Goal: Task Accomplishment & Management: Use online tool/utility

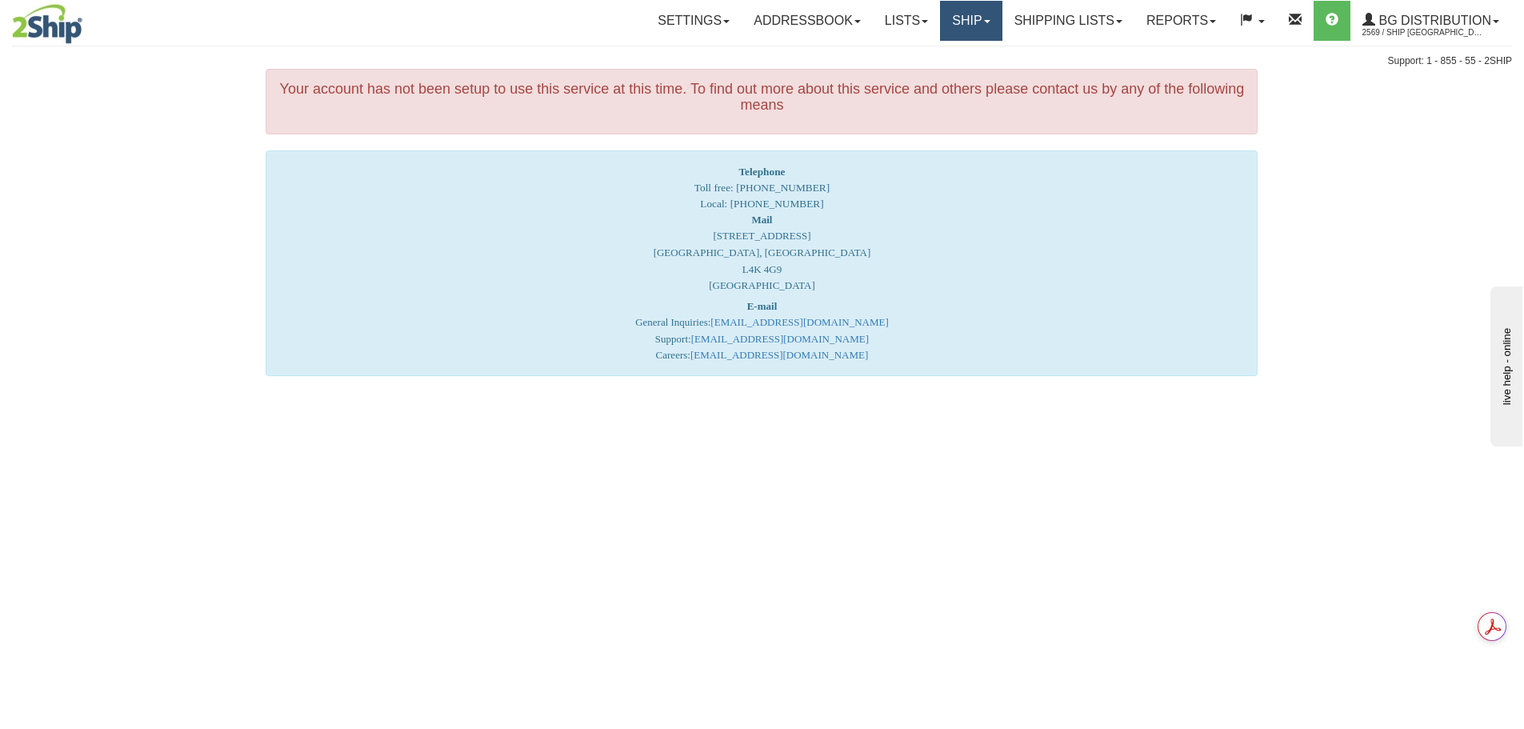
click at [963, 14] on link "Ship" at bounding box center [971, 21] width 62 height 40
click at [948, 58] on link "Ship Screen" at bounding box center [938, 56] width 126 height 21
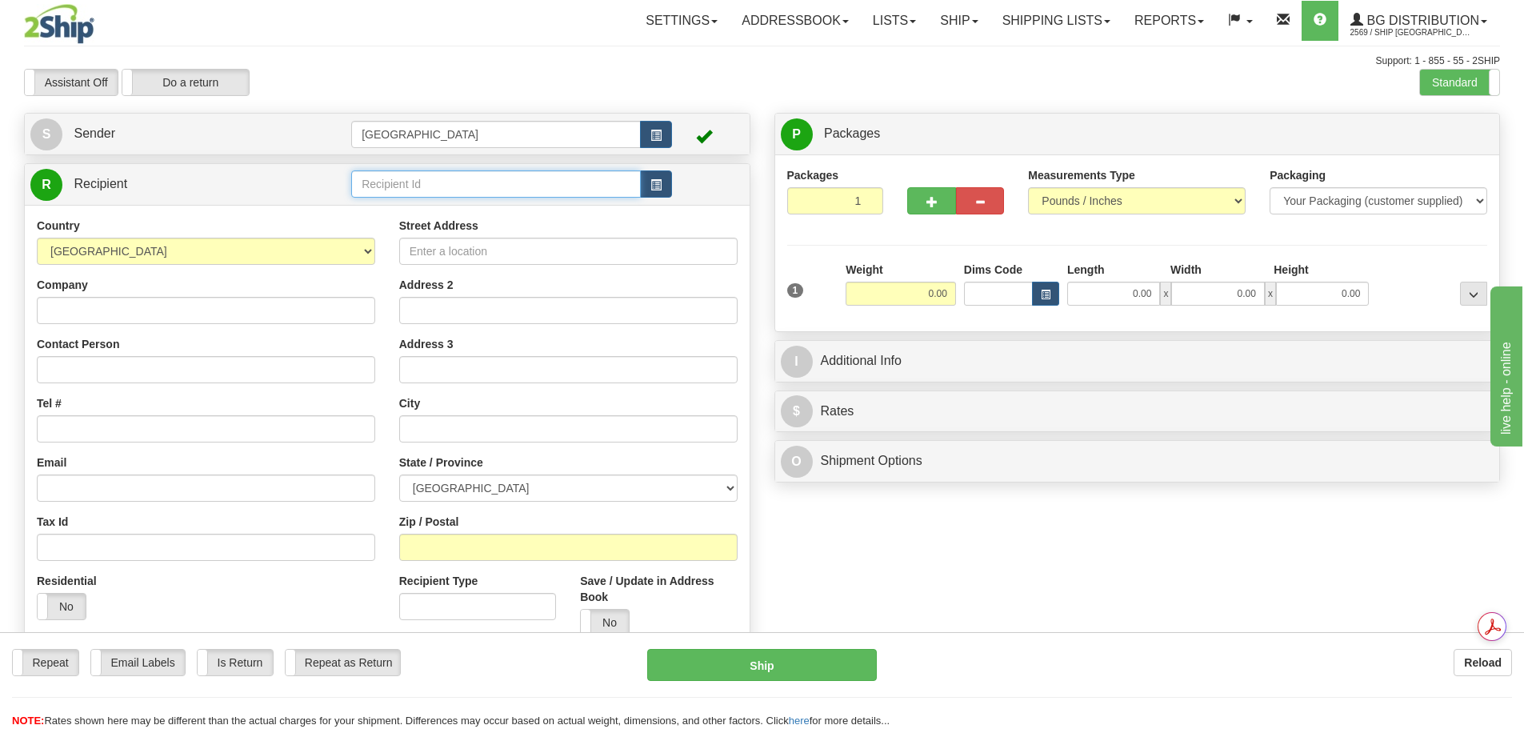
click at [543, 173] on input "text" at bounding box center [496, 183] width 290 height 27
click at [651, 182] on span "button" at bounding box center [656, 185] width 11 height 10
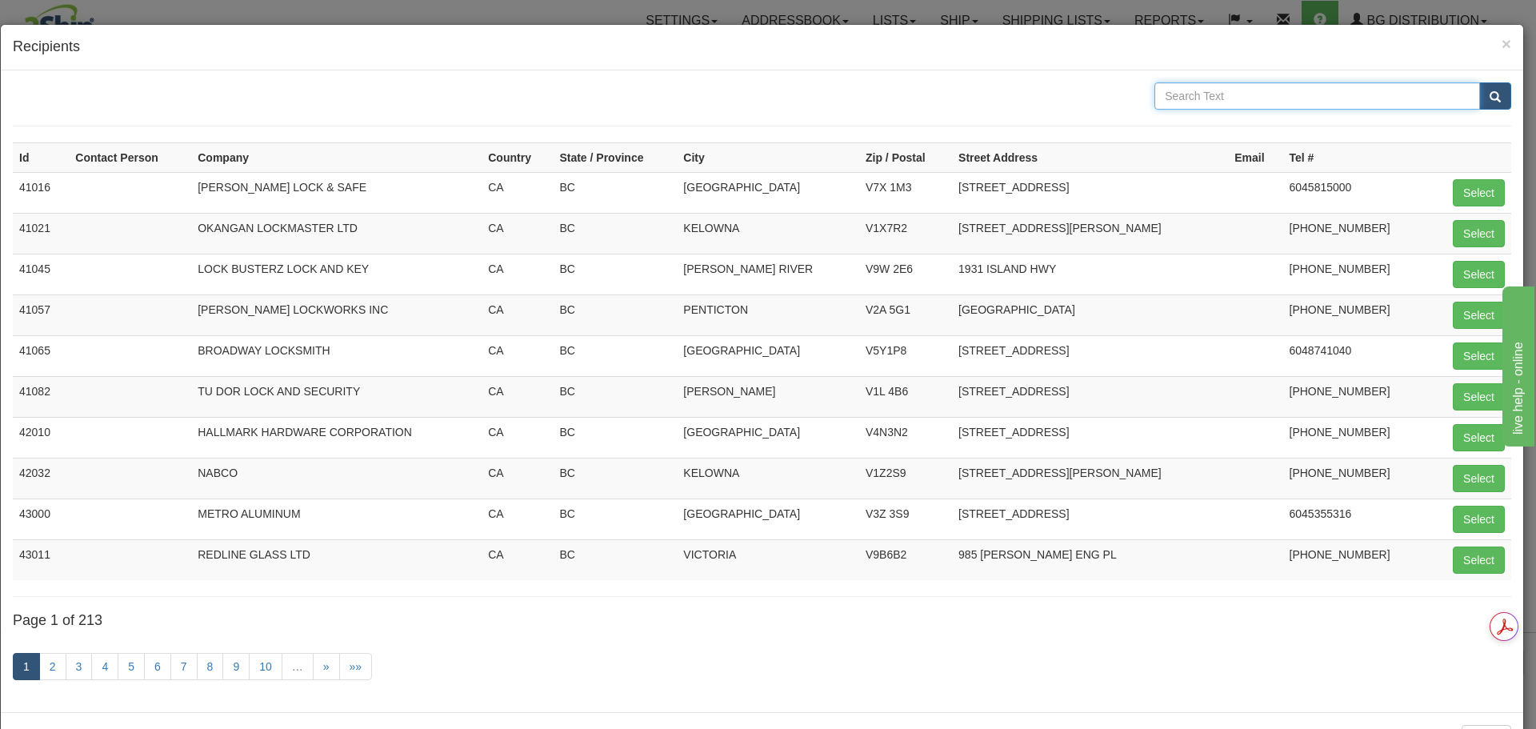
click at [1195, 98] on input "text" at bounding box center [1318, 95] width 326 height 27
type input "TIERDON"
click at [1480, 82] on button "submit" at bounding box center [1496, 95] width 32 height 27
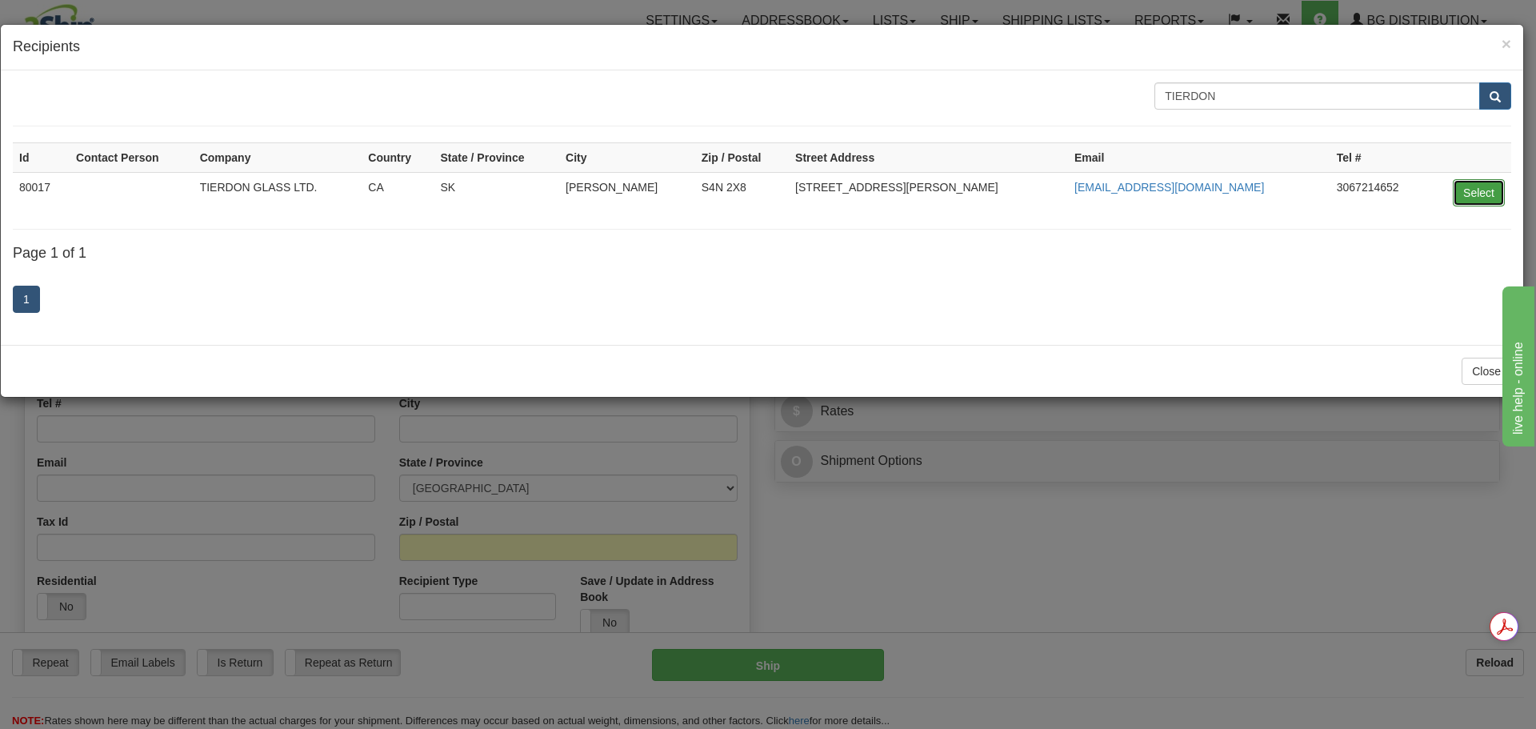
click at [1482, 193] on button "Select" at bounding box center [1479, 192] width 52 height 27
type input "80017"
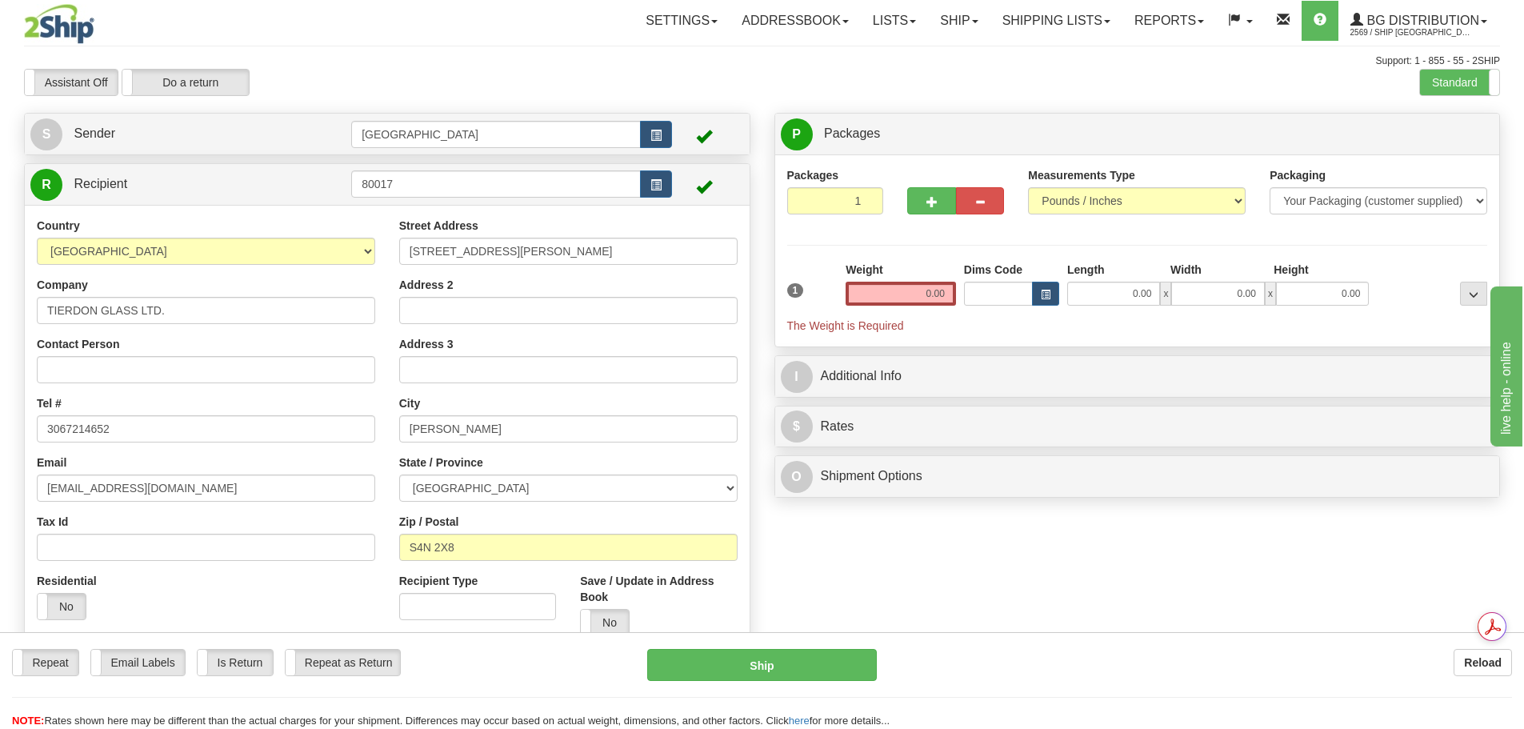
click at [754, 226] on div "Create a label for the return Create Pickup Without Label S Sender Winnipeg" at bounding box center [387, 391] width 751 height 556
drag, startPoint x: 911, startPoint y: 294, endPoint x: 1031, endPoint y: 289, distance: 120.1
click at [1031, 289] on div "1 Weight 0.00 Dims Code 0.00" at bounding box center [1137, 298] width 709 height 72
type input "3.00"
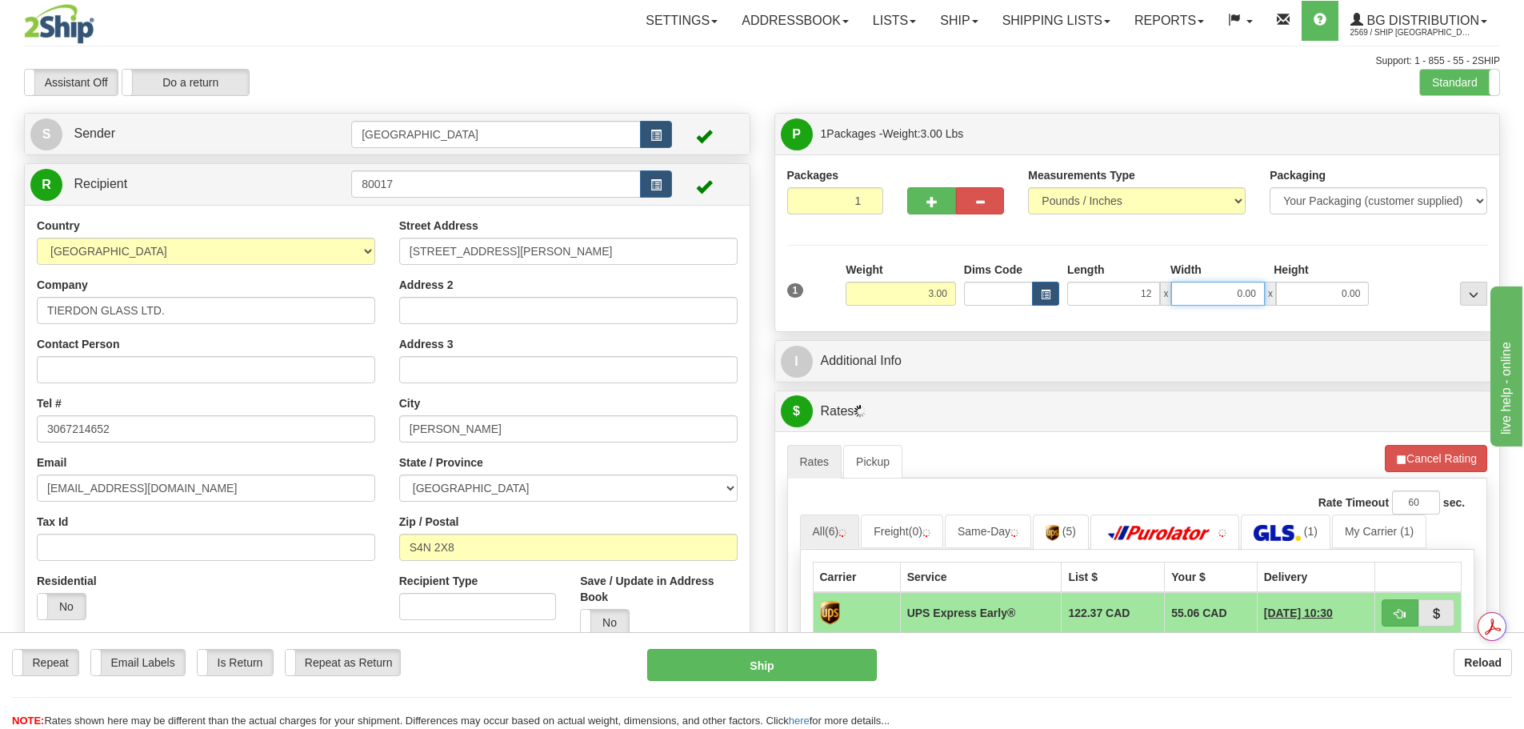
type input "12.00"
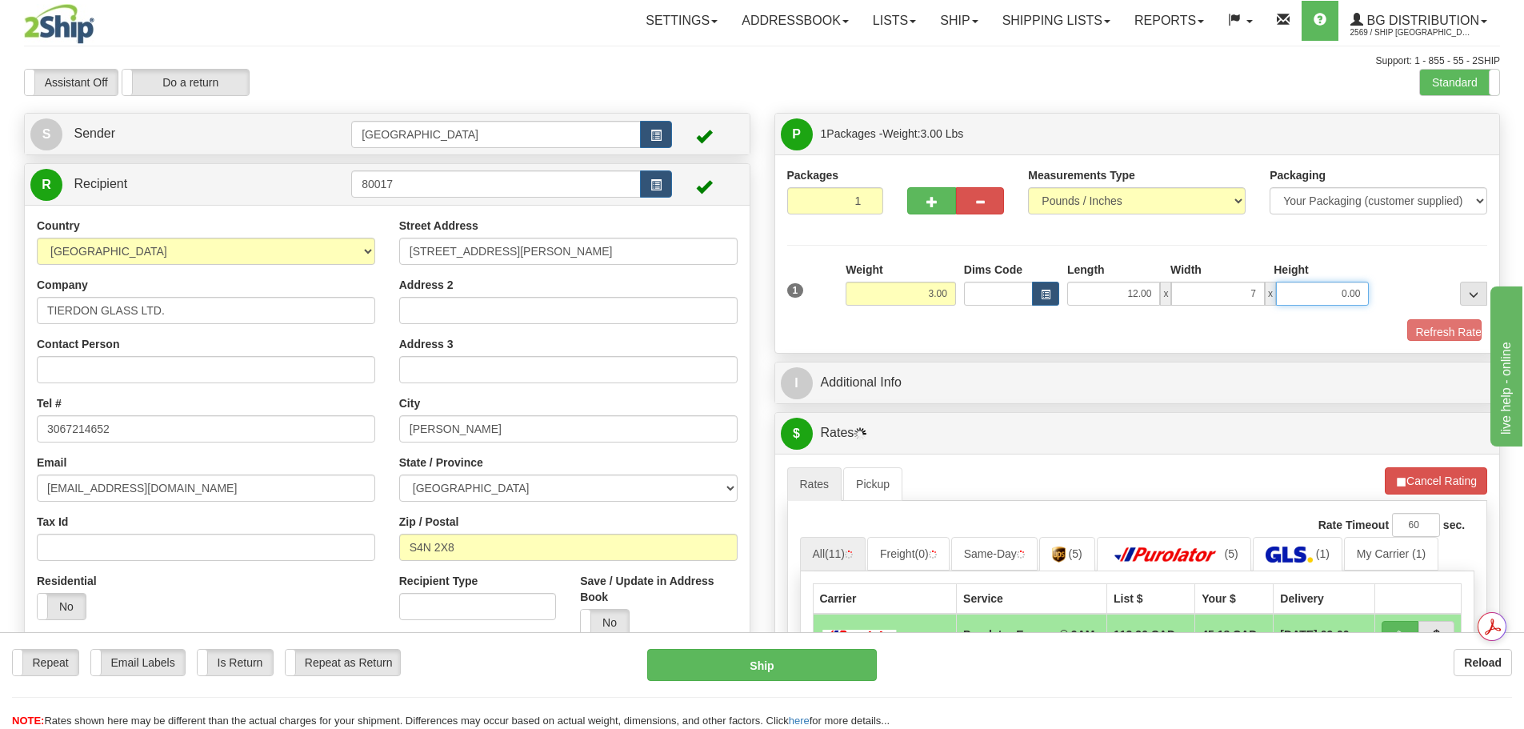
type input "7.00"
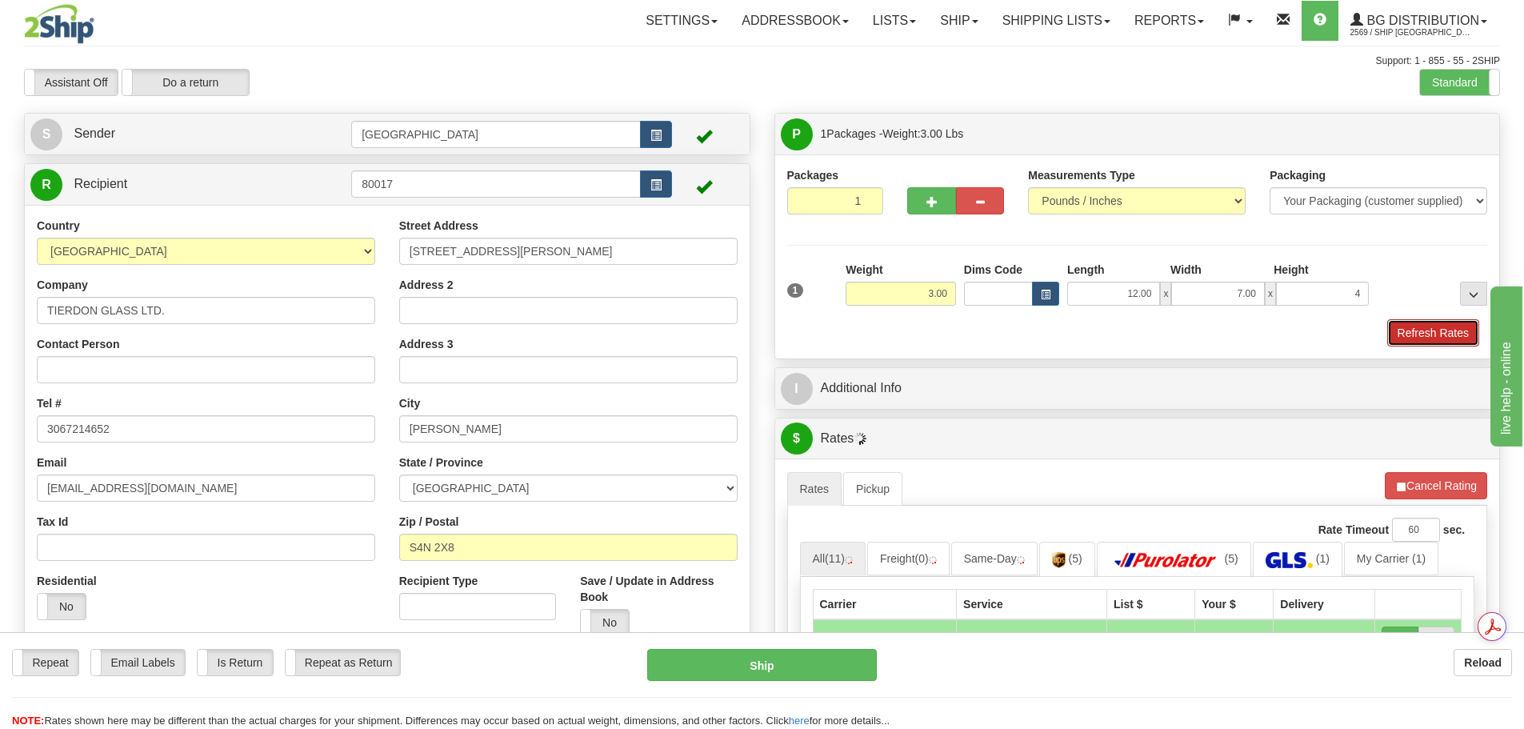
type input "4.00"
click at [1433, 338] on button "Refresh Rates" at bounding box center [1434, 332] width 92 height 27
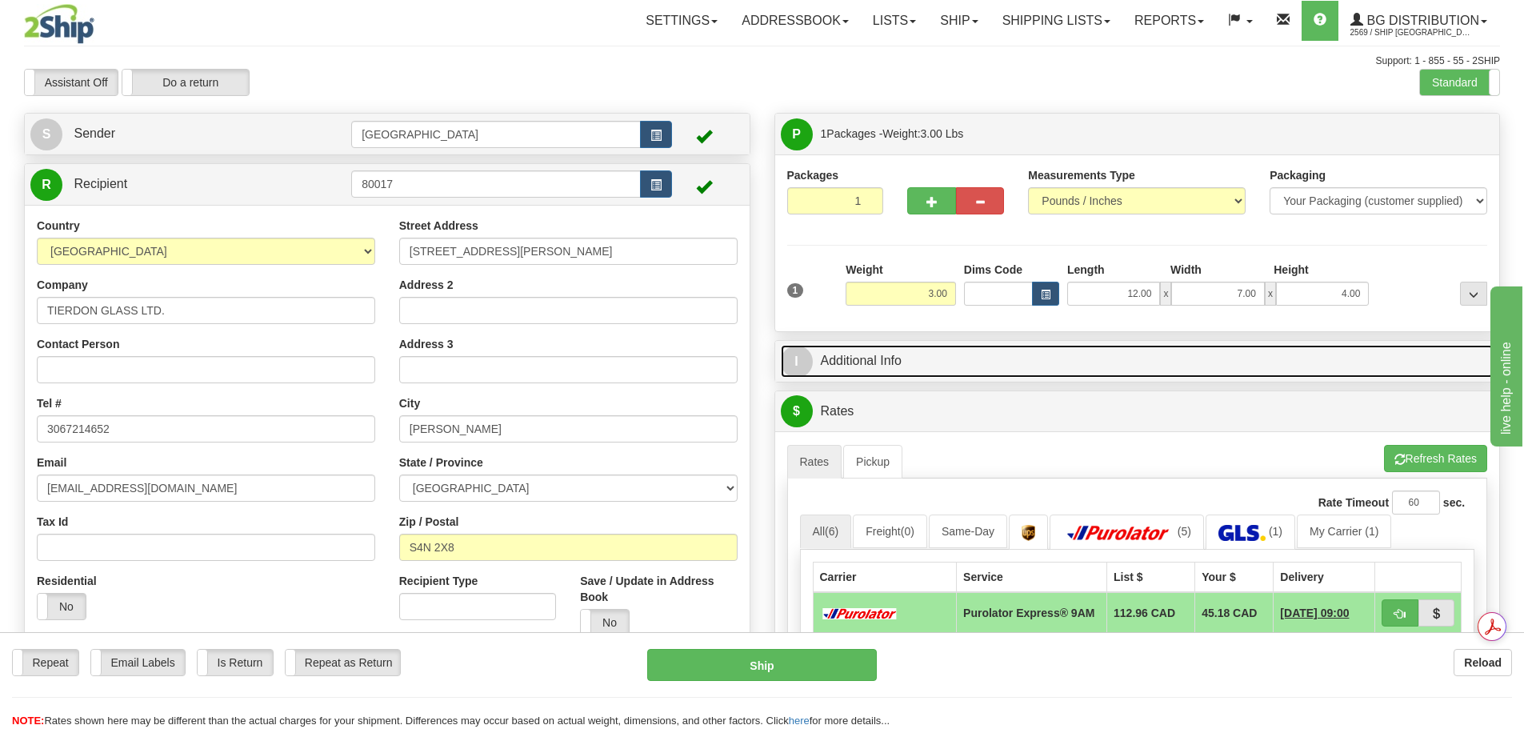
click at [993, 362] on link "I Additional Info" at bounding box center [1138, 361] width 714 height 33
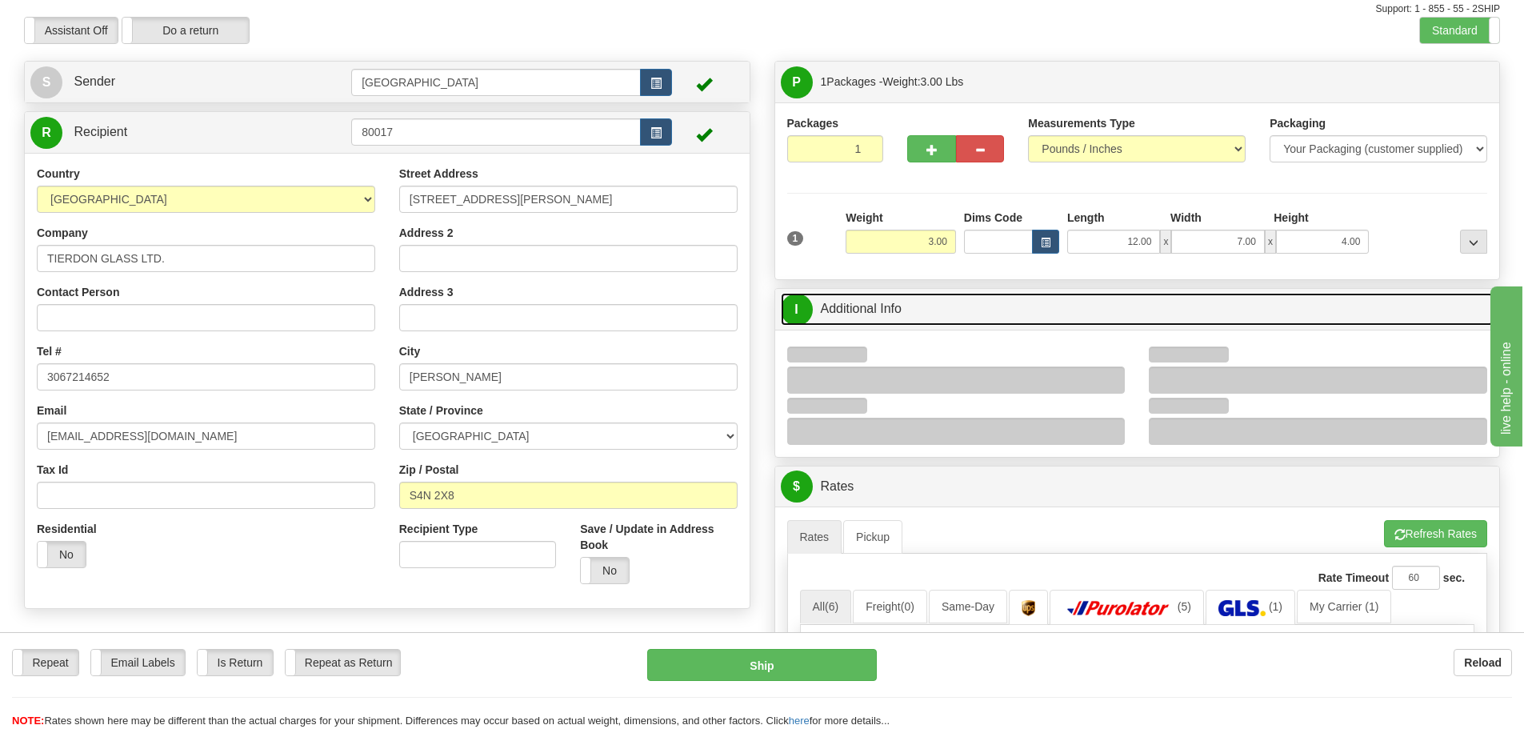
scroll to position [80, 0]
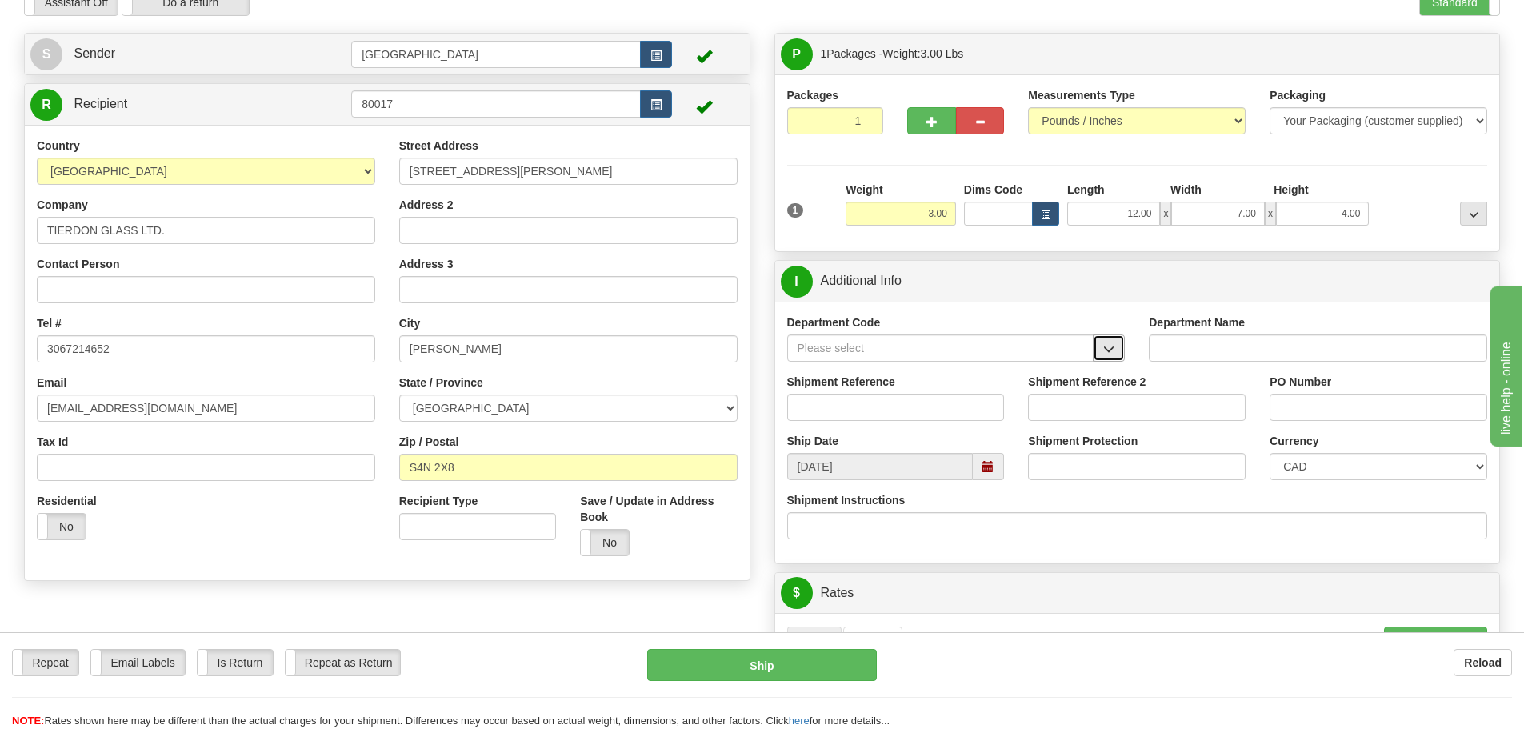
click at [1111, 344] on span "button" at bounding box center [1108, 349] width 11 height 10
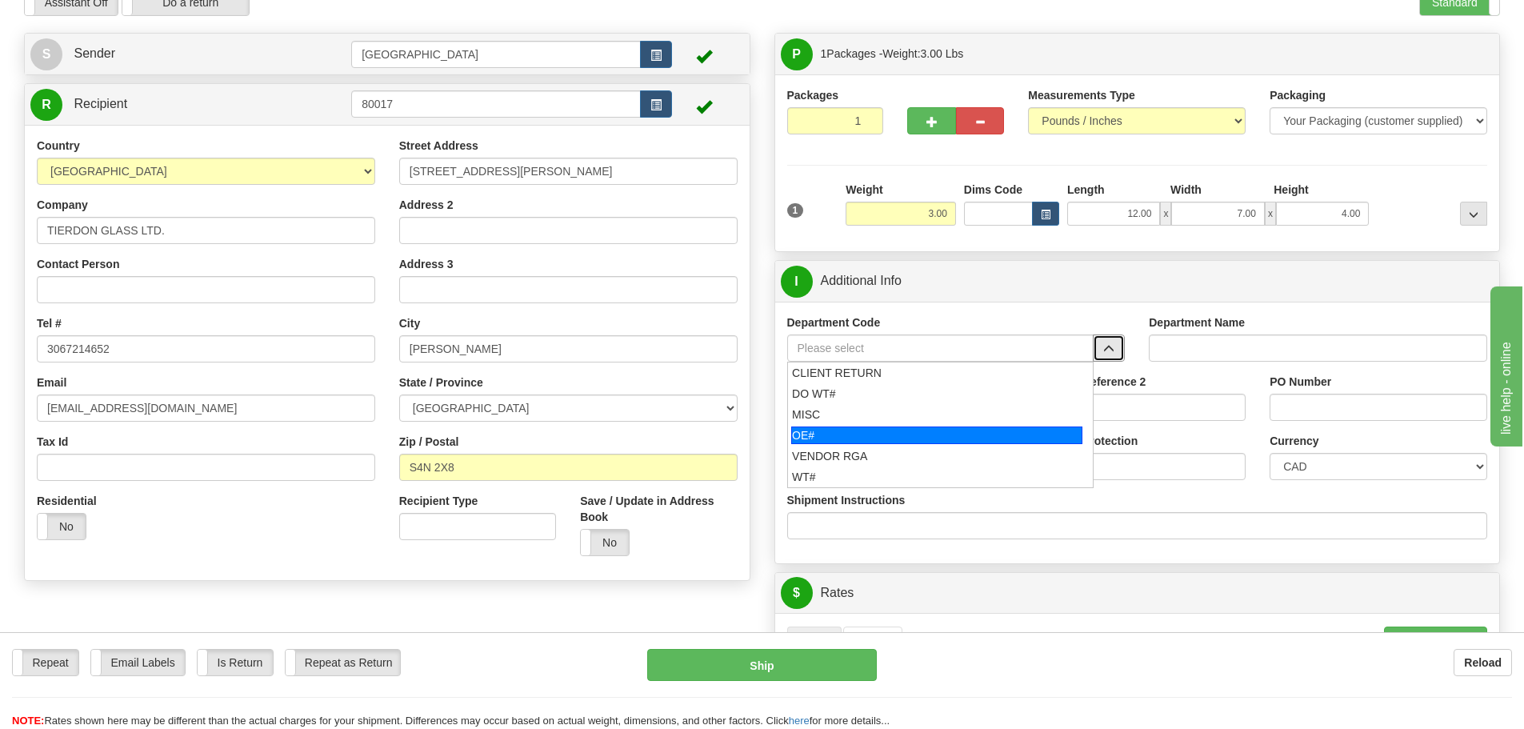
click at [992, 431] on div "OE#" at bounding box center [936, 436] width 291 height 18
type input "OE#"
type input "ORDERS"
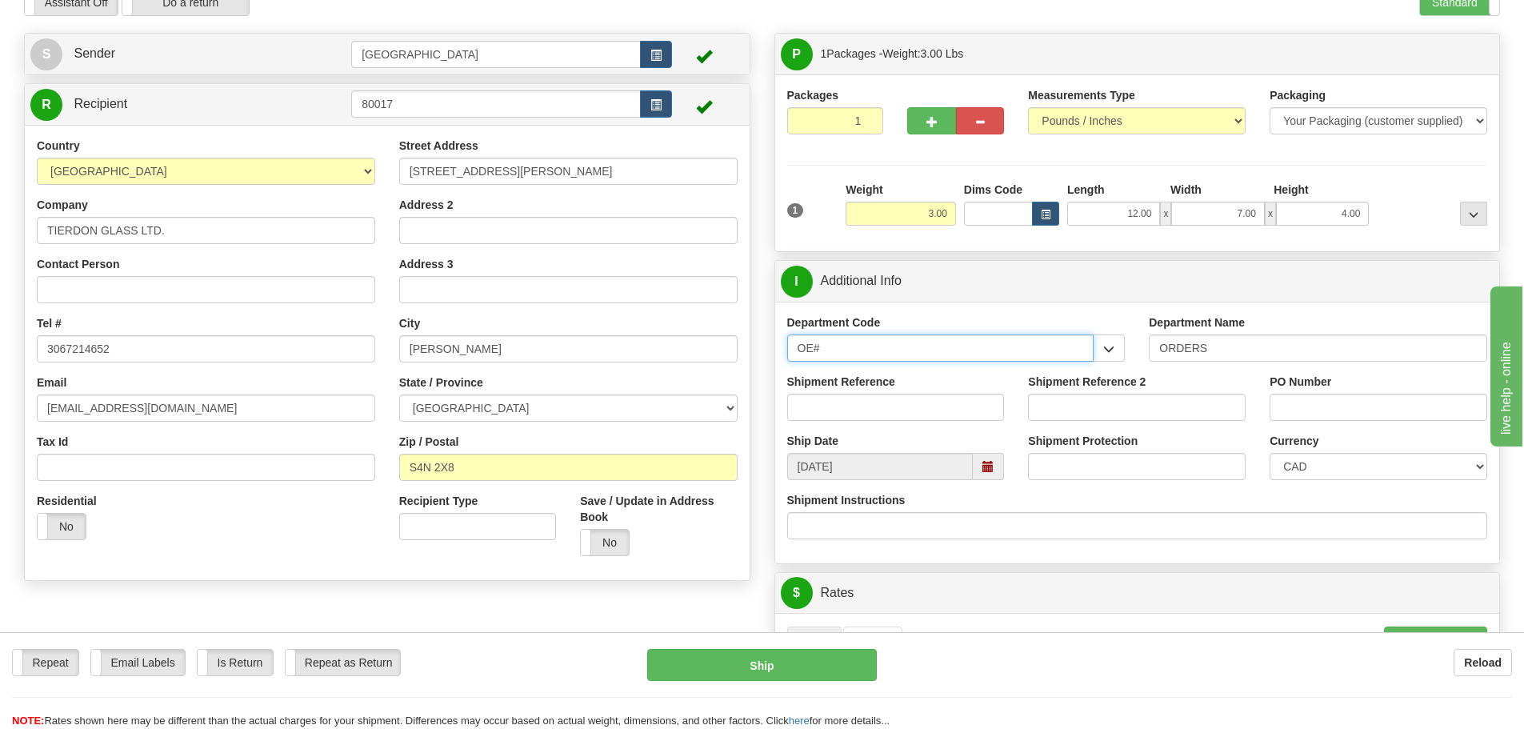
click at [919, 351] on input "OE#" at bounding box center [940, 347] width 307 height 27
click at [1128, 346] on div "Department Code OE# CLIENT RETURN DO WT# MISC OE# VENDOR RGA WT#" at bounding box center [956, 343] width 362 height 59
click at [1114, 352] on span "button" at bounding box center [1108, 349] width 11 height 10
drag, startPoint x: 822, startPoint y: 347, endPoint x: 748, endPoint y: 374, distance: 78.5
click at [748, 33] on div "Create a label for the return Create Pickup Without Label S Sender" at bounding box center [762, 33] width 1500 height 0
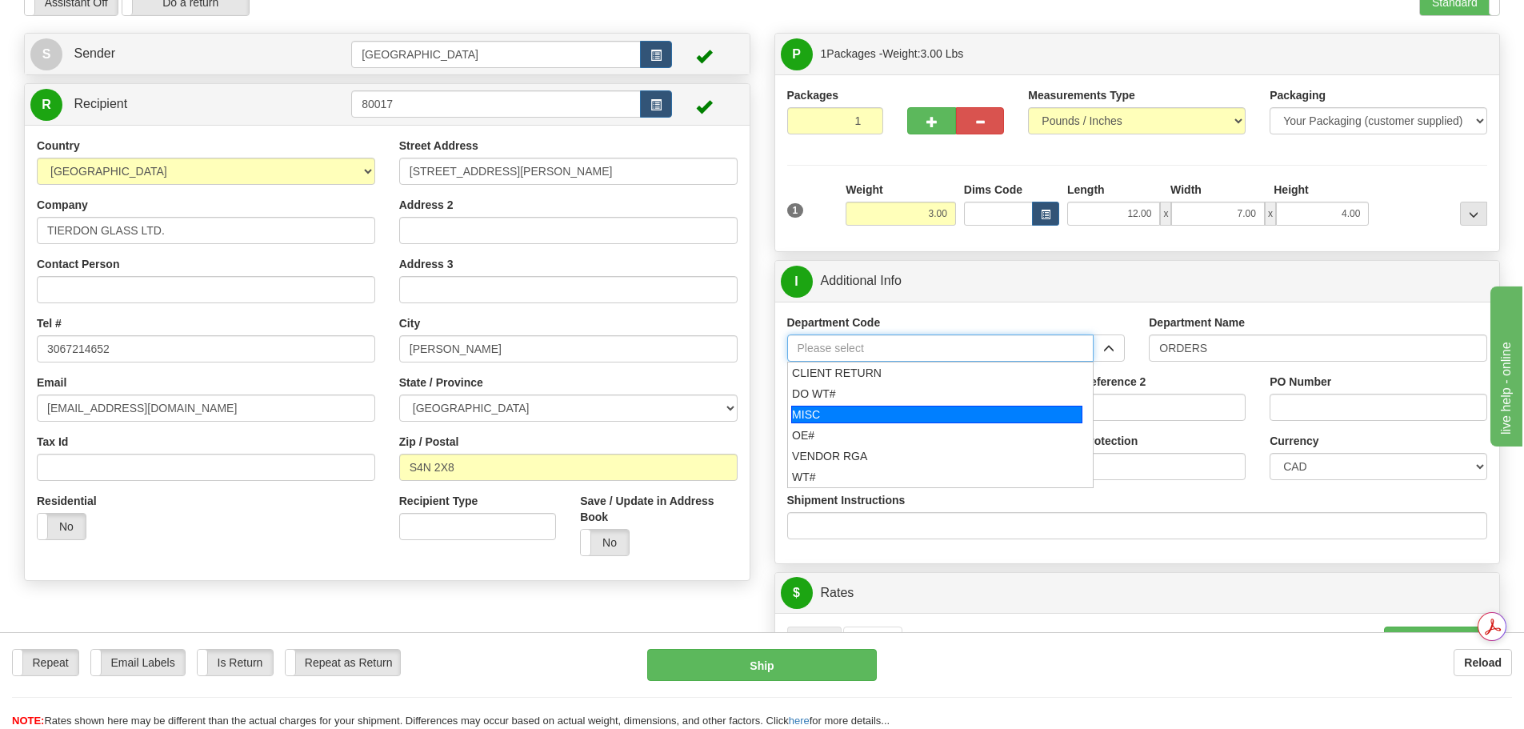
click at [814, 411] on div "MISC" at bounding box center [936, 415] width 291 height 18
type input "MISC"
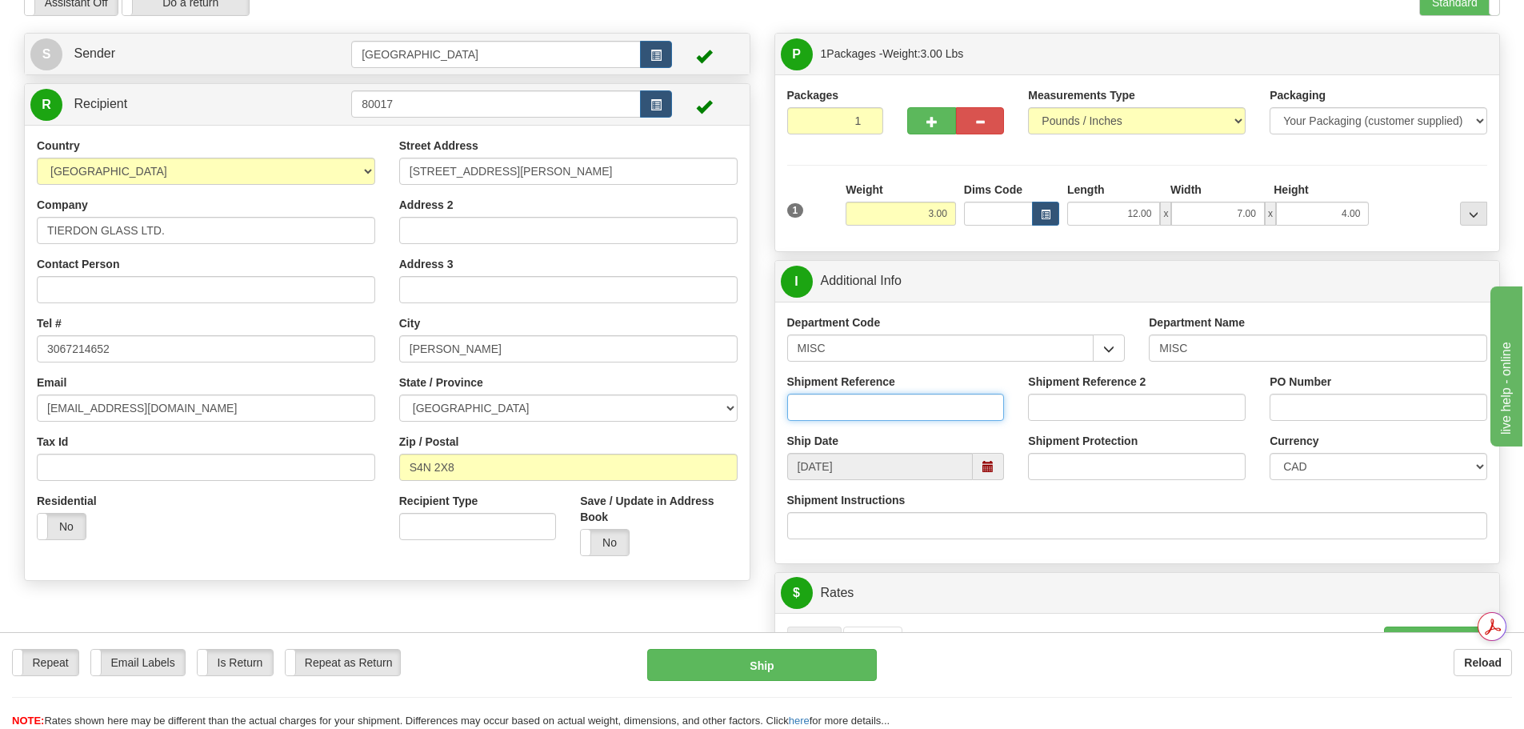
click at [878, 405] on input "Shipment Reference" at bounding box center [896, 407] width 218 height 27
drag, startPoint x: 839, startPoint y: 420, endPoint x: 750, endPoint y: 413, distance: 89.1
click at [750, 33] on div "Create a label for the return Create Pickup Without Label S Sender" at bounding box center [762, 33] width 1500 height 0
type input "ATTN:JON"
click at [1294, 402] on input "PO Number" at bounding box center [1379, 407] width 218 height 27
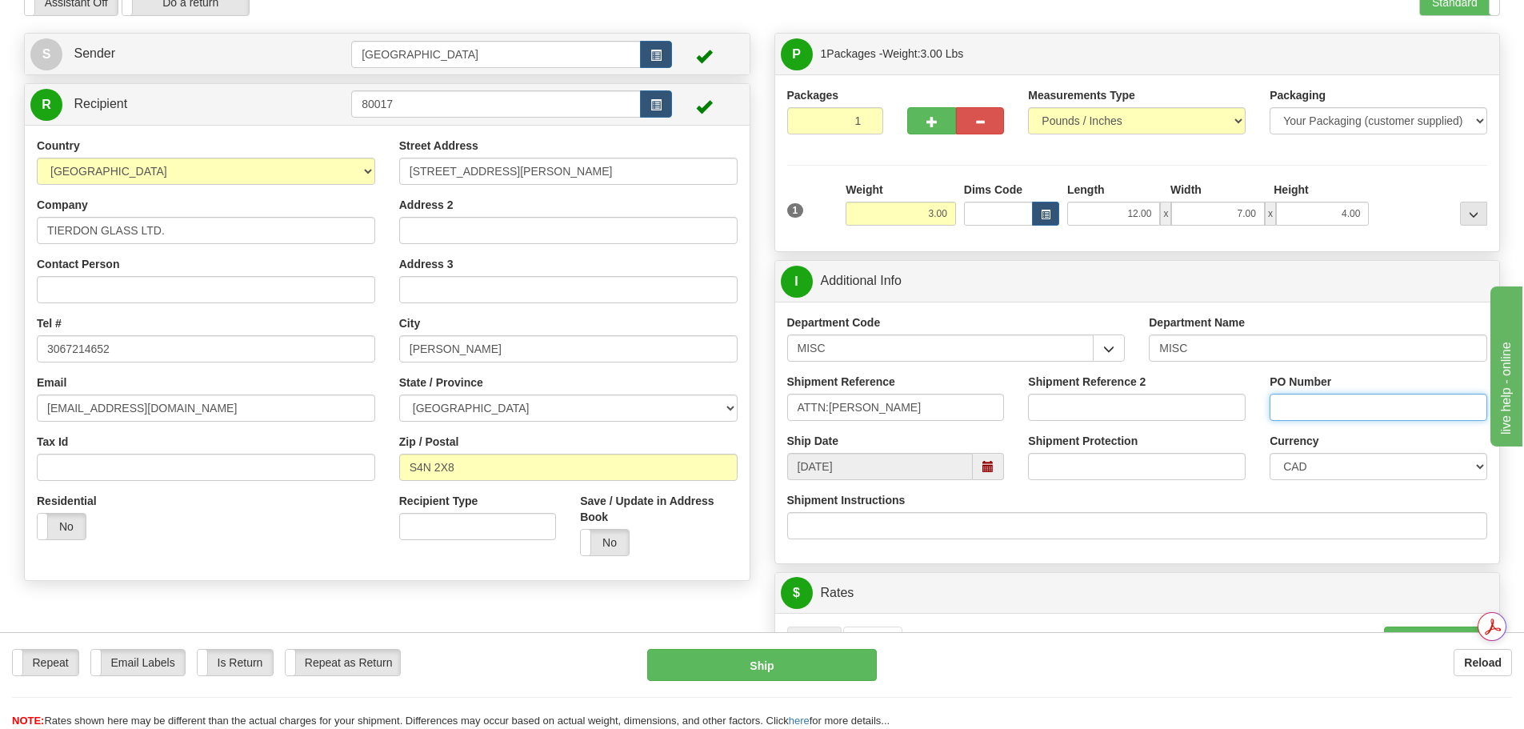
paste input "ATTN:JON"
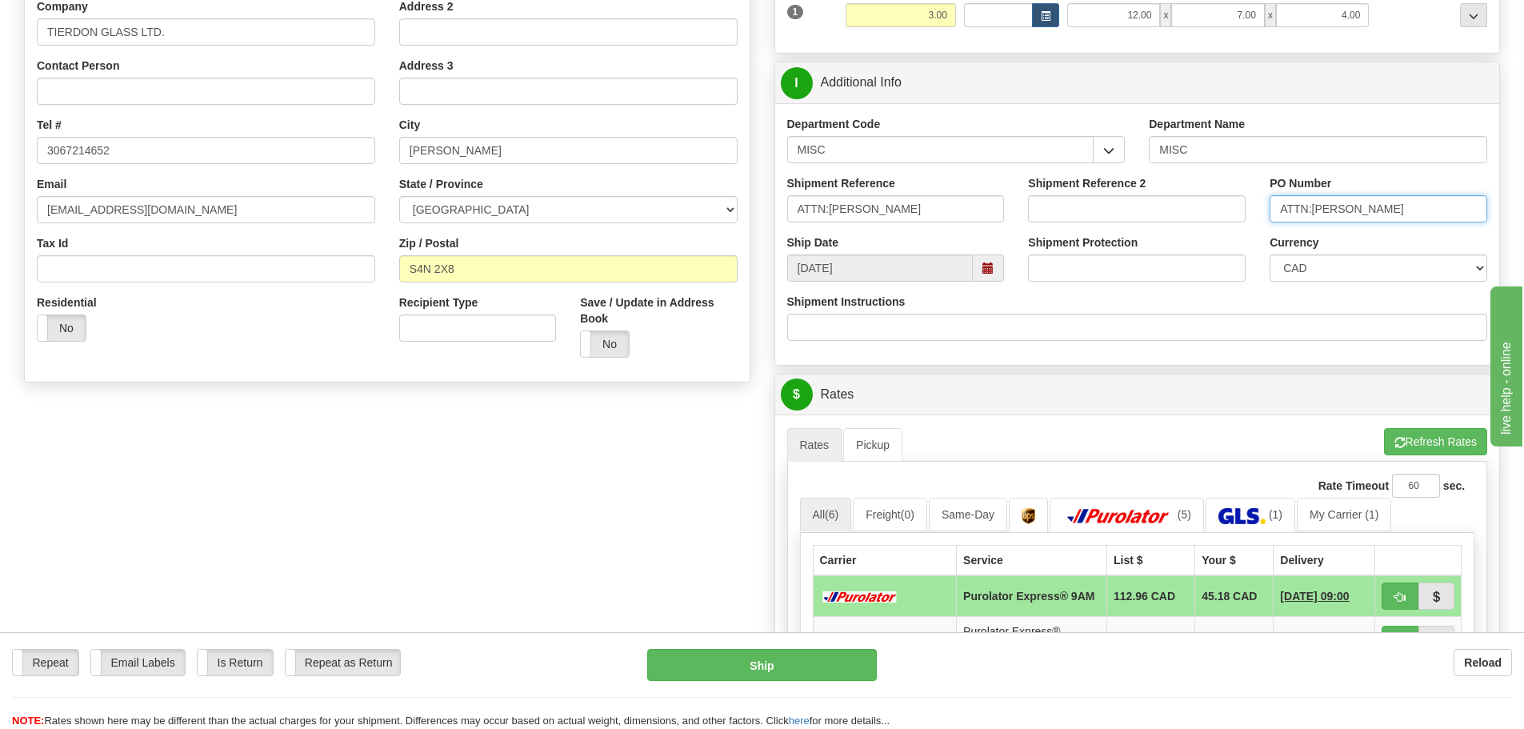
scroll to position [320, 0]
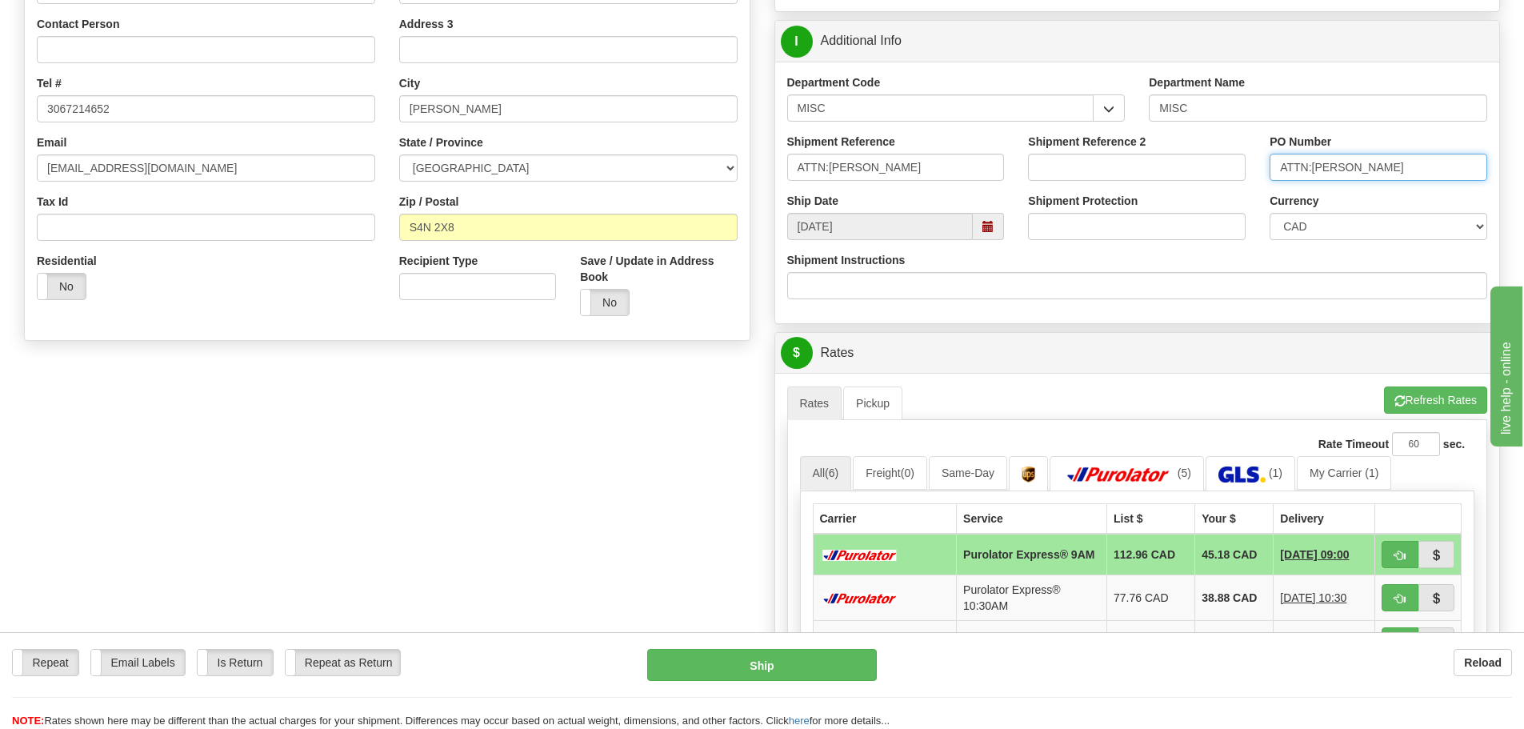
type input "ATTN:JON"
click at [830, 164] on input "ATTN:JON" at bounding box center [896, 167] width 218 height 27
type input "ATTN: JON"
click at [1313, 163] on input "ATTN:JON" at bounding box center [1379, 167] width 218 height 27
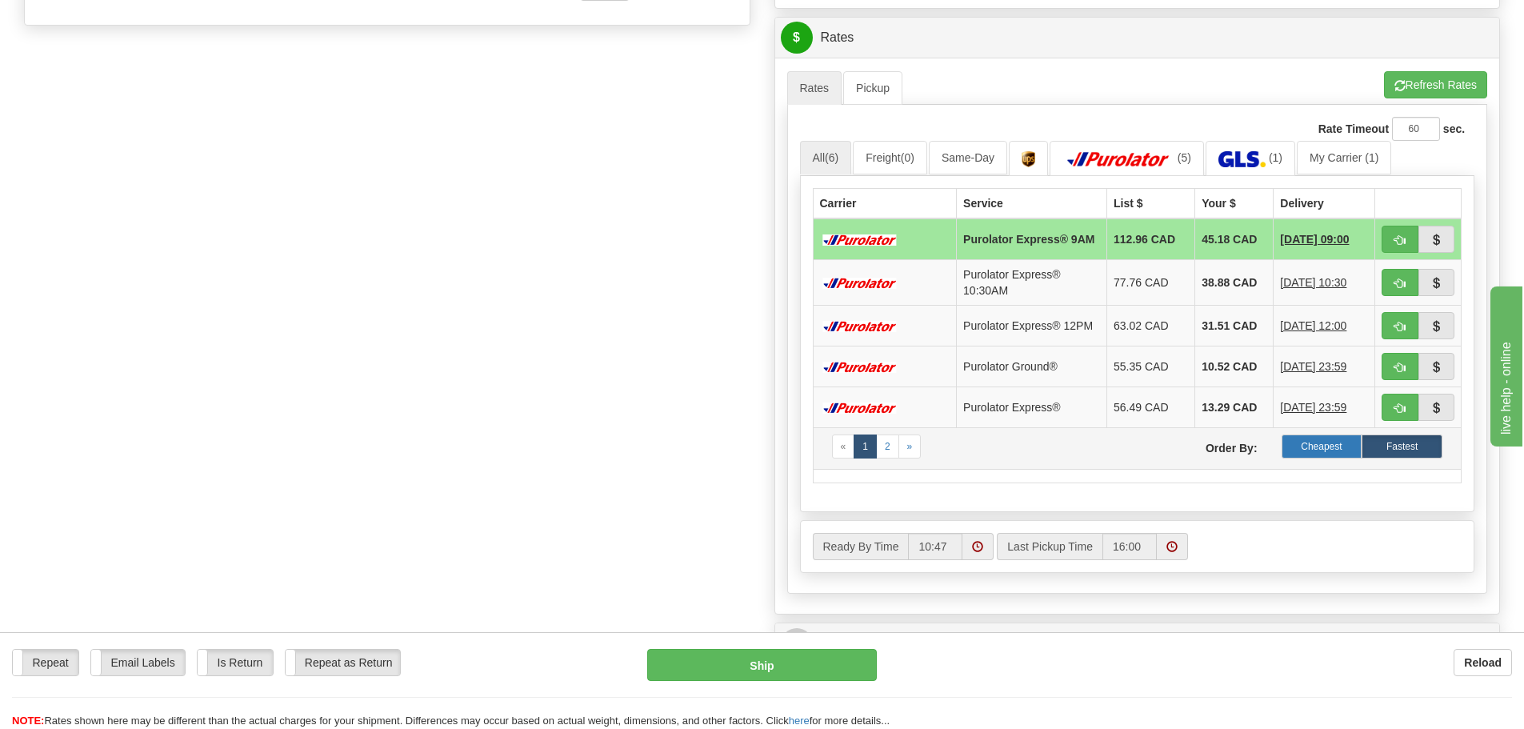
scroll to position [640, 0]
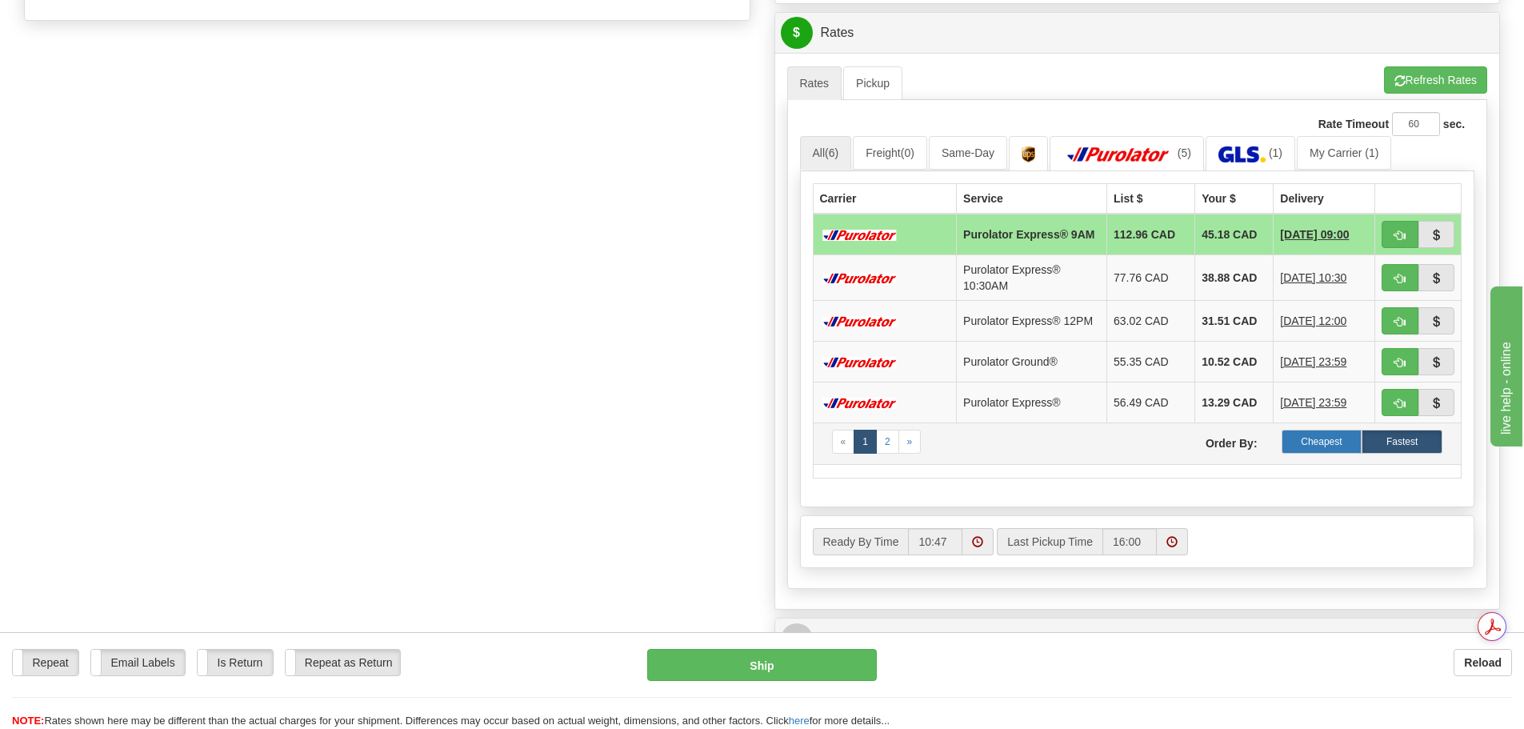
type input "ATTN: JON"
click at [1336, 447] on label "Cheapest" at bounding box center [1322, 442] width 81 height 24
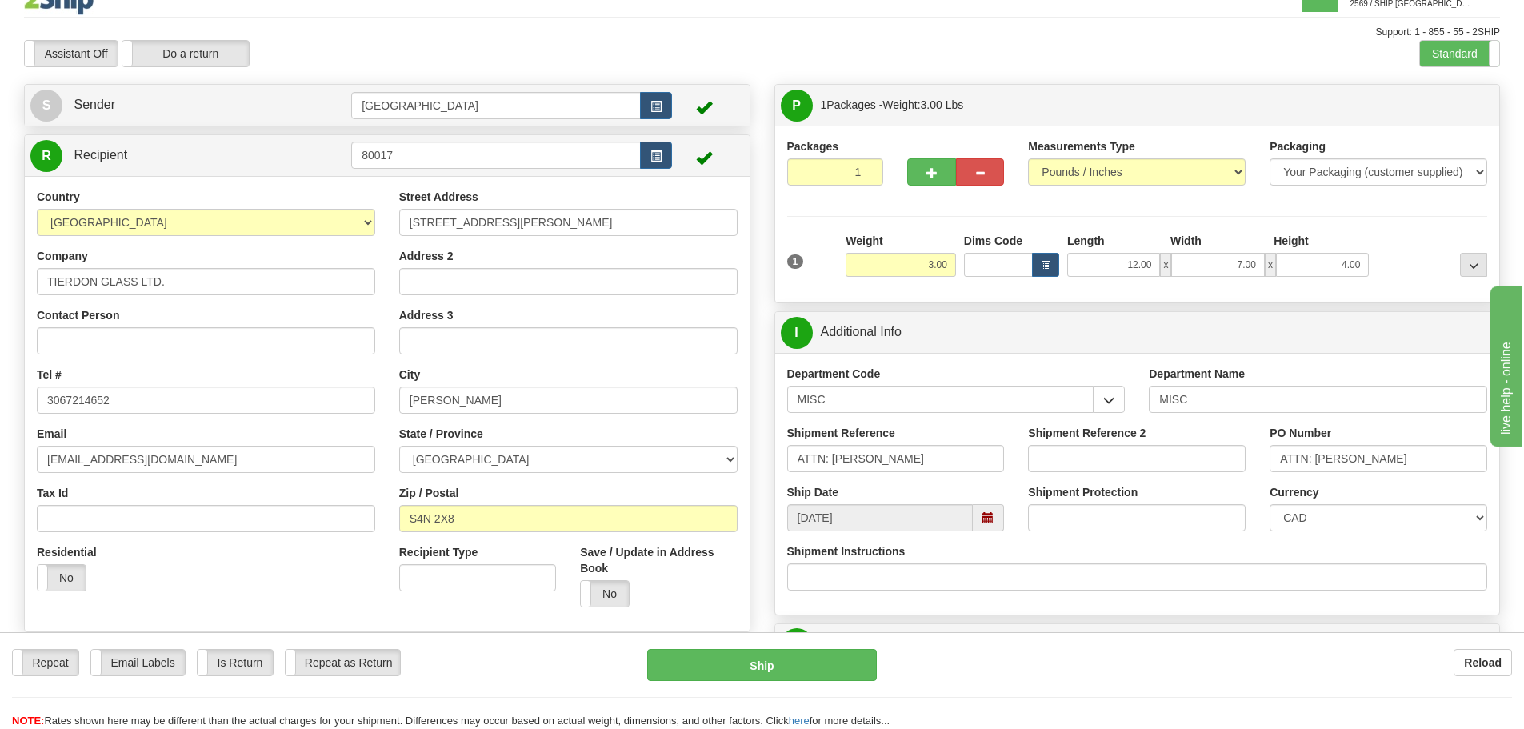
scroll to position [0, 0]
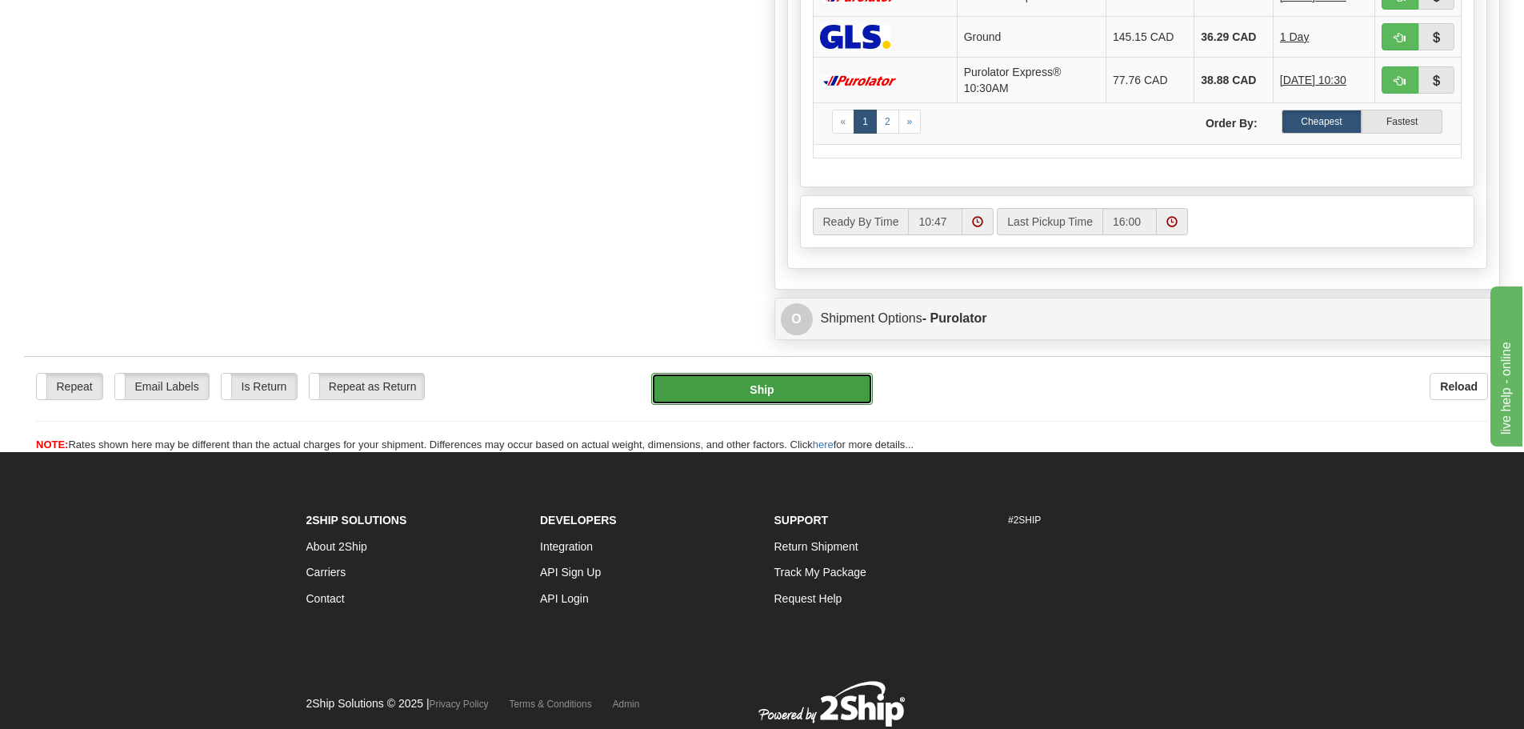
click at [743, 386] on button "Ship" at bounding box center [762, 389] width 222 height 32
type input "260"
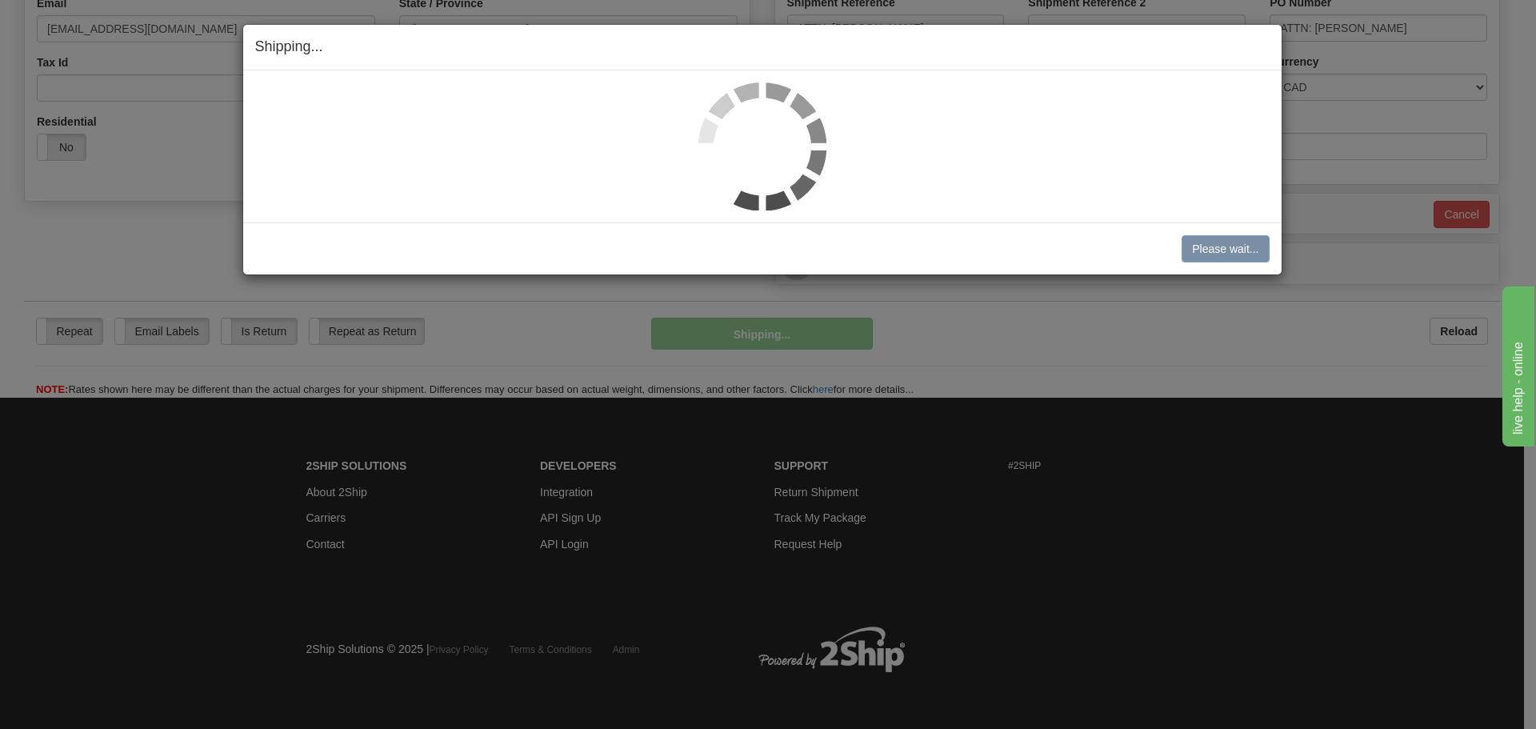
scroll to position [460, 0]
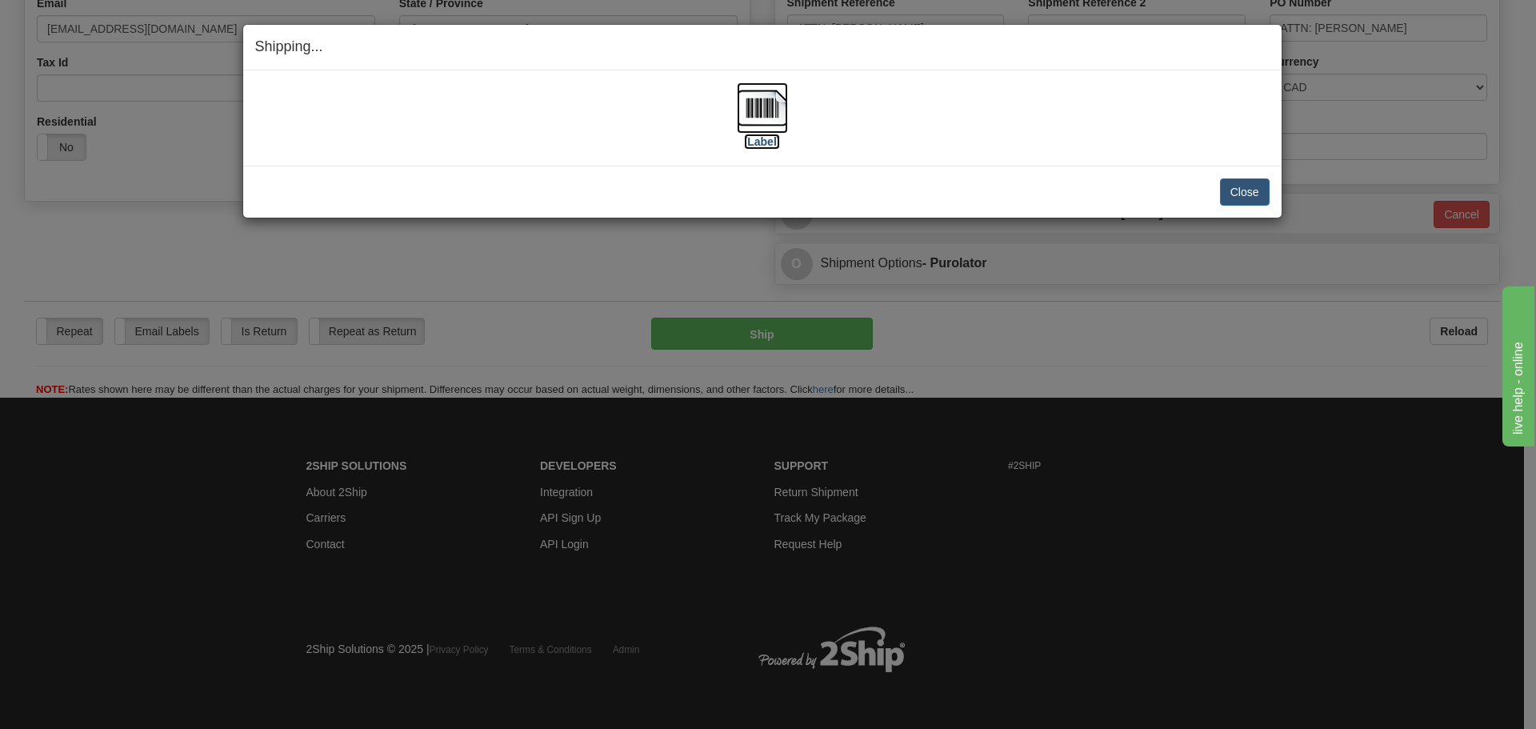
click at [737, 113] on img at bounding box center [762, 107] width 51 height 51
click at [1260, 192] on button "Close" at bounding box center [1245, 191] width 50 height 27
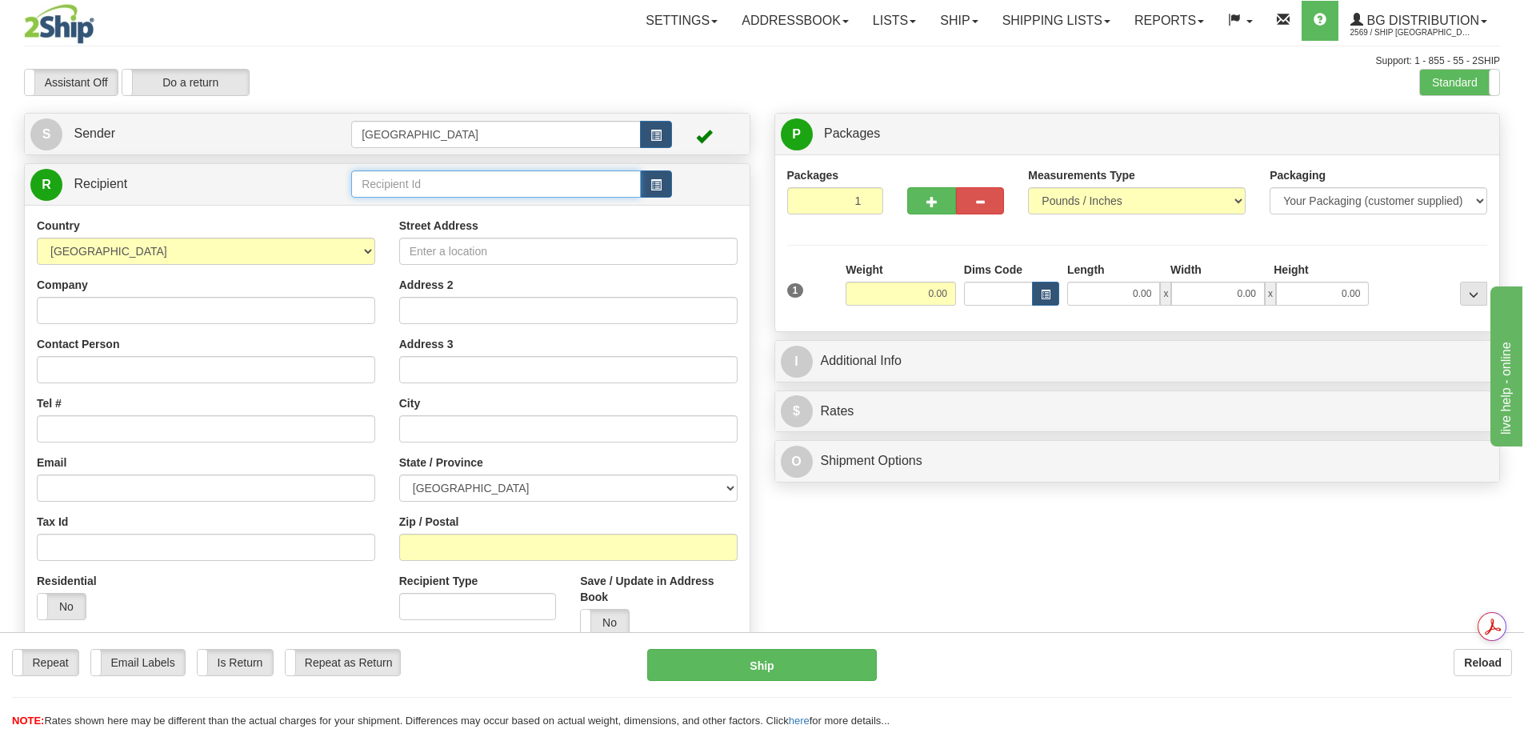
click at [451, 176] on input "text" at bounding box center [496, 183] width 290 height 27
click at [374, 191] on input "text" at bounding box center [496, 183] width 290 height 27
click at [386, 215] on div "80105" at bounding box center [493, 209] width 274 height 18
type input "80105"
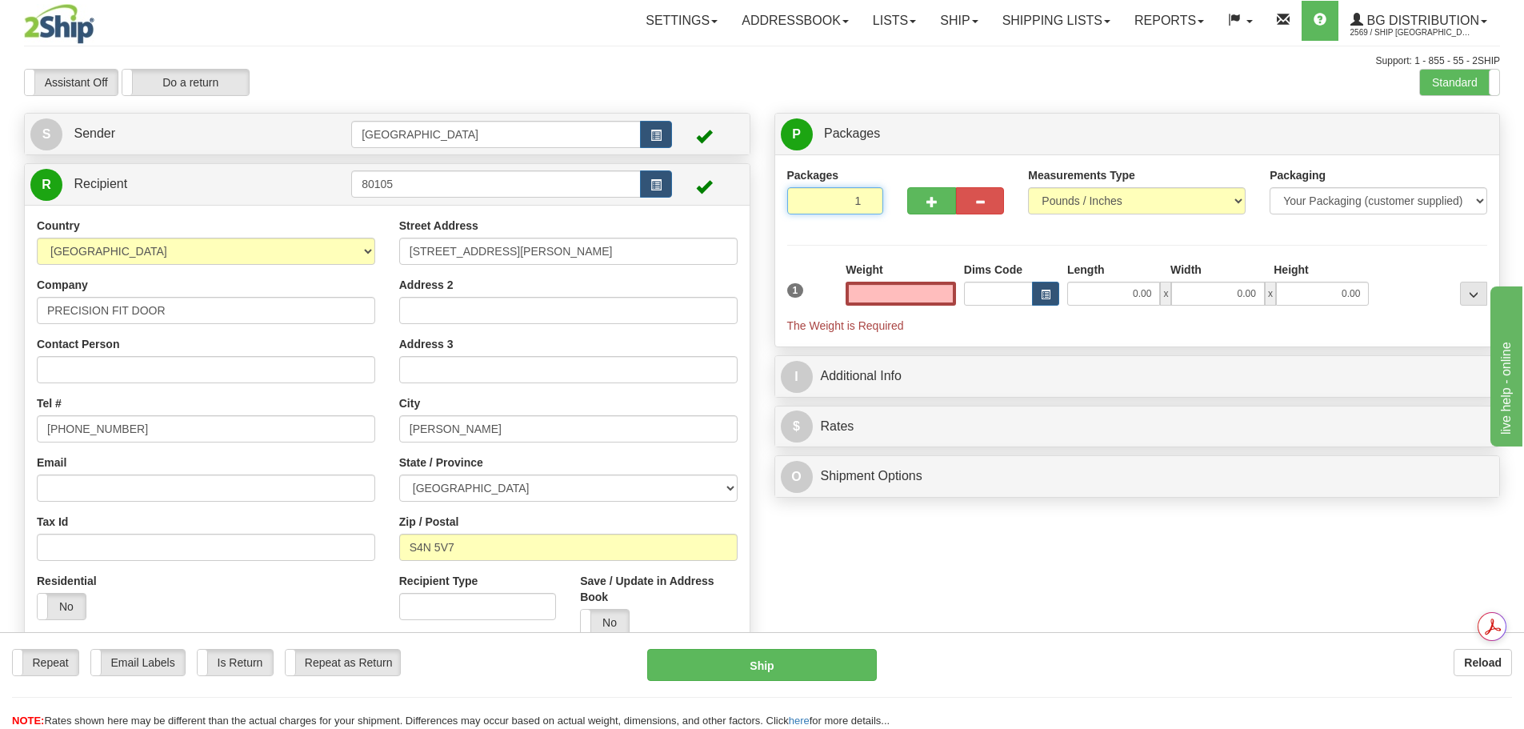
type input "0.00"
click at [867, 193] on input "1" at bounding box center [835, 200] width 97 height 27
click at [866, 201] on input "0" at bounding box center [835, 200] width 97 height 27
click at [870, 195] on input "0" at bounding box center [835, 200] width 97 height 27
click at [868, 195] on input "2" at bounding box center [835, 200] width 97 height 27
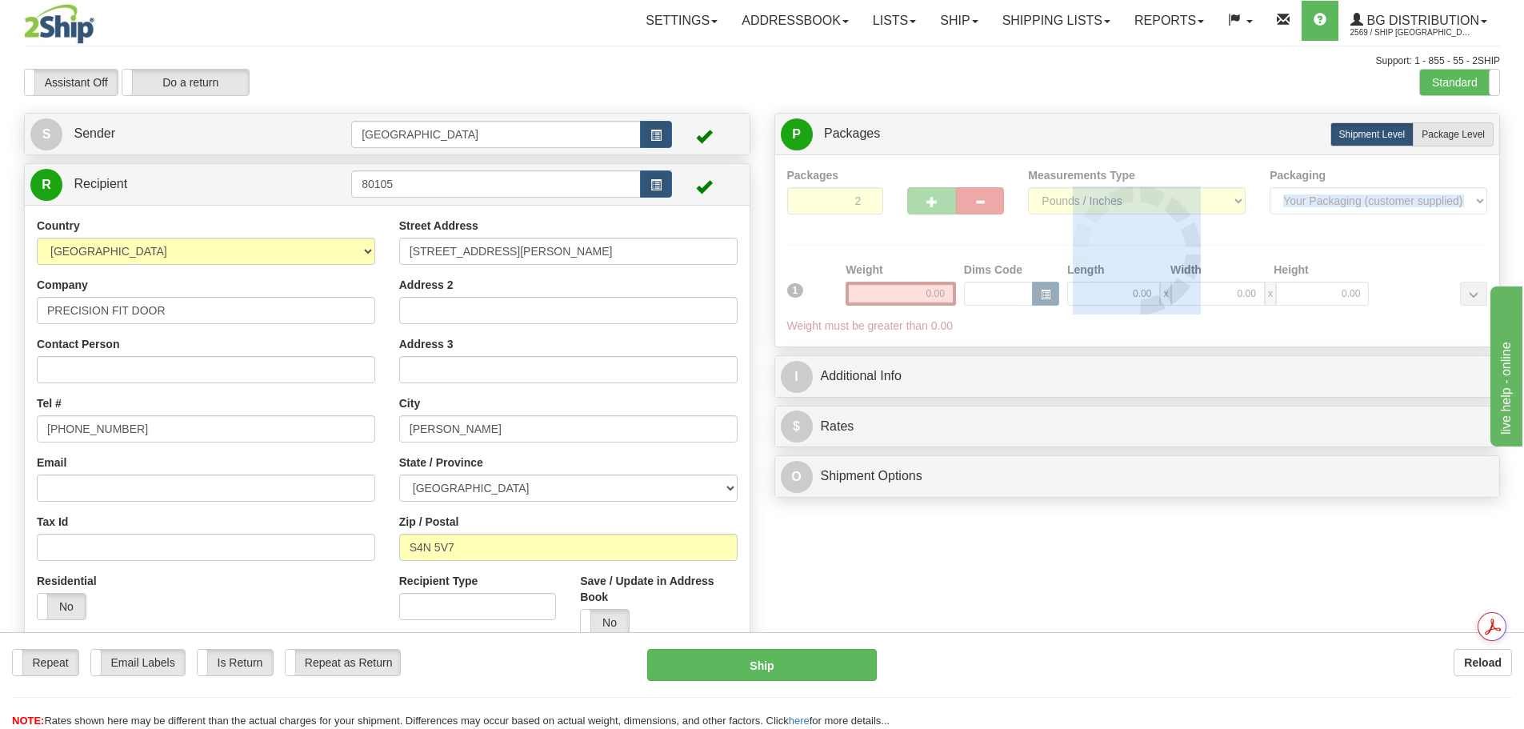
click at [868, 195] on div at bounding box center [1137, 250] width 701 height 167
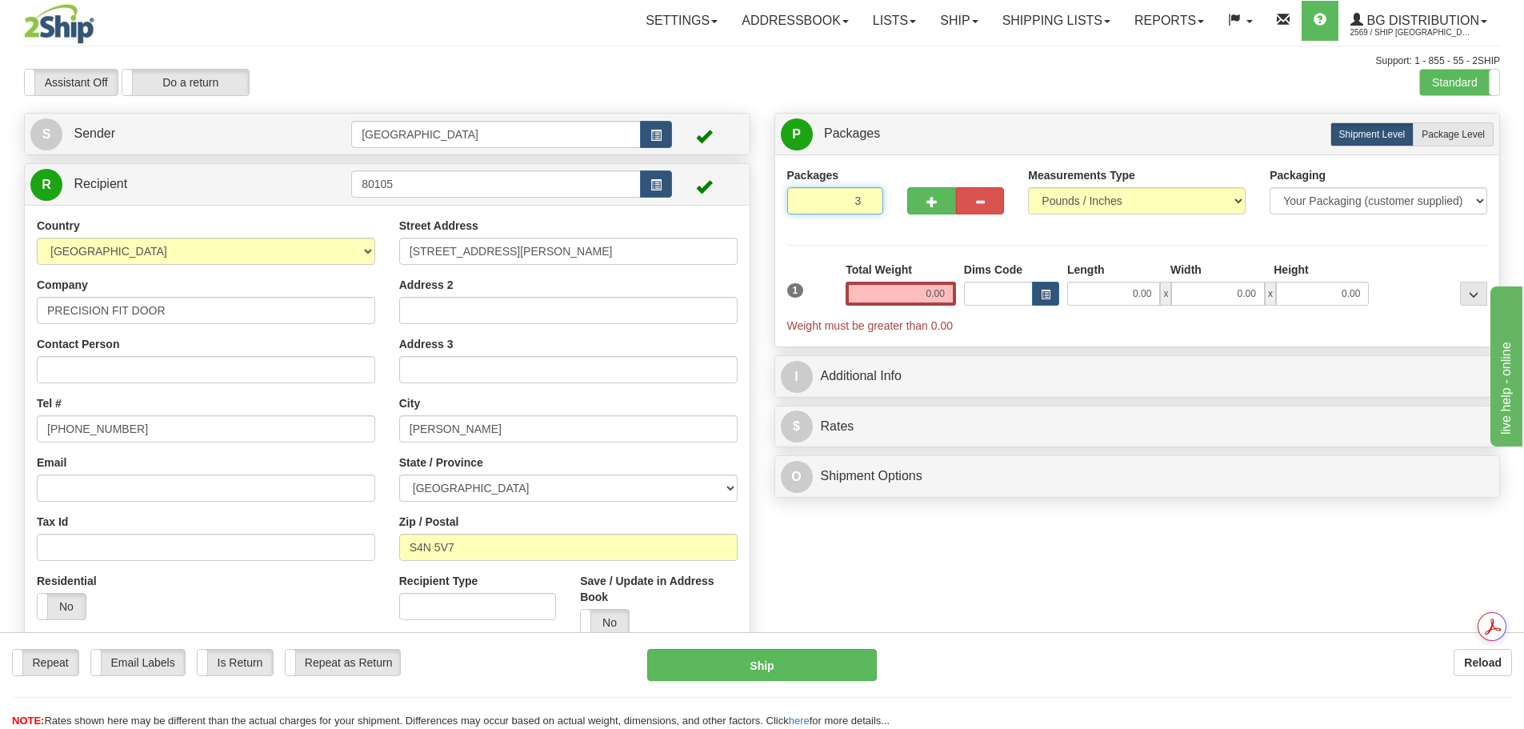
click at [866, 196] on input "3" at bounding box center [835, 200] width 97 height 27
type input "4"
click at [866, 196] on input "4" at bounding box center [835, 200] width 97 height 27
click at [1462, 127] on label "Package Level Pack.." at bounding box center [1453, 134] width 81 height 24
radio input "true"
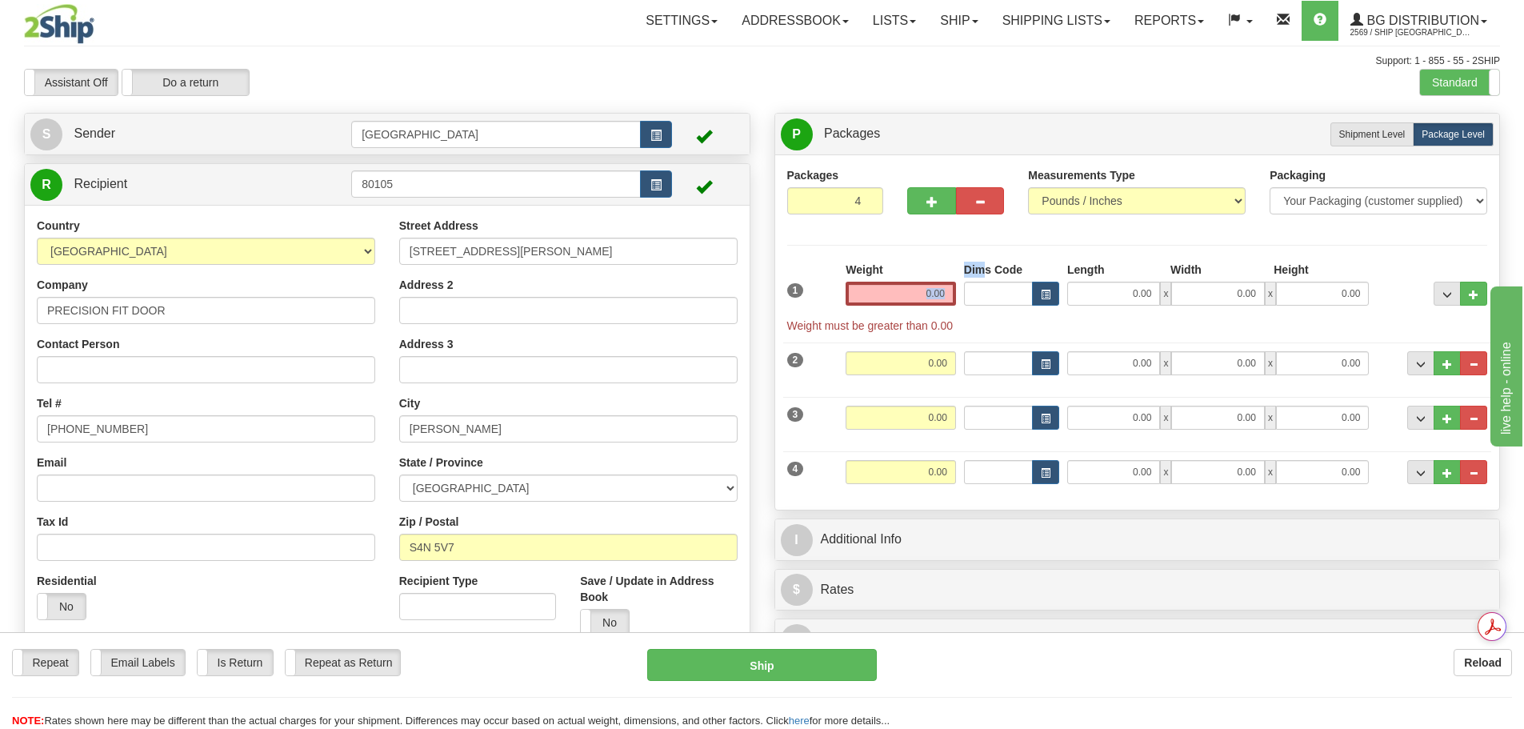
drag, startPoint x: 943, startPoint y: 277, endPoint x: 988, endPoint y: 274, distance: 44.9
click at [988, 274] on div "1 Weight 0.00 Dims Code 0.00" at bounding box center [1137, 298] width 709 height 72
click at [938, 298] on input "0.00" at bounding box center [901, 294] width 110 height 24
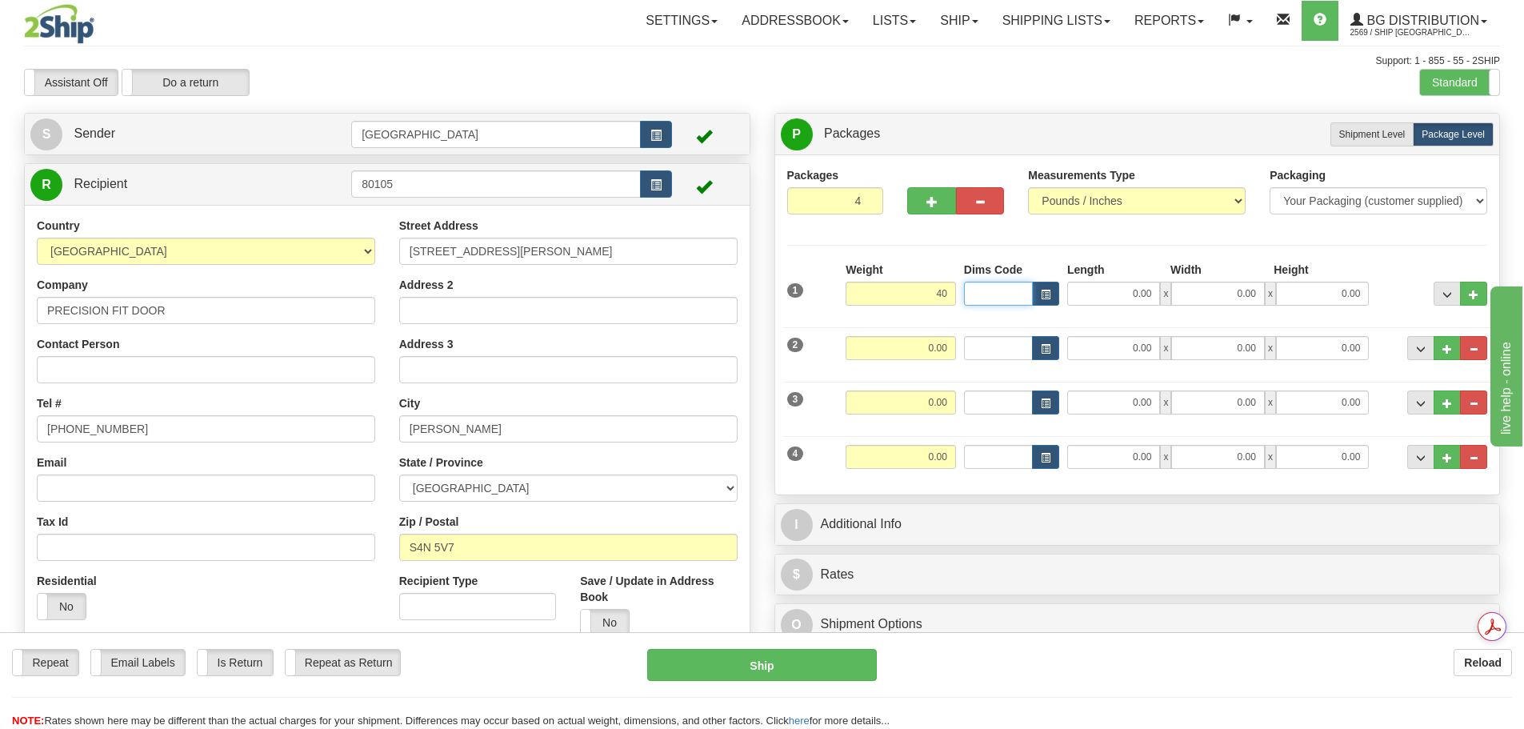
type input "40.00"
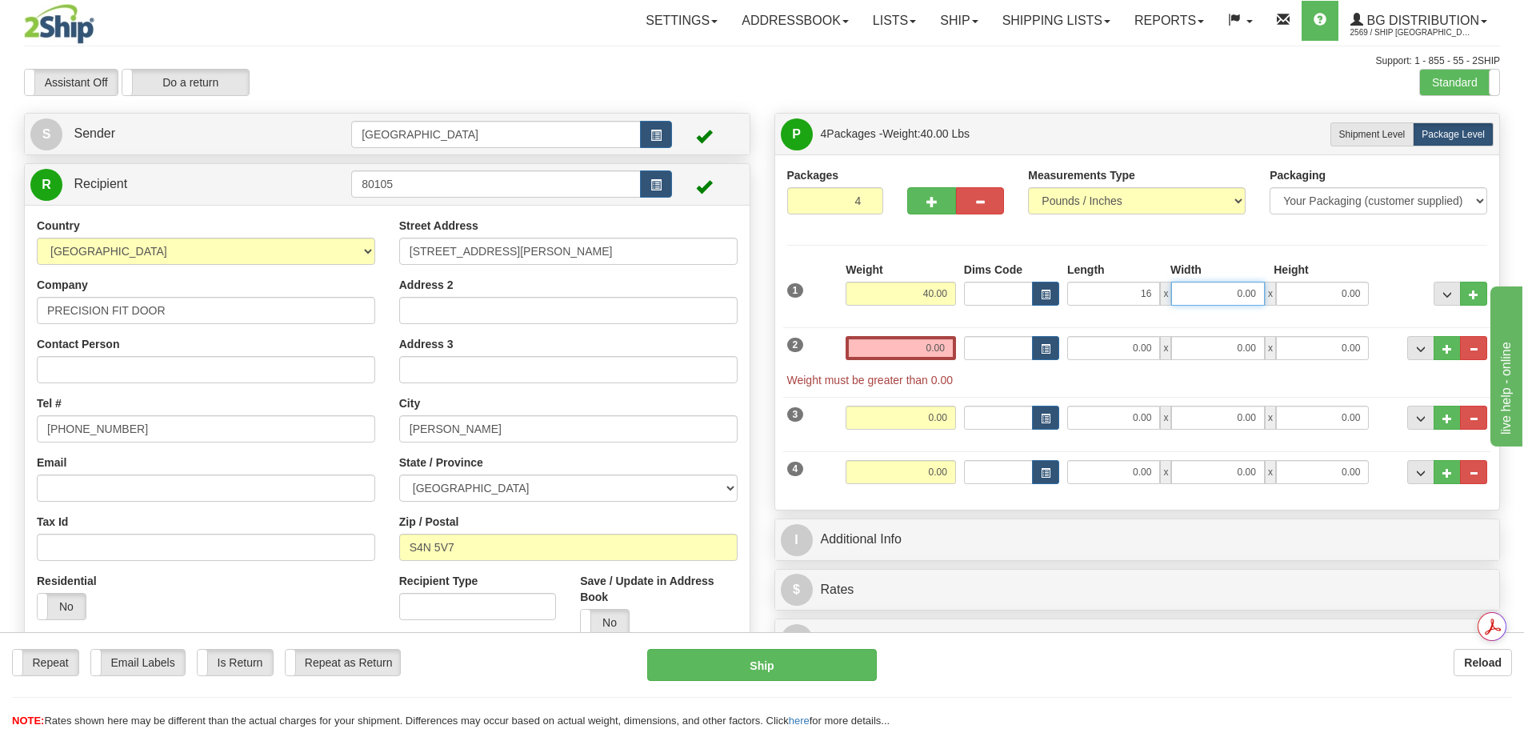
type input "16.00"
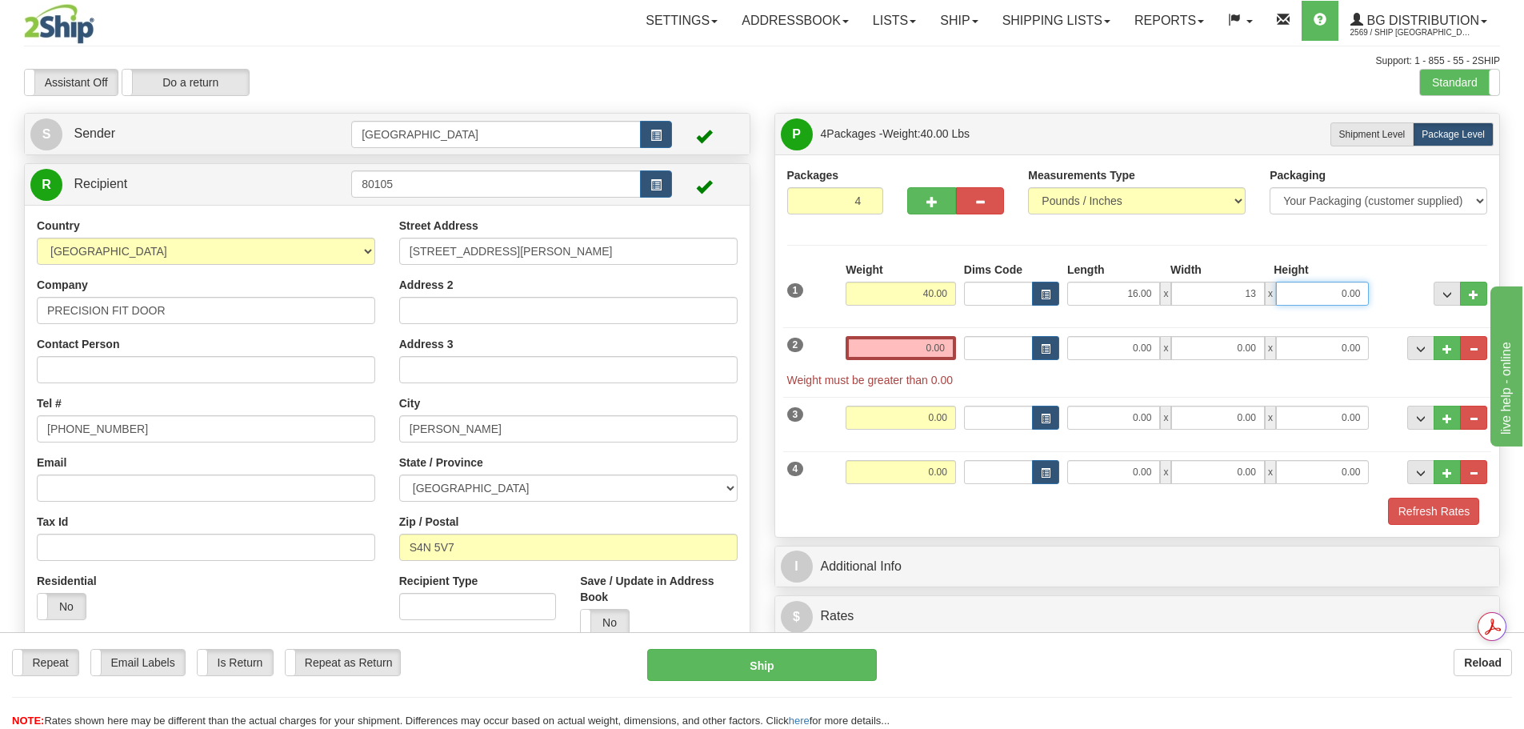
type input "13.00"
type input "9.00"
drag, startPoint x: 922, startPoint y: 346, endPoint x: 1042, endPoint y: 344, distance: 120.0
click at [1042, 344] on div "2 Weight 0.00 Dims Code Length Width Height" at bounding box center [1137, 353] width 709 height 69
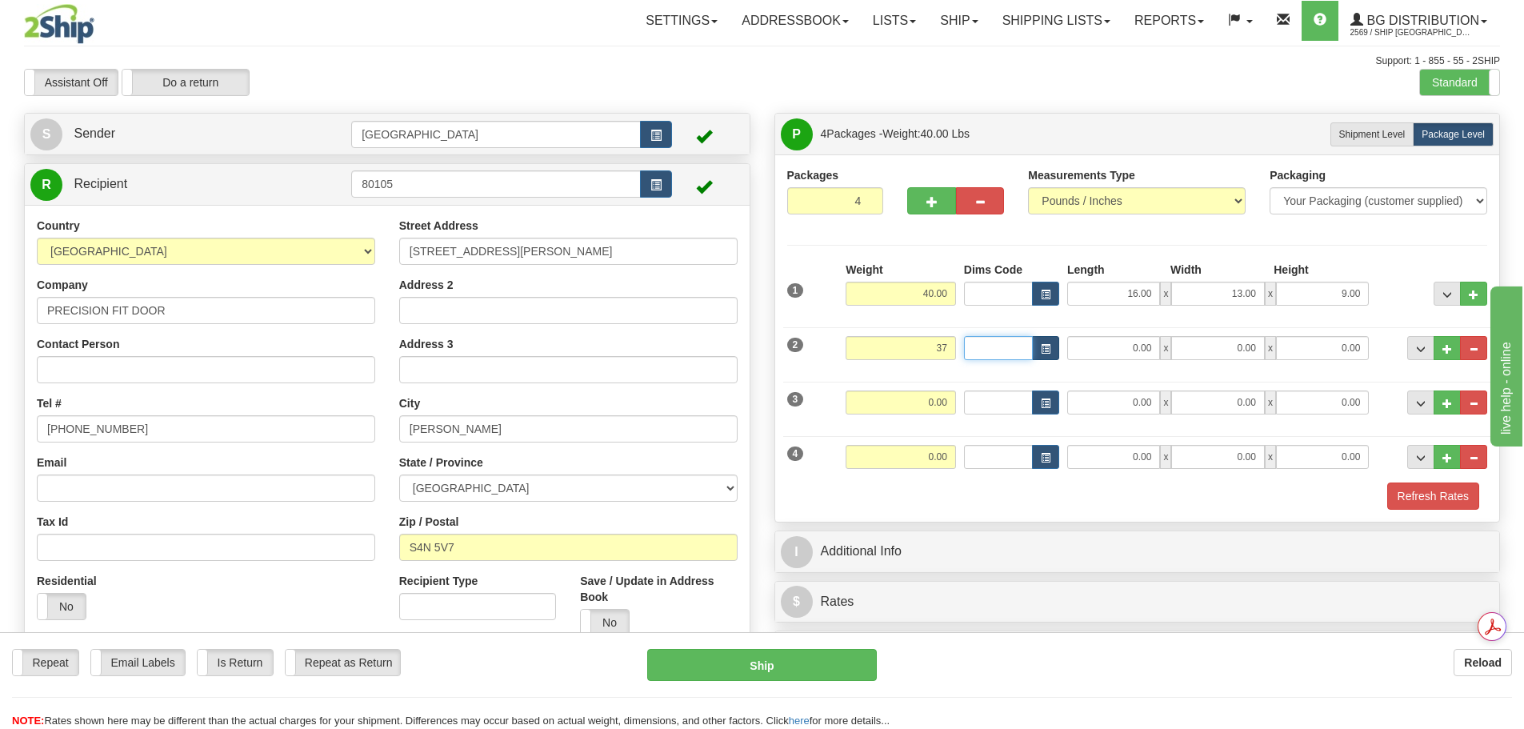
type input "37.00"
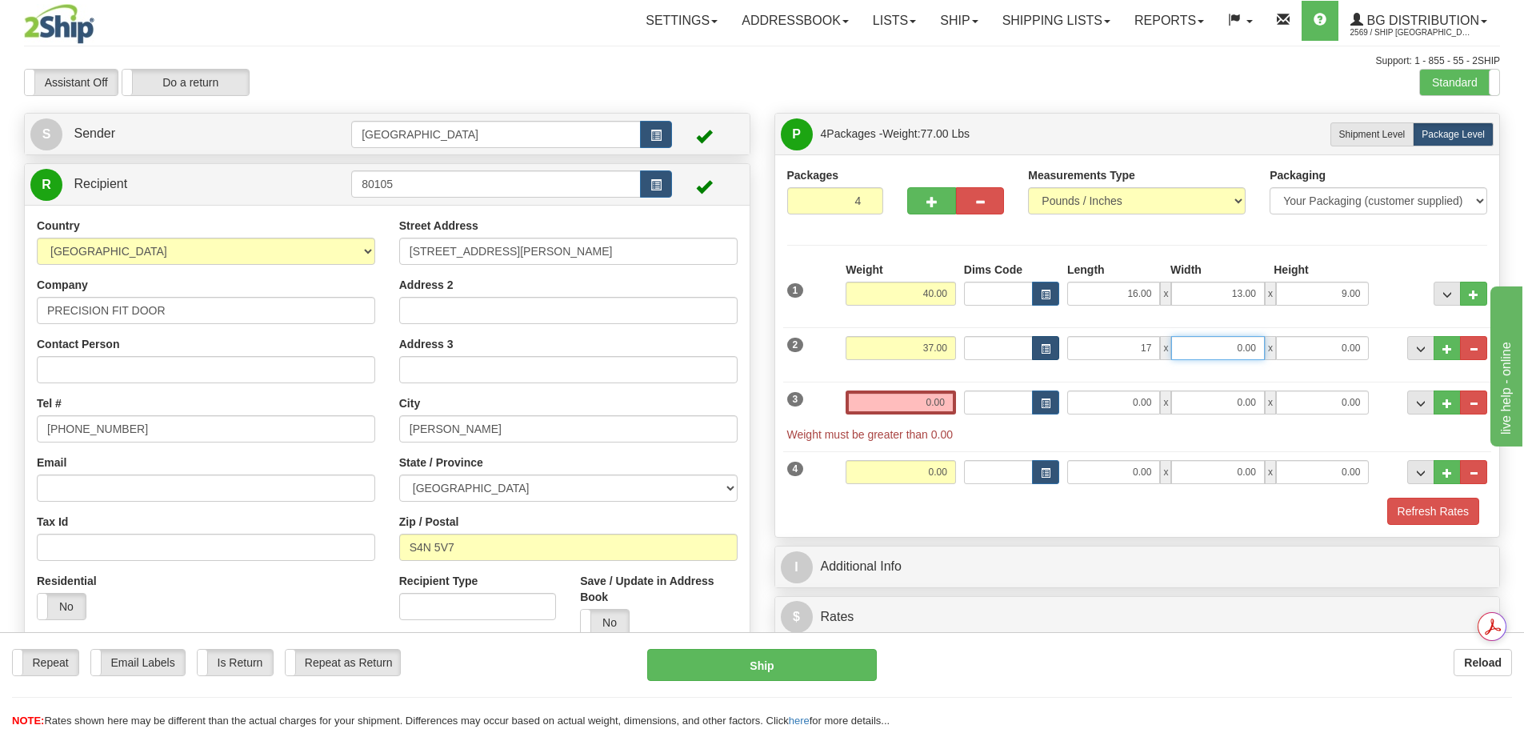
type input "17.00"
type input "15.00"
type input "10.00"
drag, startPoint x: 942, startPoint y: 404, endPoint x: 1070, endPoint y: 411, distance: 128.2
click at [1070, 411] on div "3 Weight 0.00 Dims Code Length Width Height" at bounding box center [1137, 408] width 709 height 69
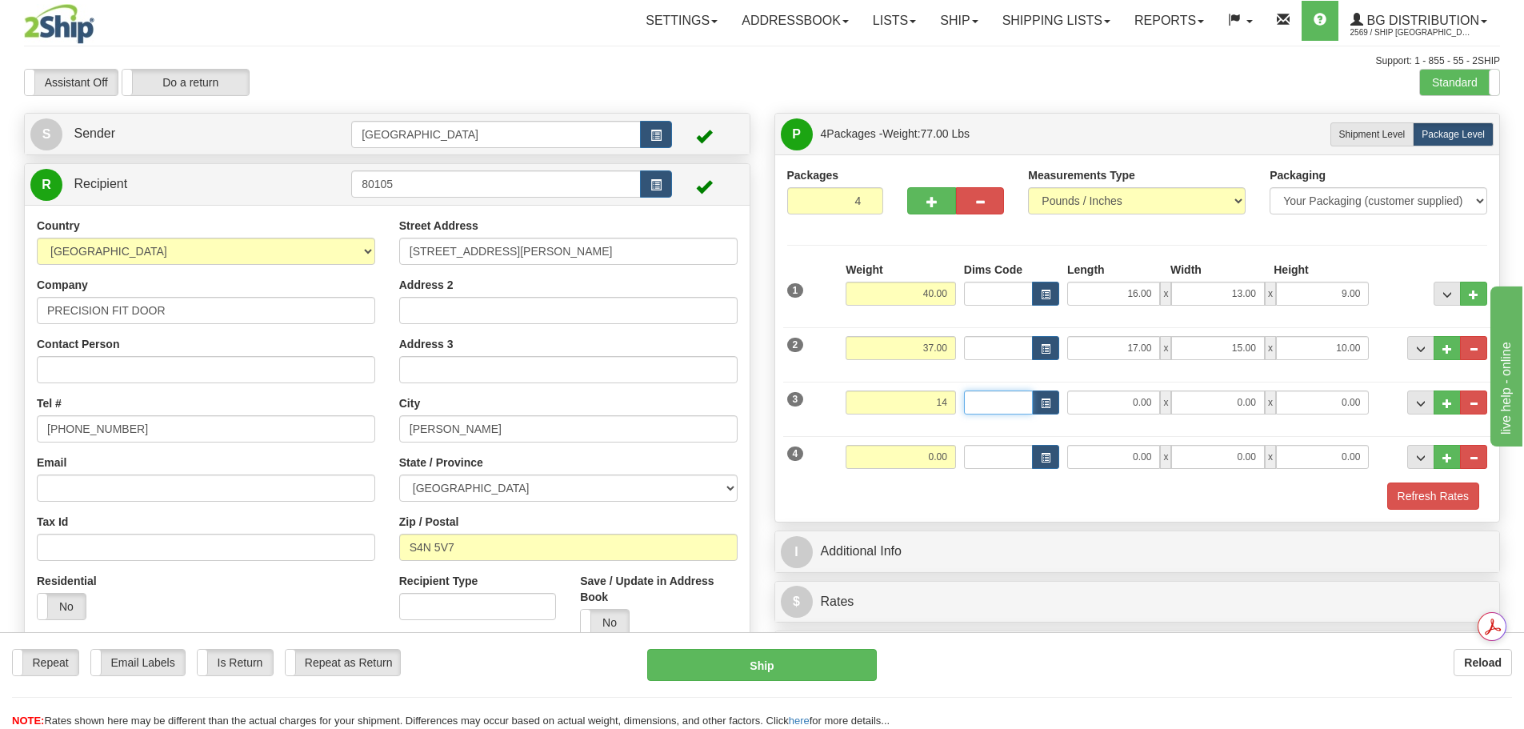
type input "14.00"
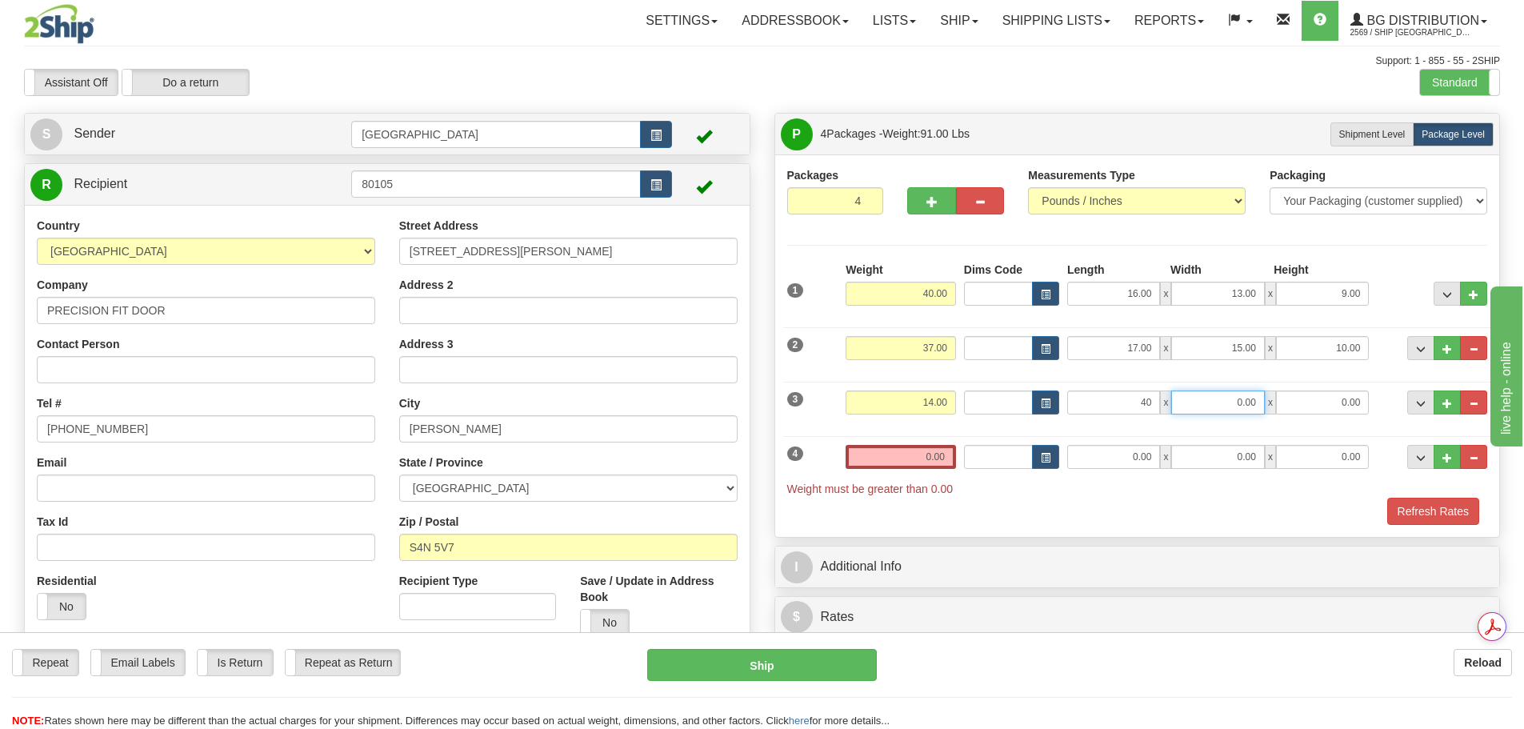
type input "40.00"
type input "11.00"
type input "6.00"
drag, startPoint x: 911, startPoint y: 455, endPoint x: 1043, endPoint y: 448, distance: 132.2
click at [1043, 449] on div "4 Weight 0.00 Dims Code Length Width Height" at bounding box center [1137, 462] width 709 height 69
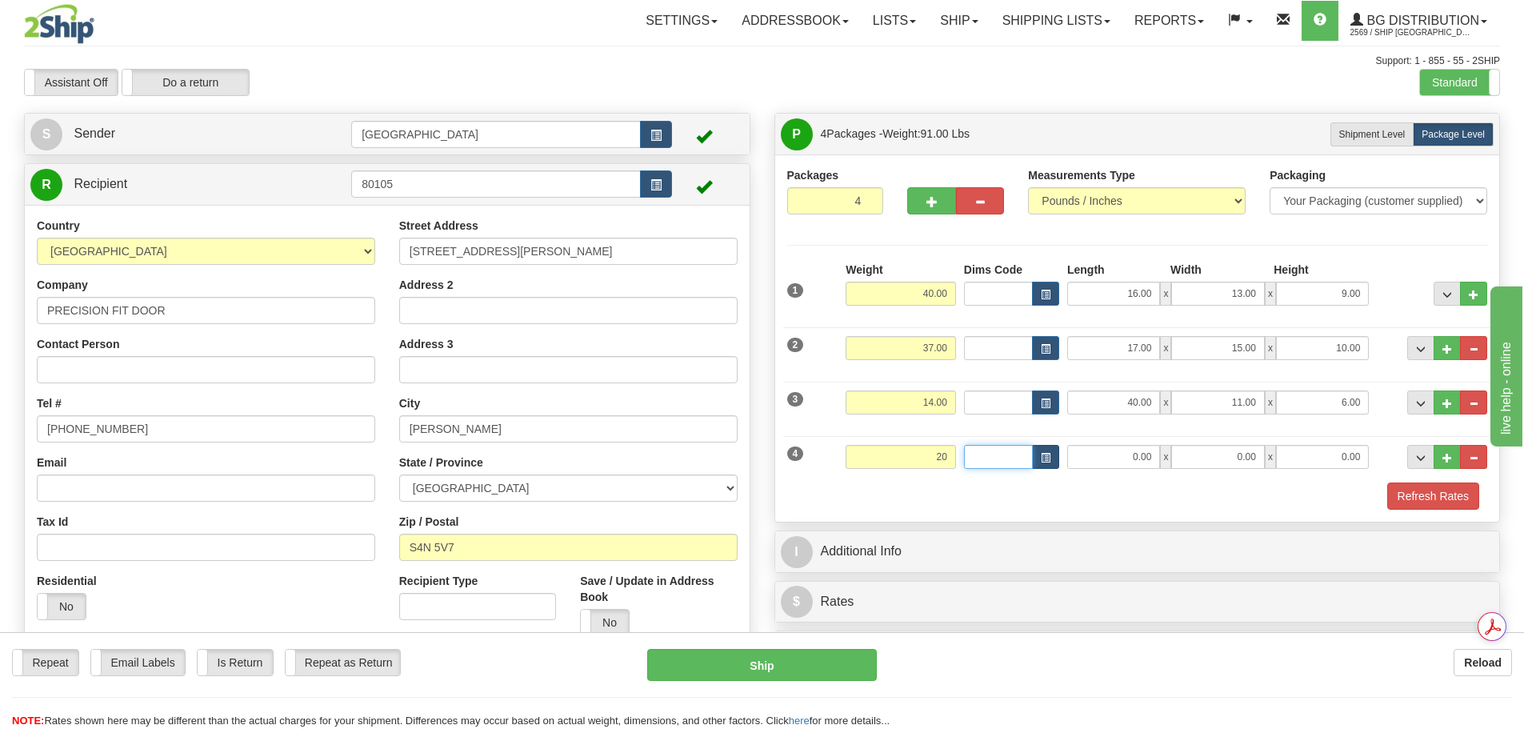
type input "20.00"
type input "38.00"
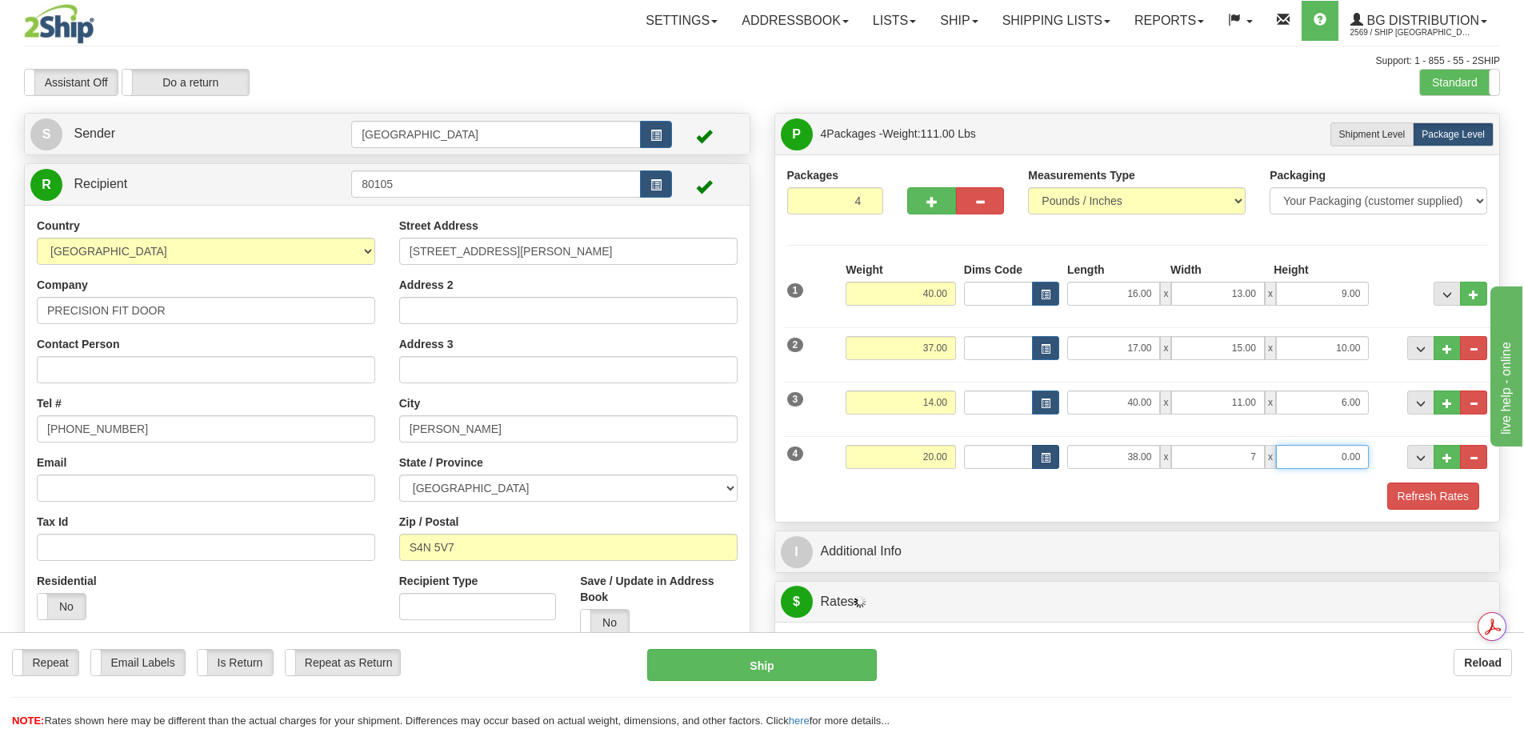
type input "7.00"
type input "4.00"
click at [1448, 499] on button "Refresh Rates" at bounding box center [1434, 496] width 92 height 27
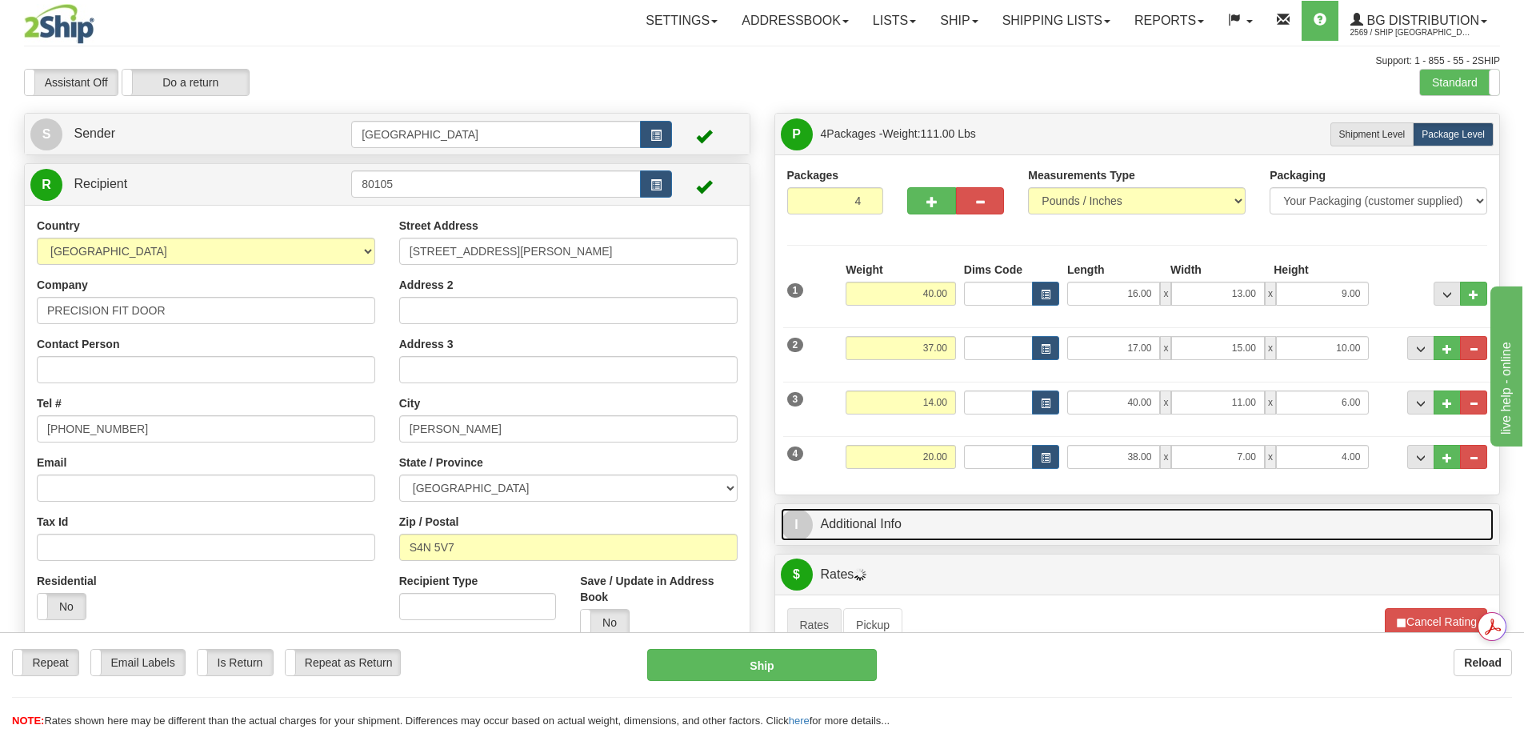
click at [1008, 538] on link "I Additional Info" at bounding box center [1138, 524] width 714 height 33
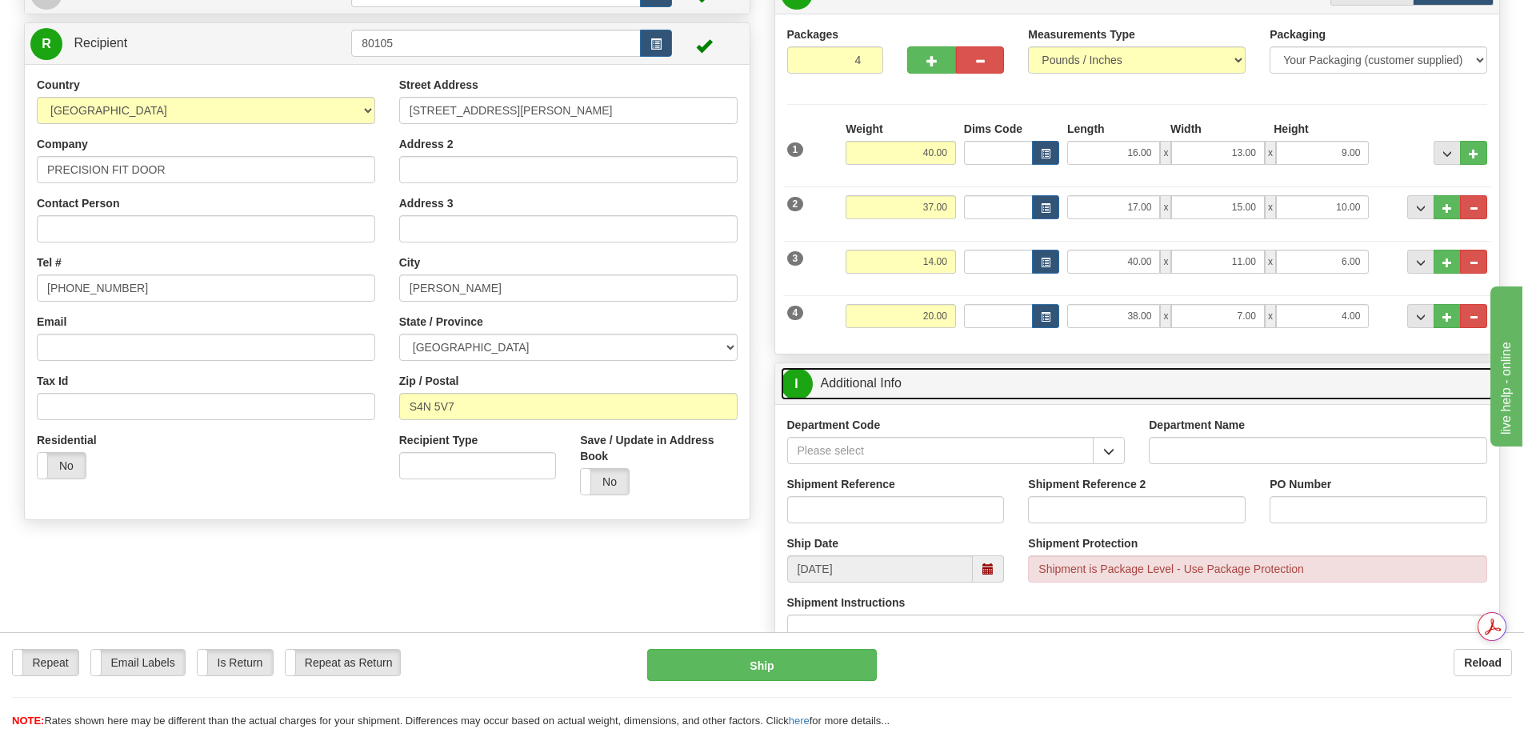
scroll to position [160, 0]
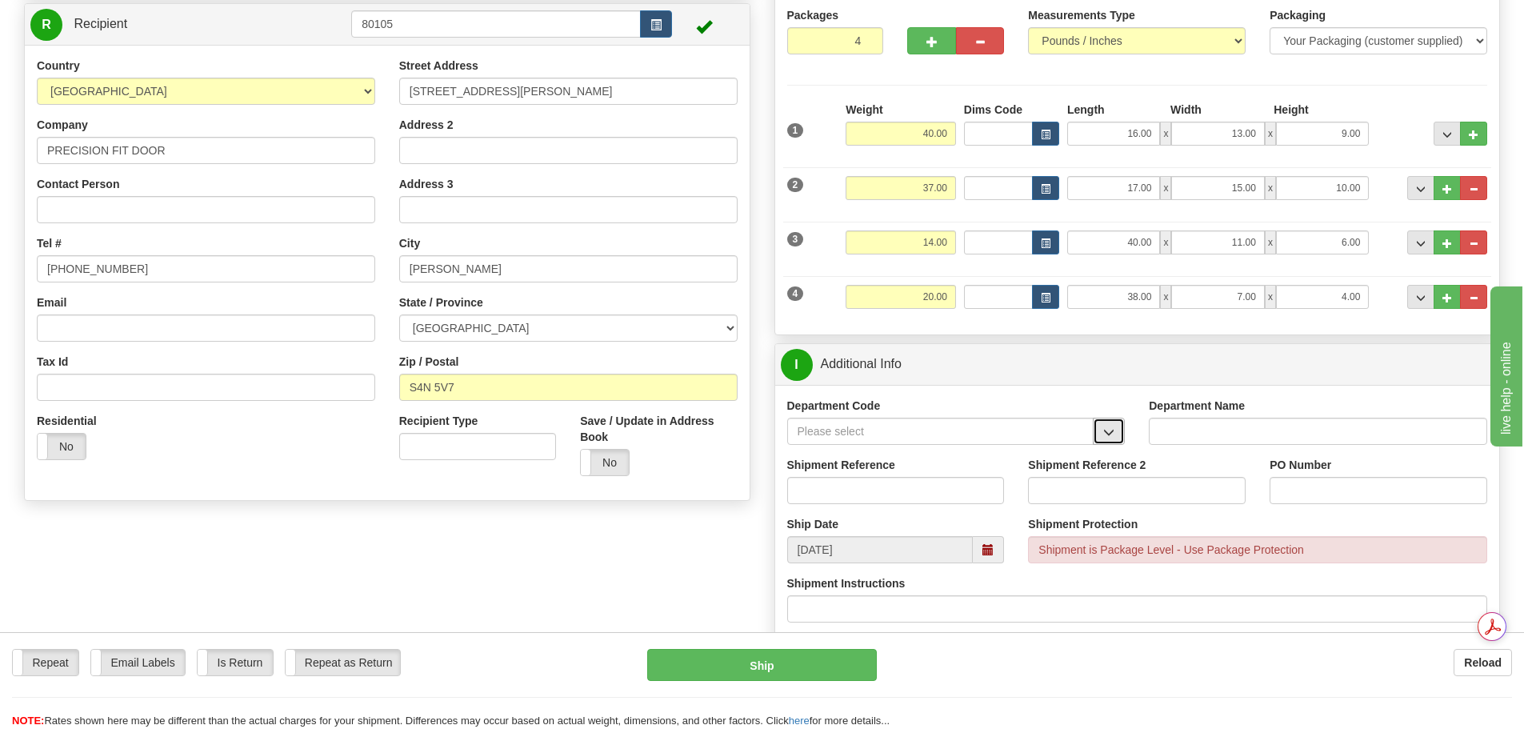
click at [1100, 428] on button "button" at bounding box center [1109, 431] width 32 height 27
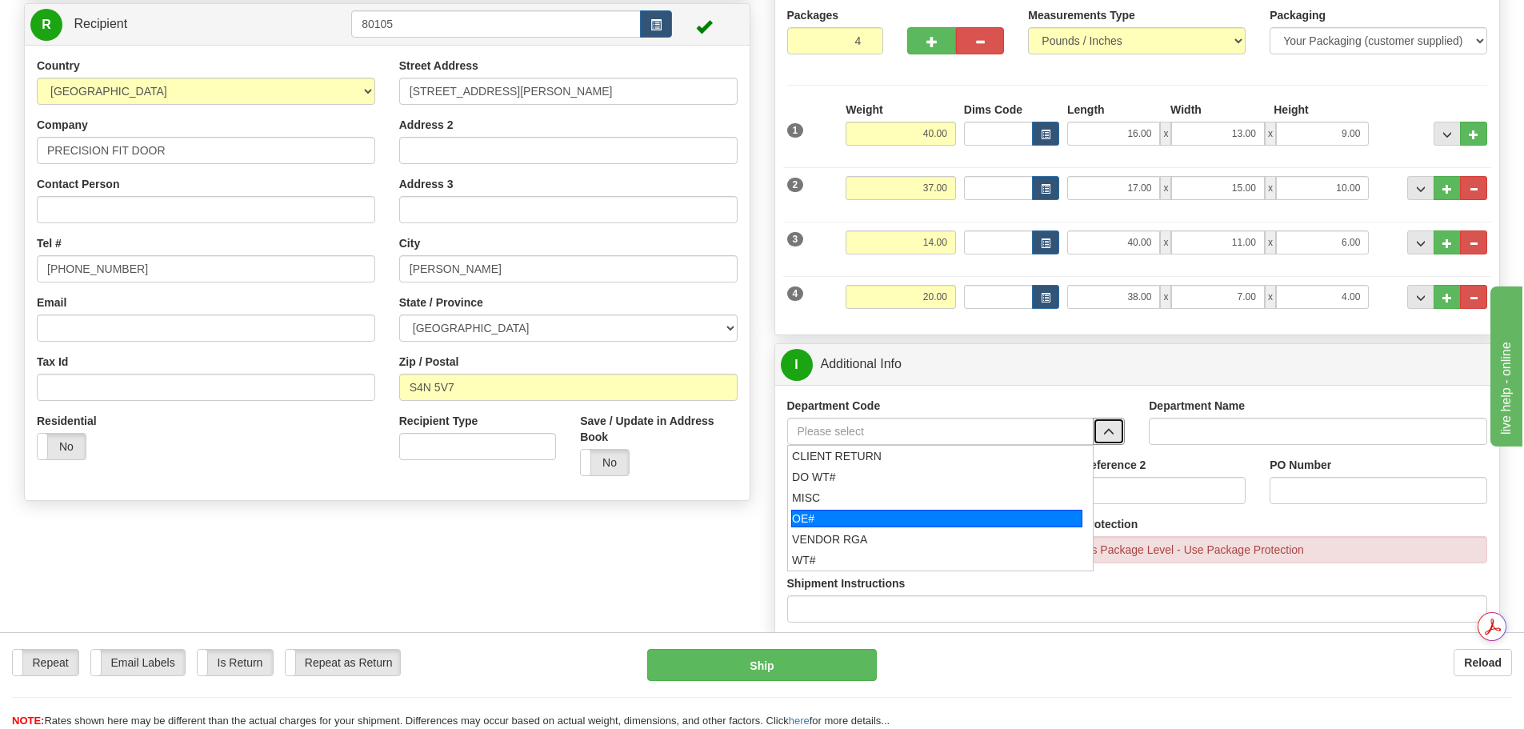
click at [942, 524] on div "OE#" at bounding box center [936, 519] width 291 height 18
type input "OE#"
type input "ORDERS"
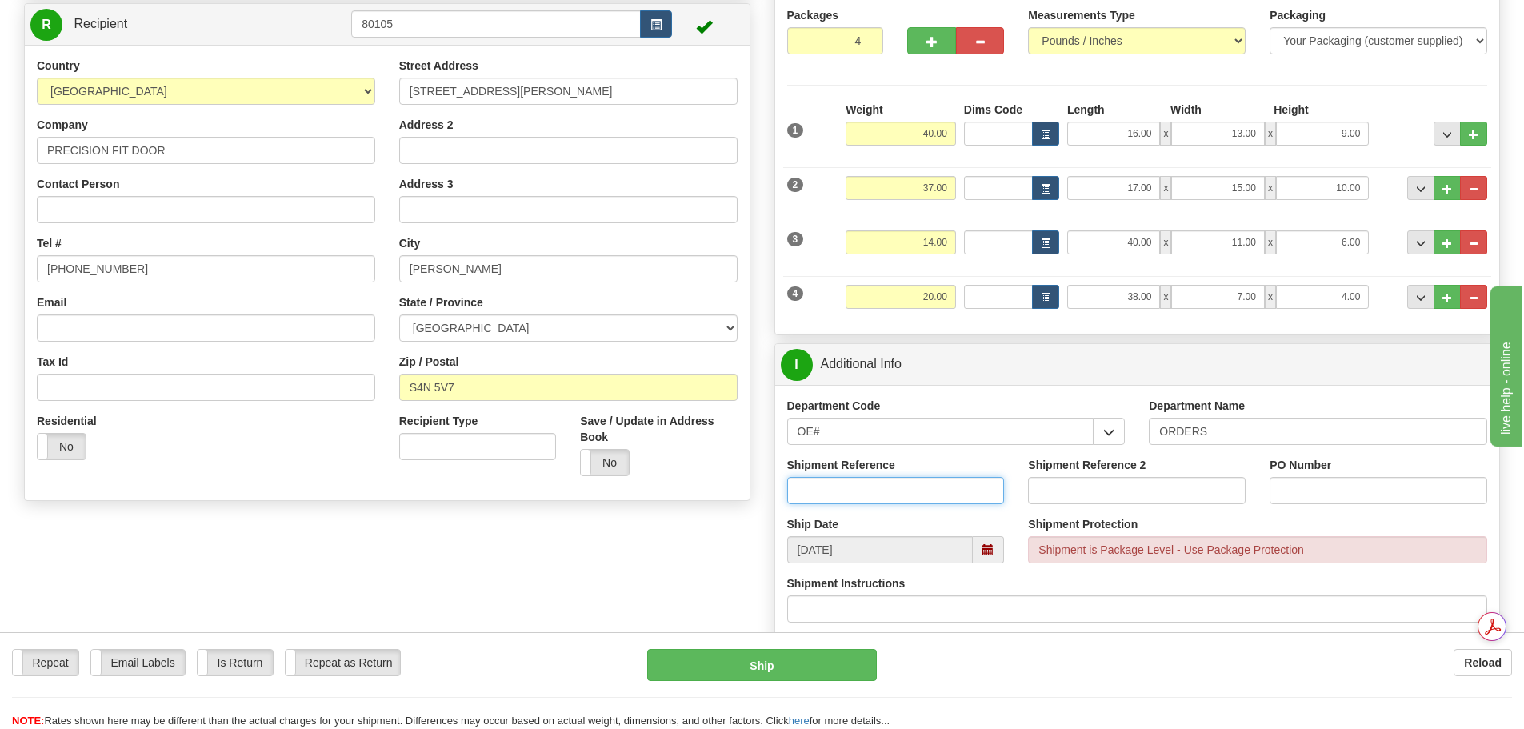
click at [879, 496] on input "Shipment Reference" at bounding box center [896, 490] width 218 height 27
type input "90039488-00; 90036759-02;90038615-00"
type input "90038963-05"
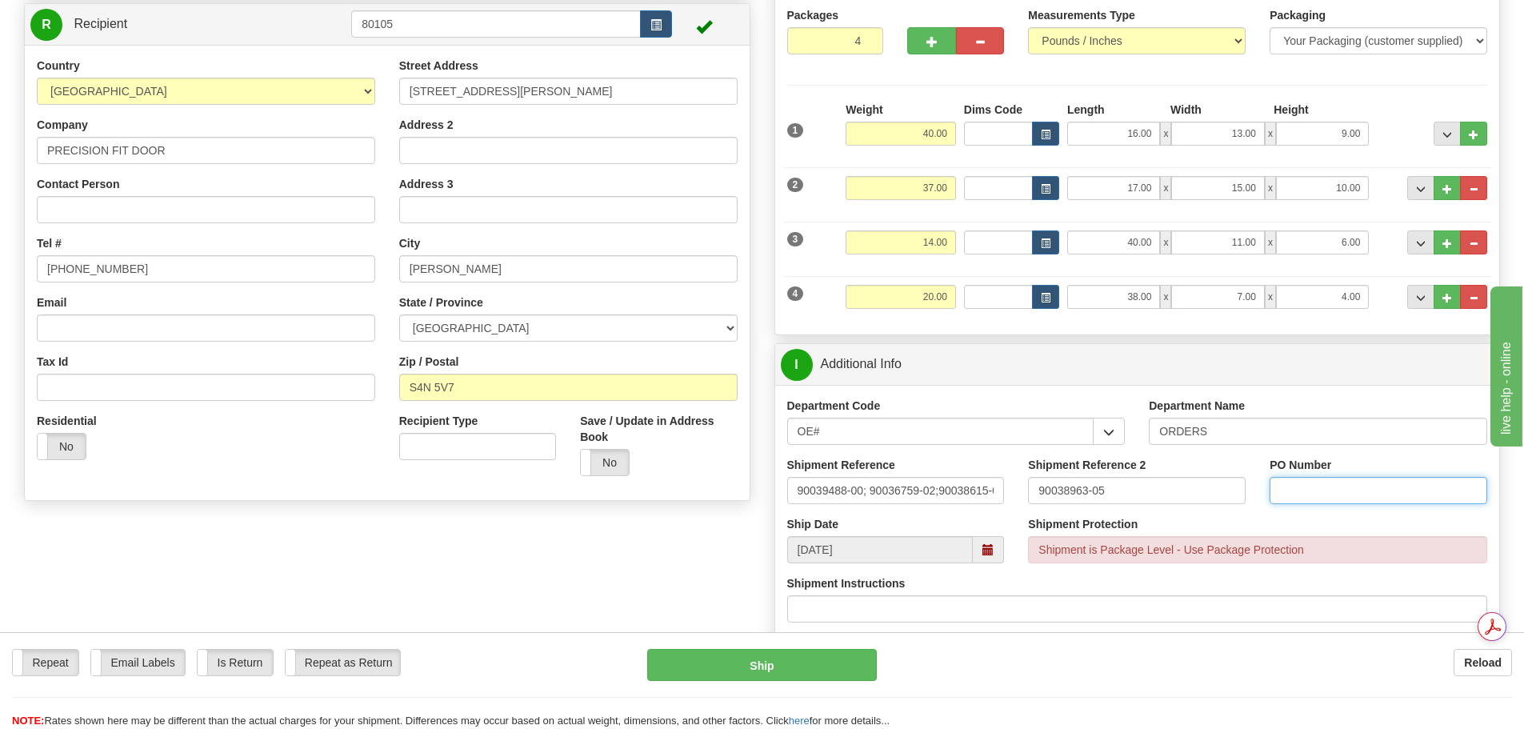
click at [1372, 491] on input "PO Number" at bounding box center [1379, 490] width 218 height 27
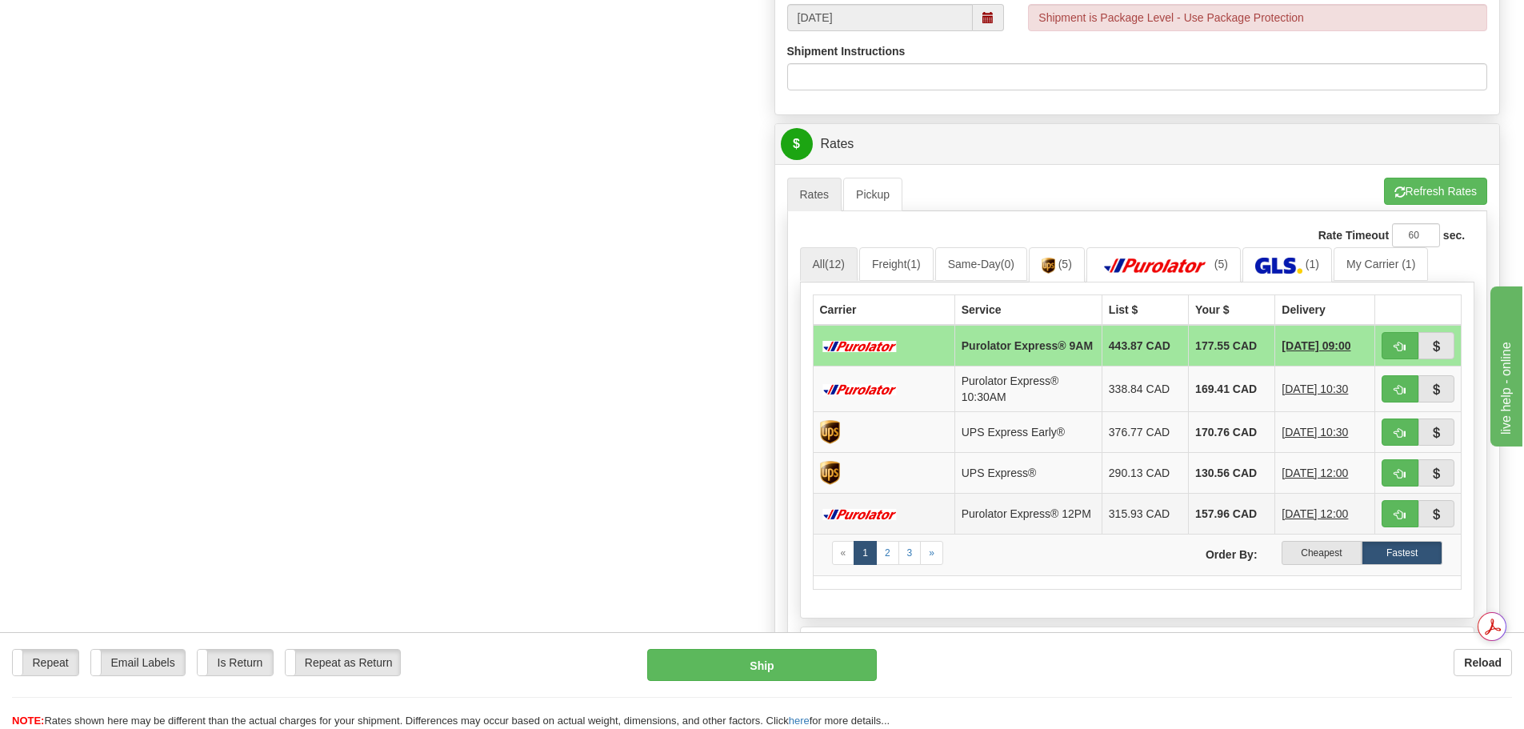
scroll to position [720, 0]
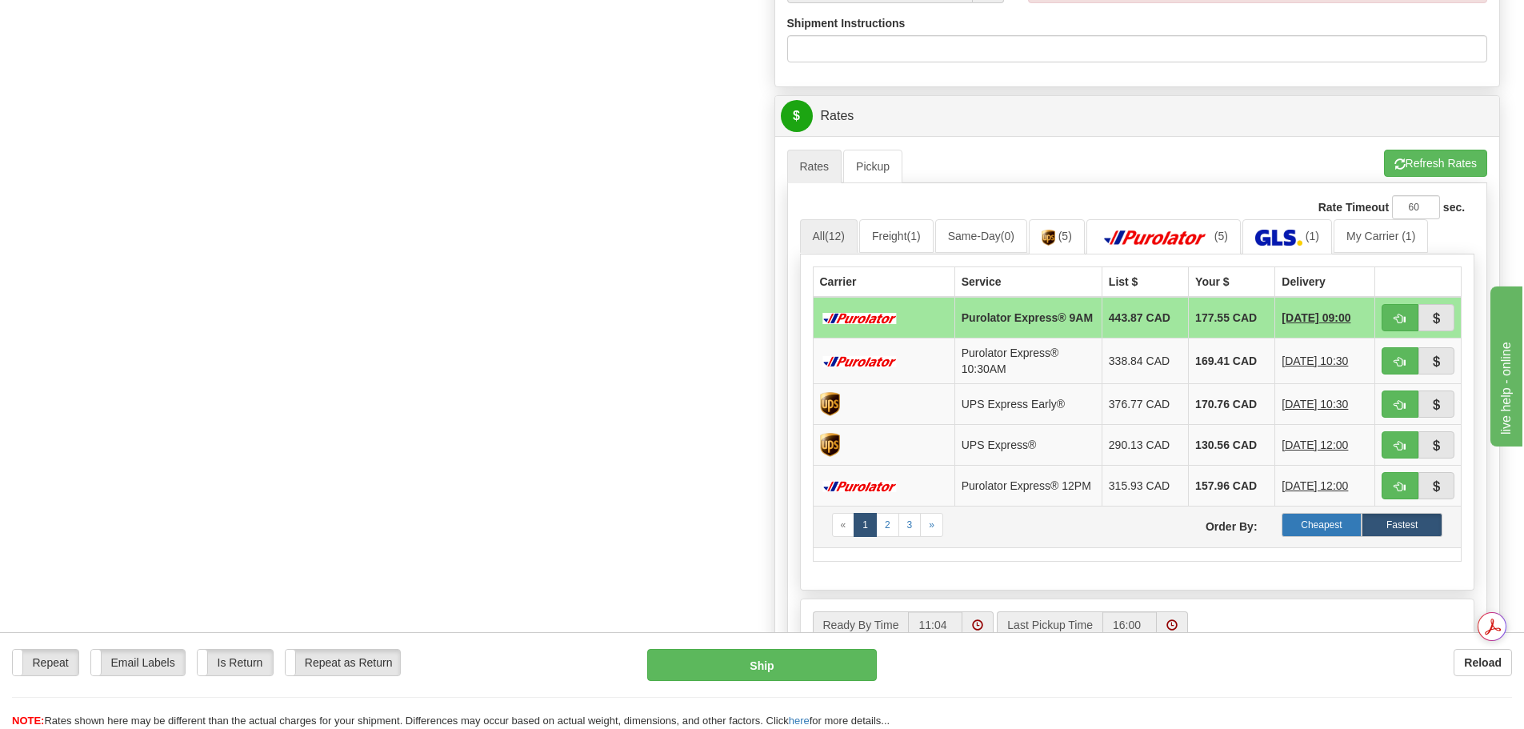
type input "8984; 8888; 8900; 8940"
click at [1329, 533] on label "Cheapest" at bounding box center [1322, 525] width 81 height 24
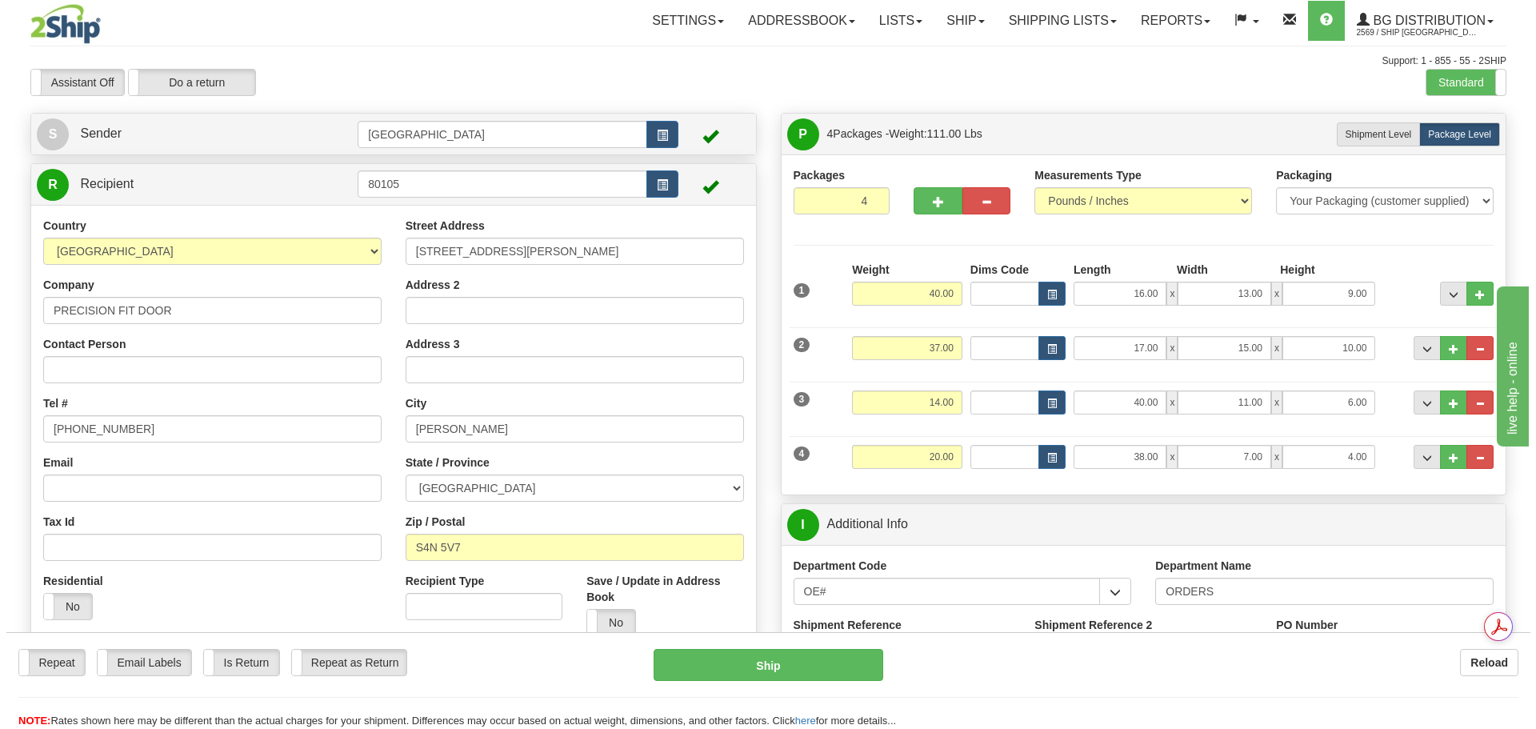
scroll to position [640, 0]
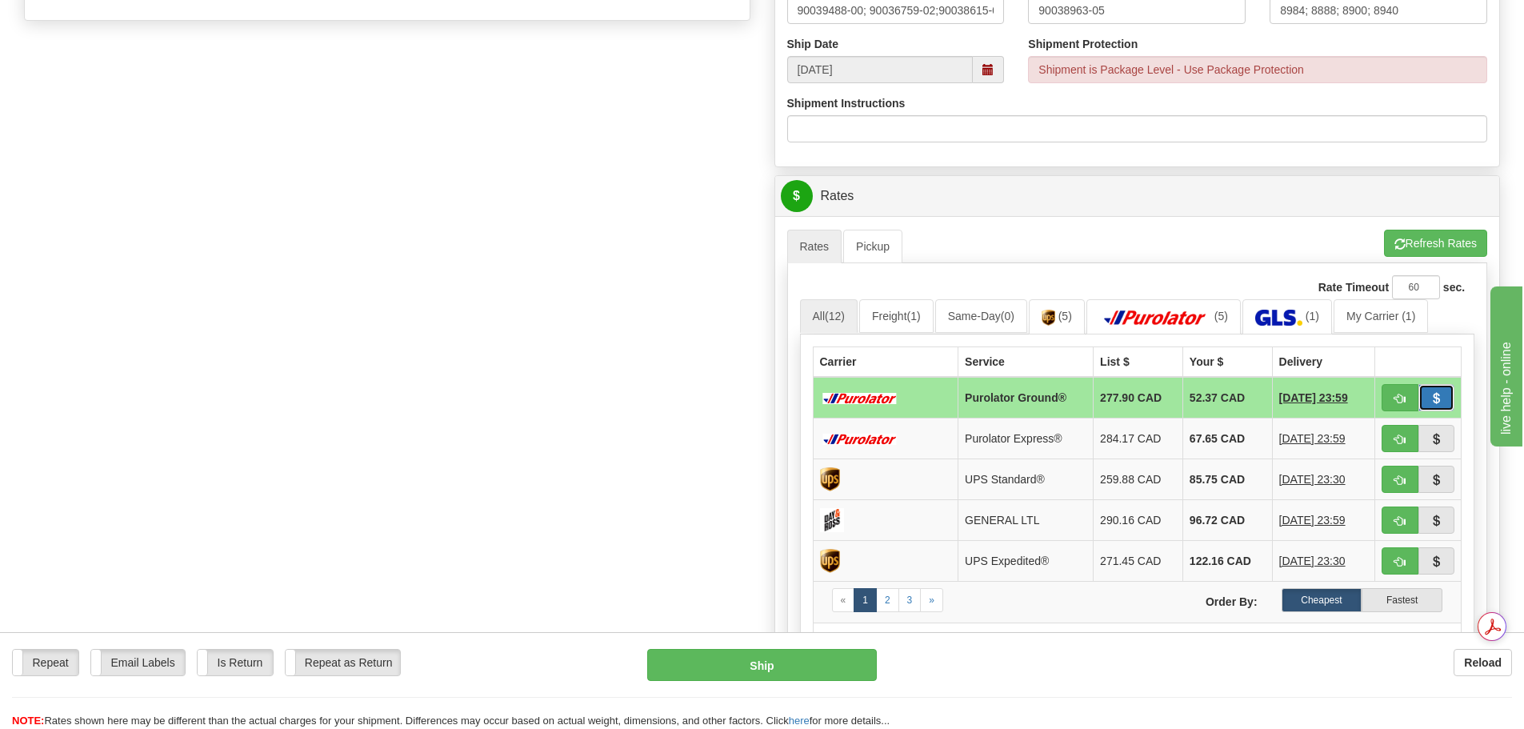
click at [1444, 392] on button "button" at bounding box center [1437, 397] width 37 height 27
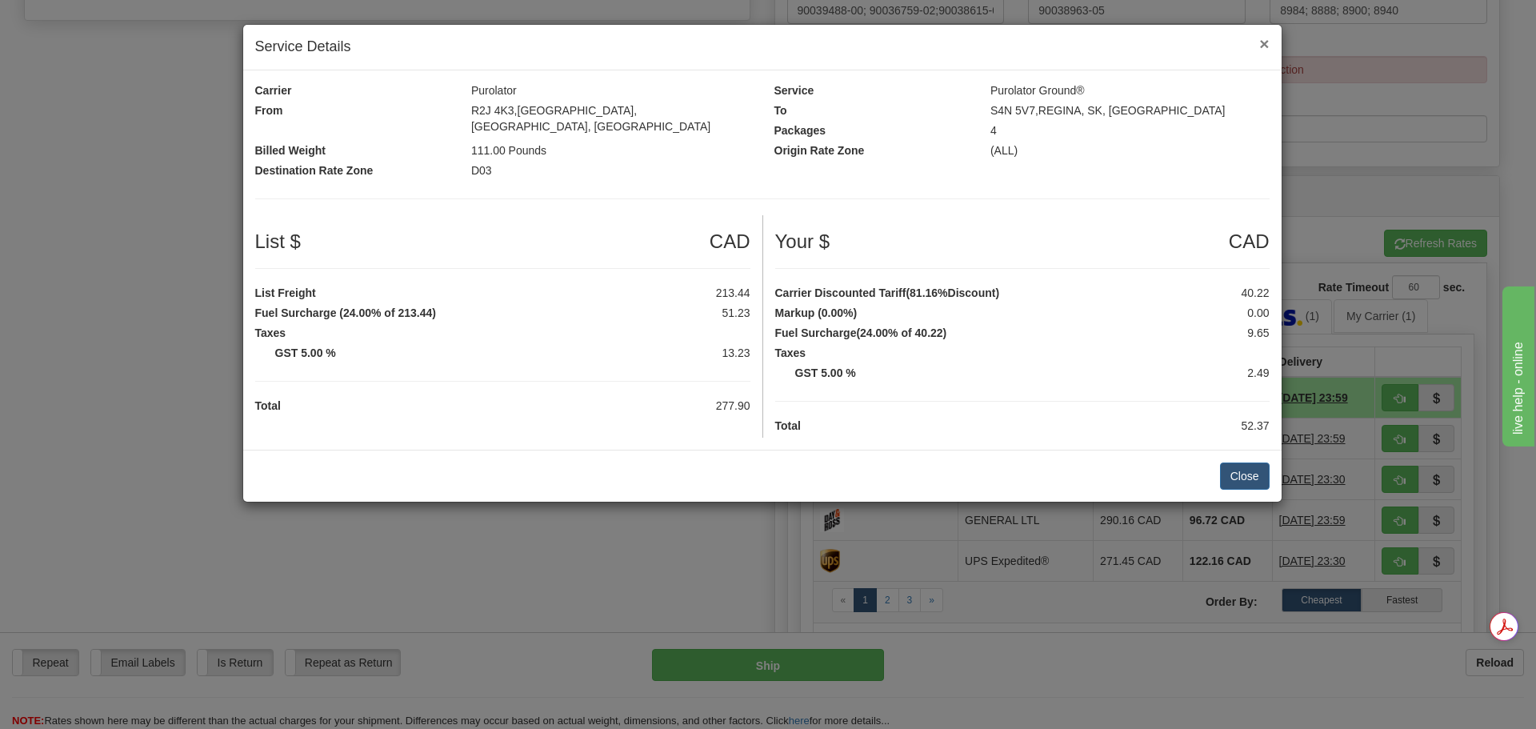
click at [1264, 46] on span "×" at bounding box center [1265, 43] width 10 height 18
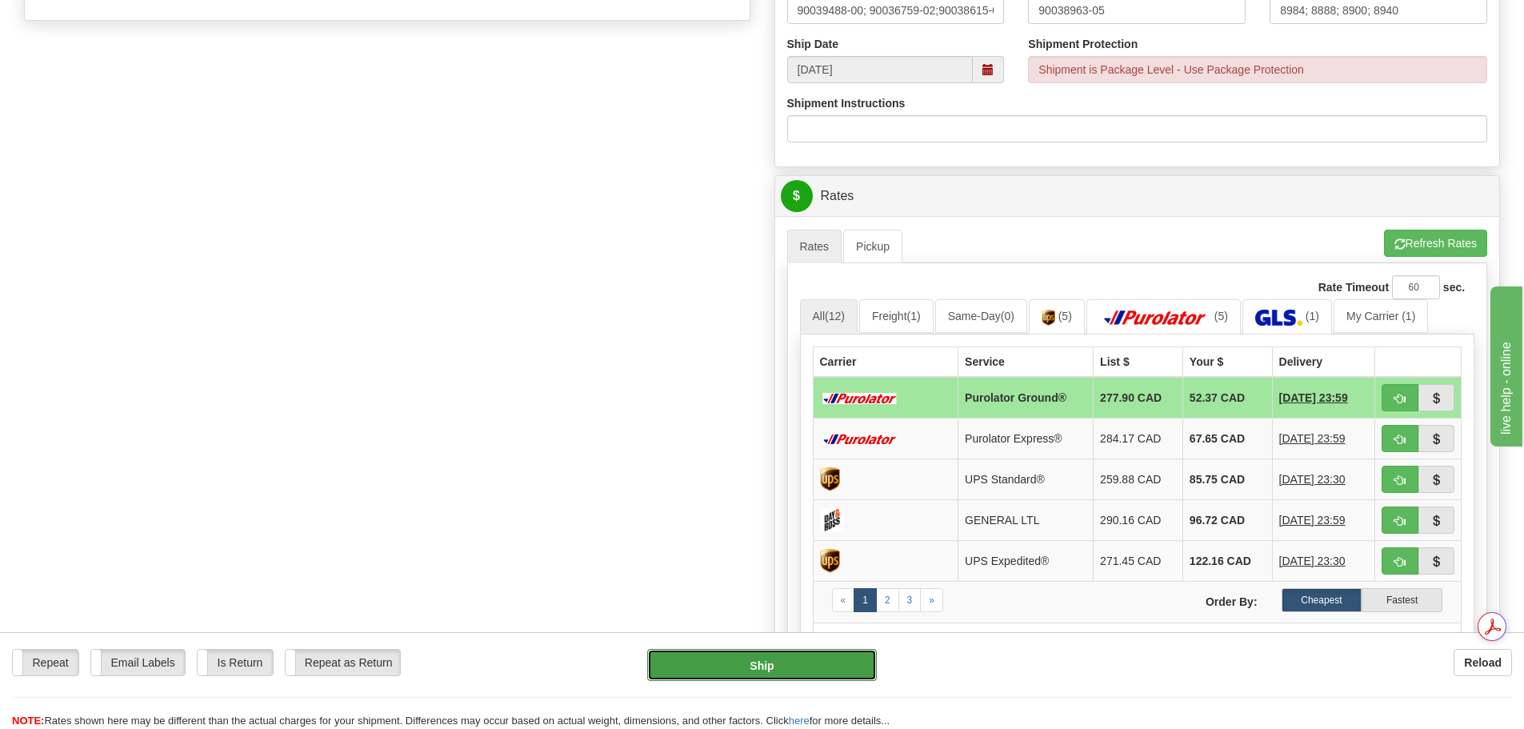
click at [773, 659] on button "Ship" at bounding box center [762, 665] width 230 height 32
type input "260"
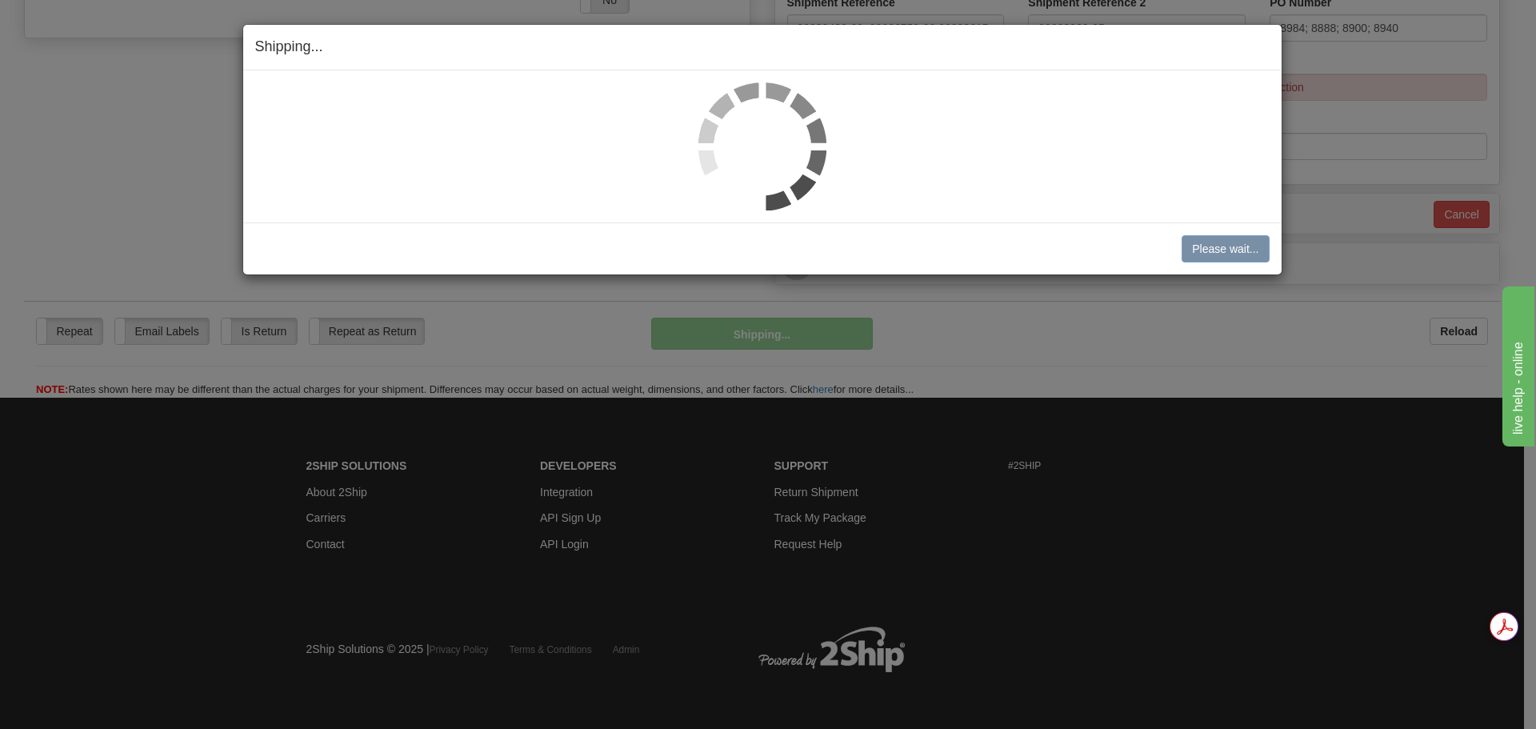
scroll to position [600, 0]
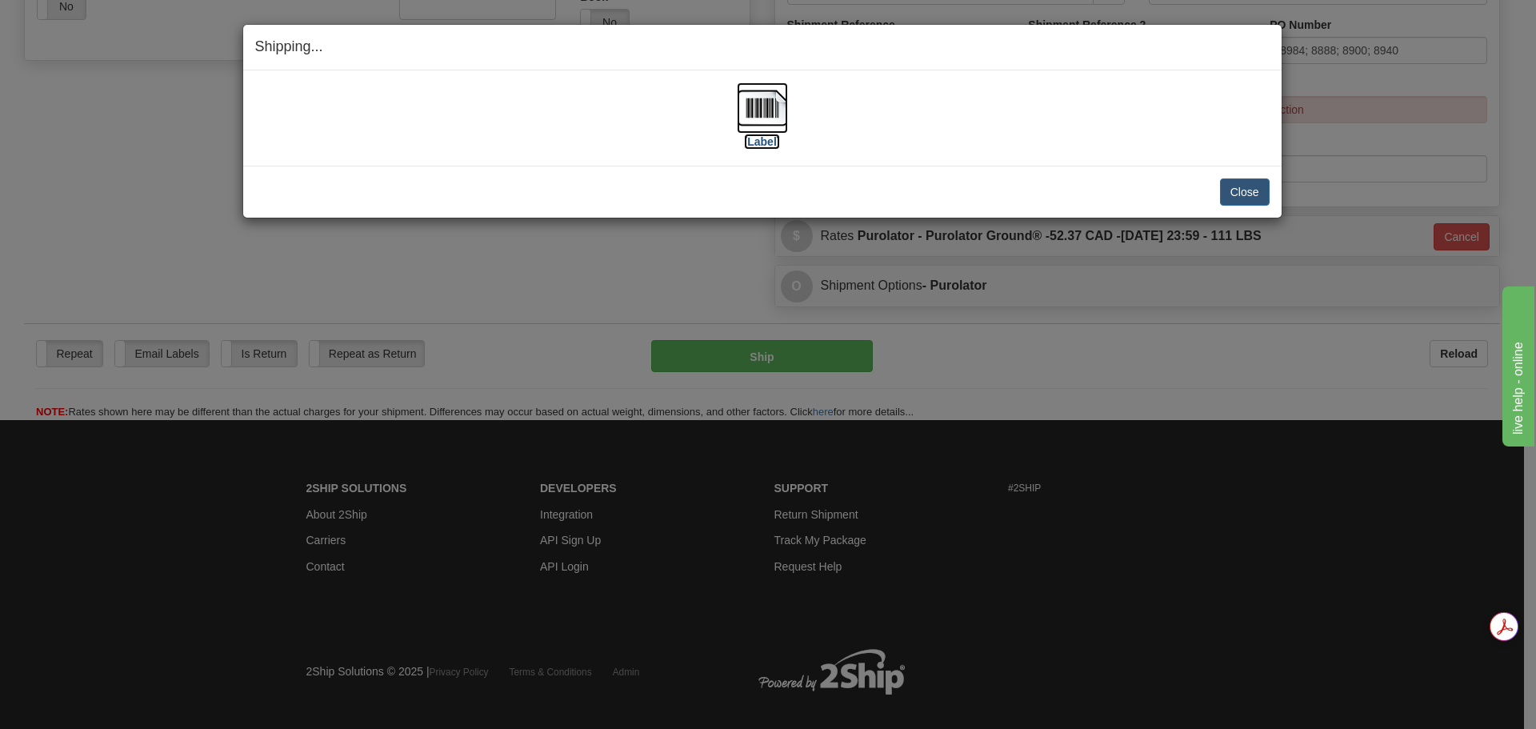
click at [775, 83] on img at bounding box center [762, 107] width 51 height 51
click at [1249, 201] on button "Close" at bounding box center [1245, 191] width 50 height 27
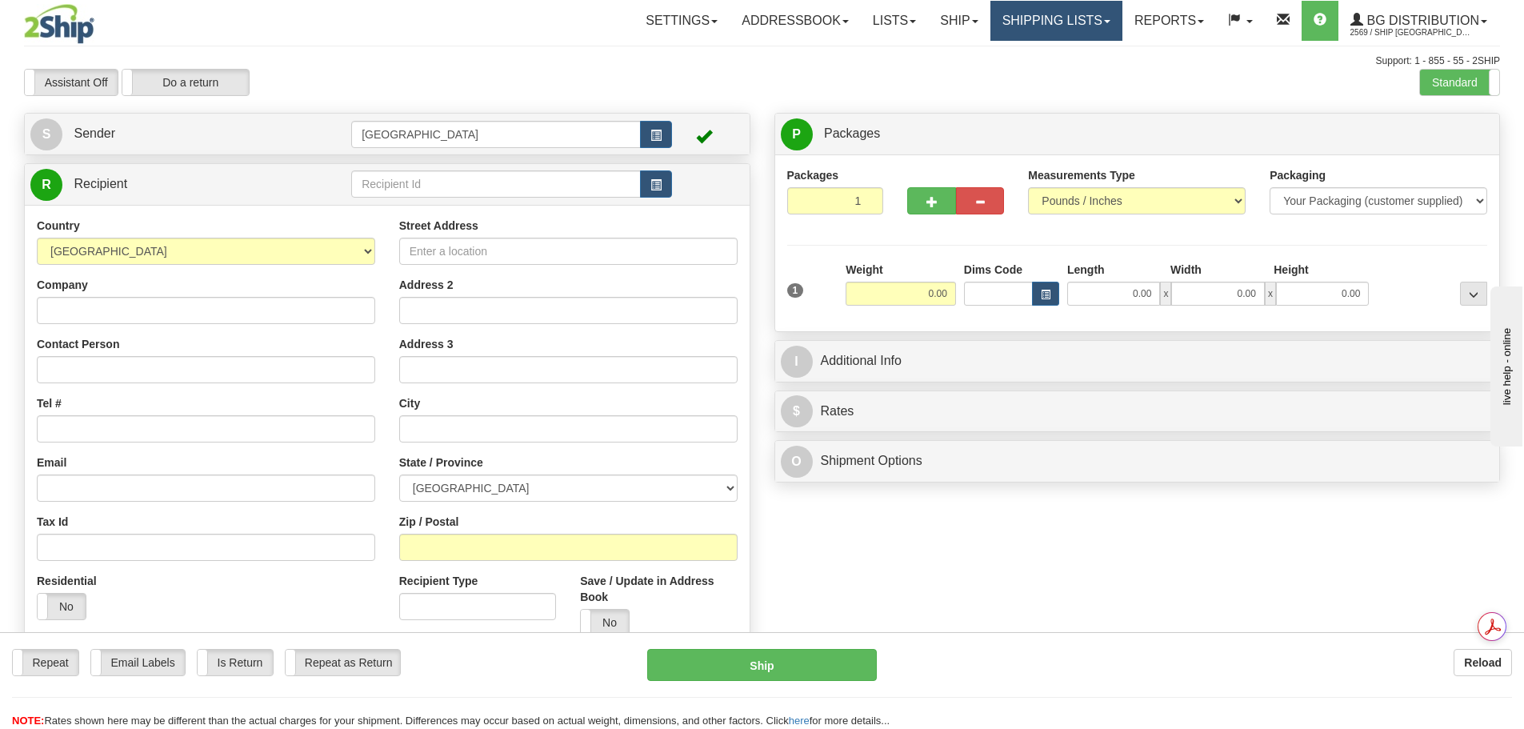
click at [1009, 29] on link "Shipping lists" at bounding box center [1057, 21] width 132 height 40
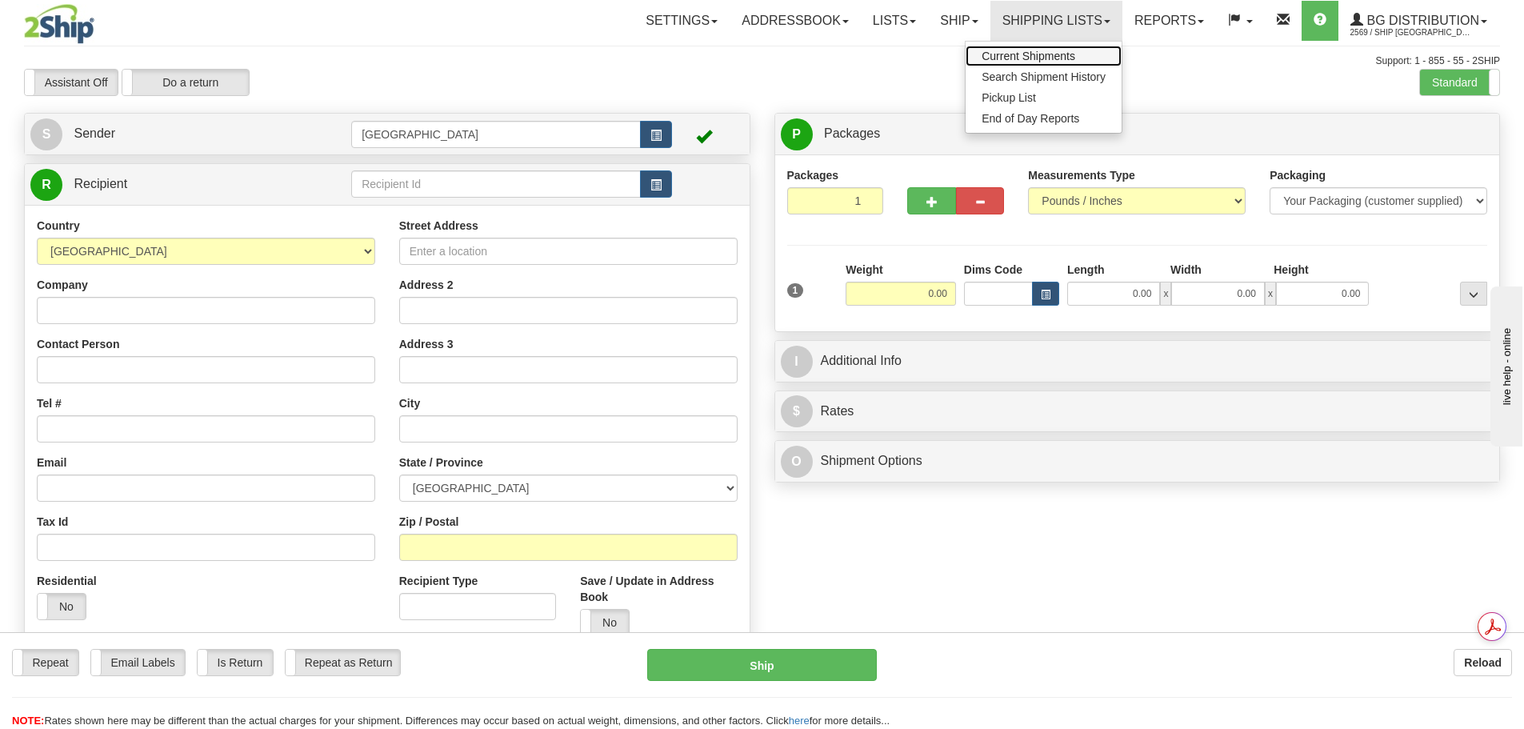
click at [1019, 58] on span "Current Shipments" at bounding box center [1029, 56] width 94 height 13
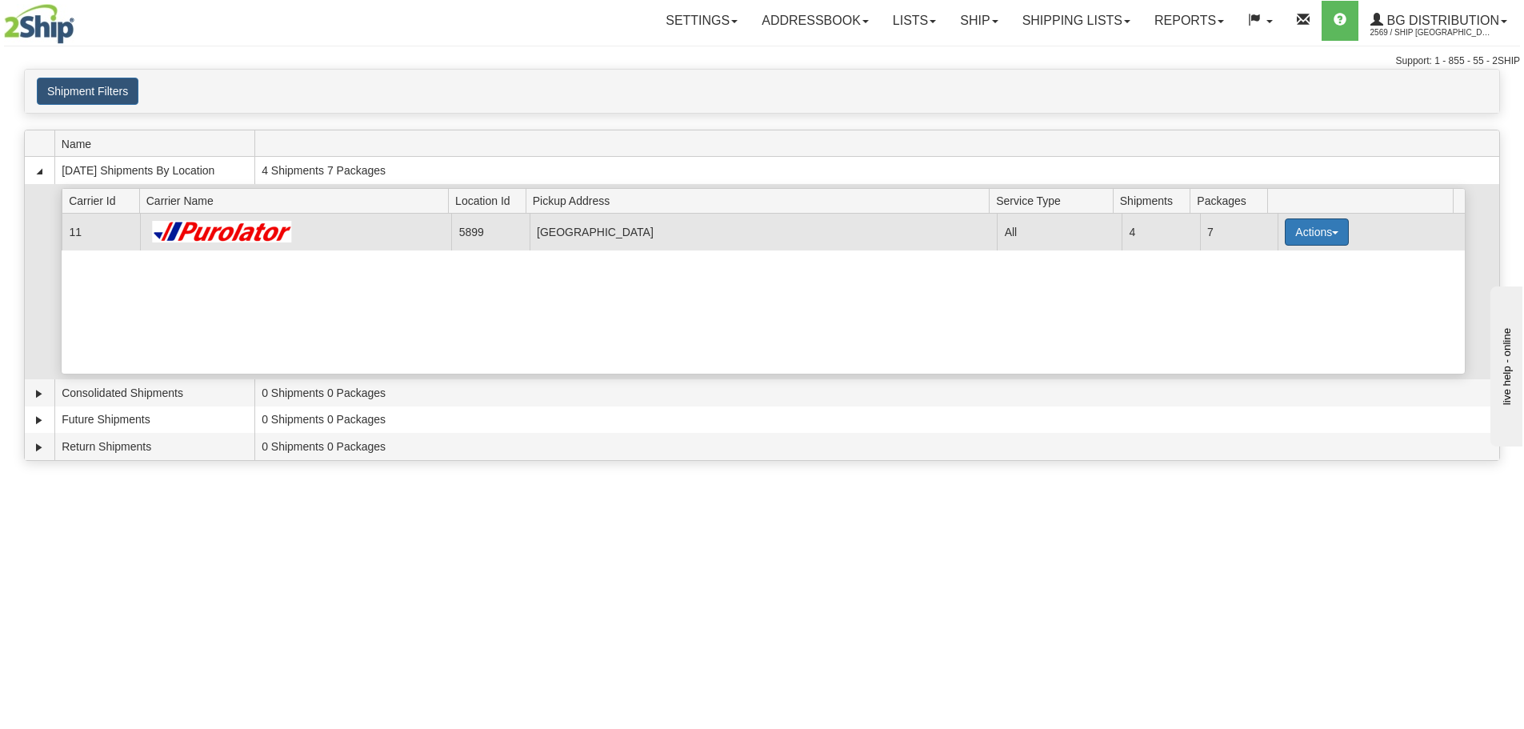
click at [1320, 234] on button "Actions" at bounding box center [1317, 231] width 64 height 27
click at [1302, 258] on link "Details" at bounding box center [1284, 262] width 128 height 21
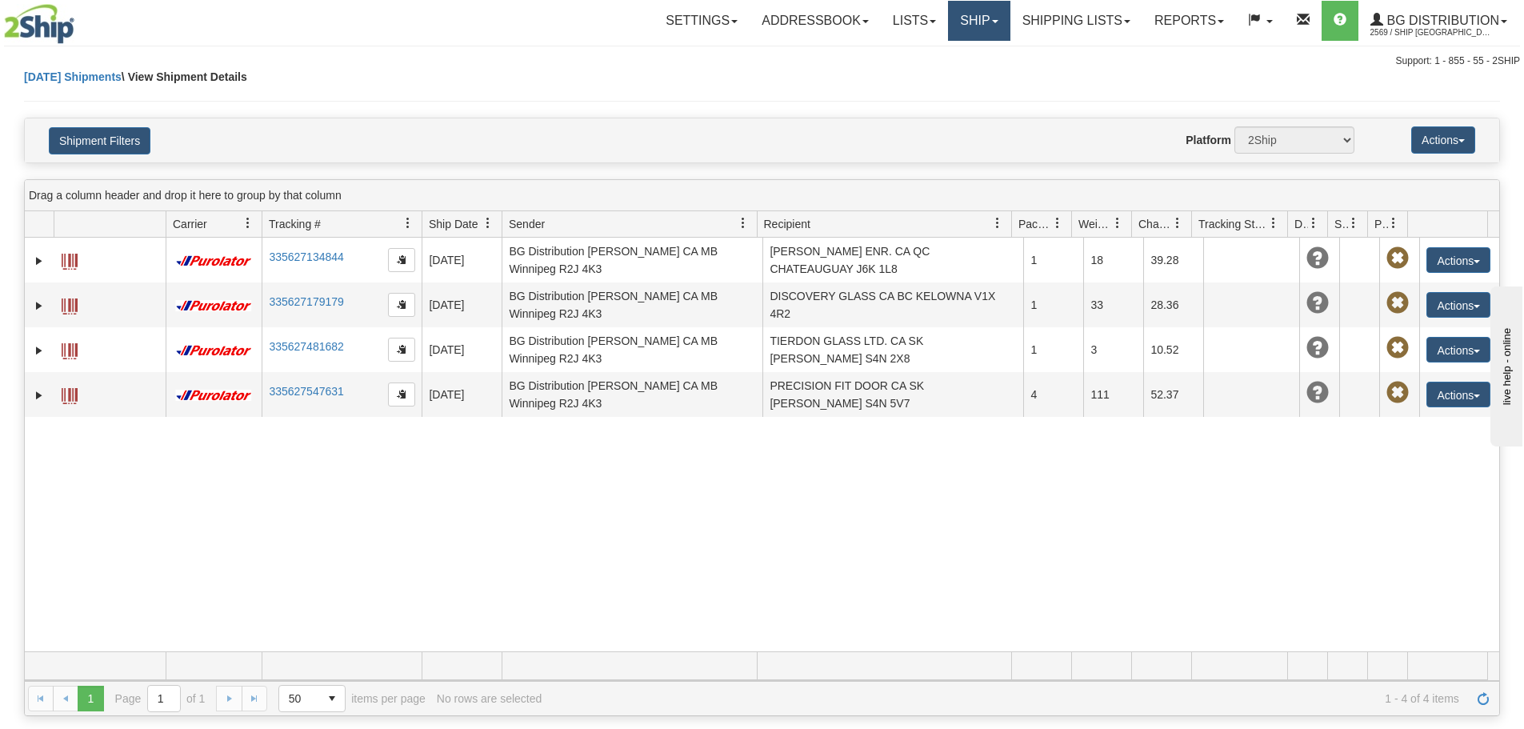
click at [984, 23] on link "Ship" at bounding box center [979, 21] width 62 height 40
click at [959, 55] on link "Ship Screen" at bounding box center [946, 56] width 126 height 21
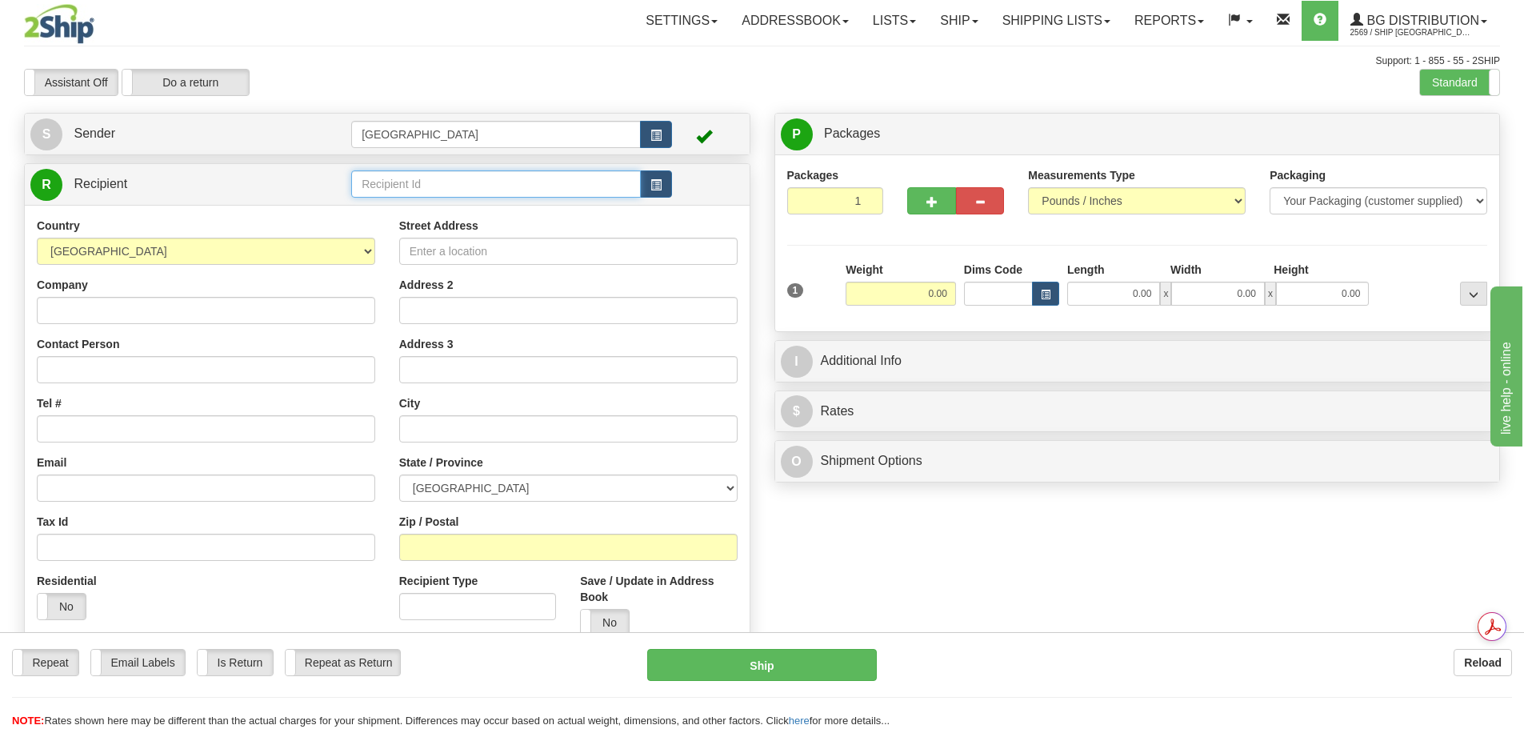
click at [409, 186] on input "text" at bounding box center [496, 183] width 290 height 27
click at [427, 207] on div "BG VAN" at bounding box center [493, 209] width 274 height 18
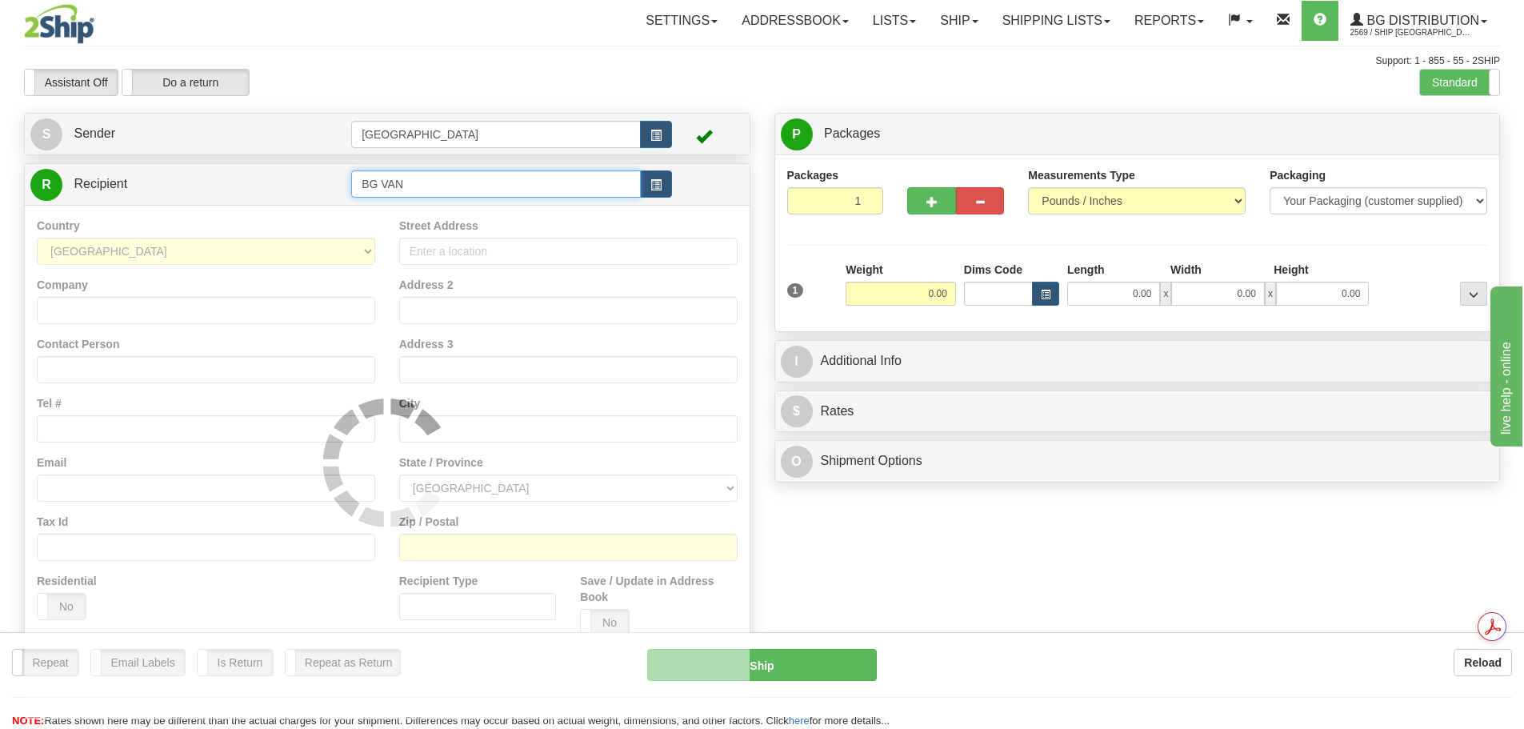
type input "BG VAN"
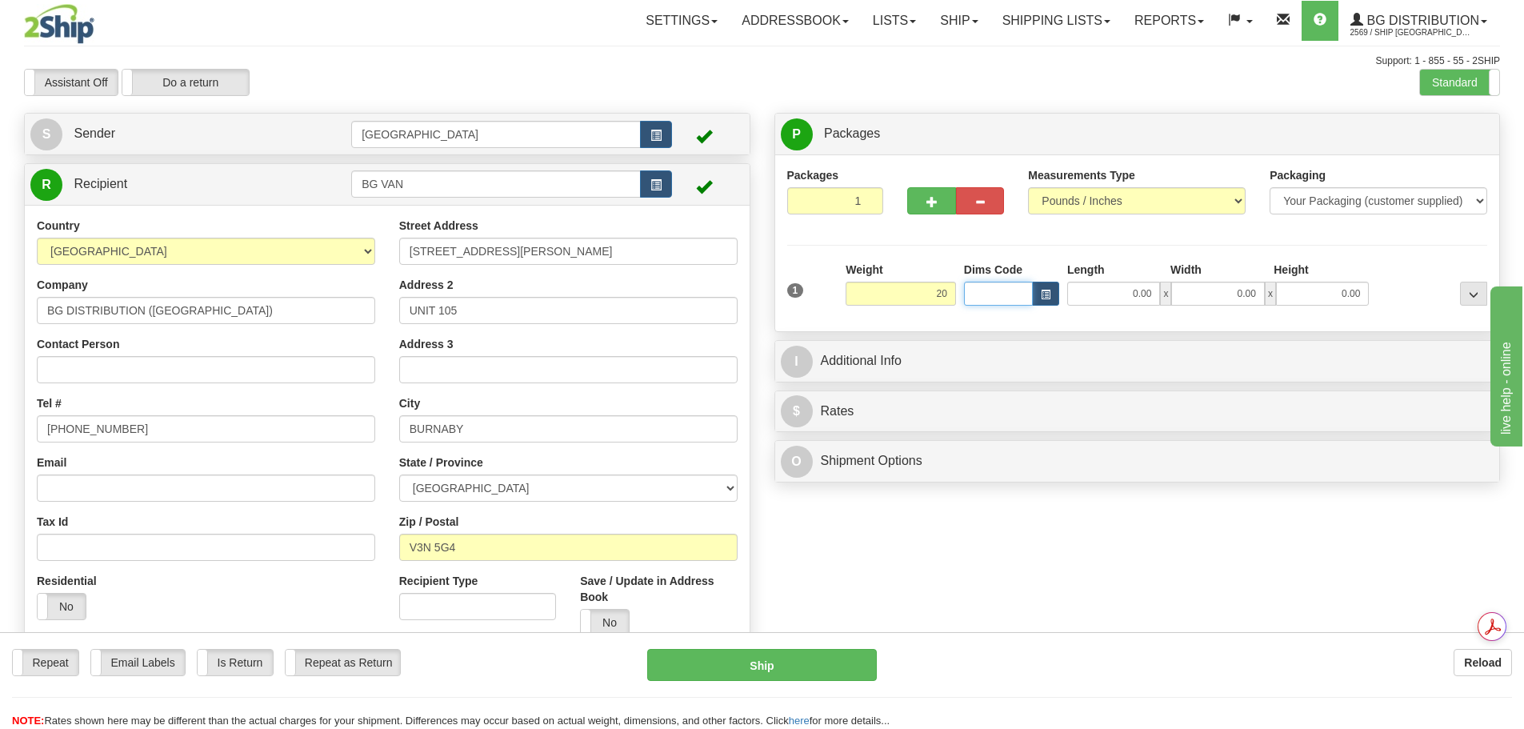
type input "20.00"
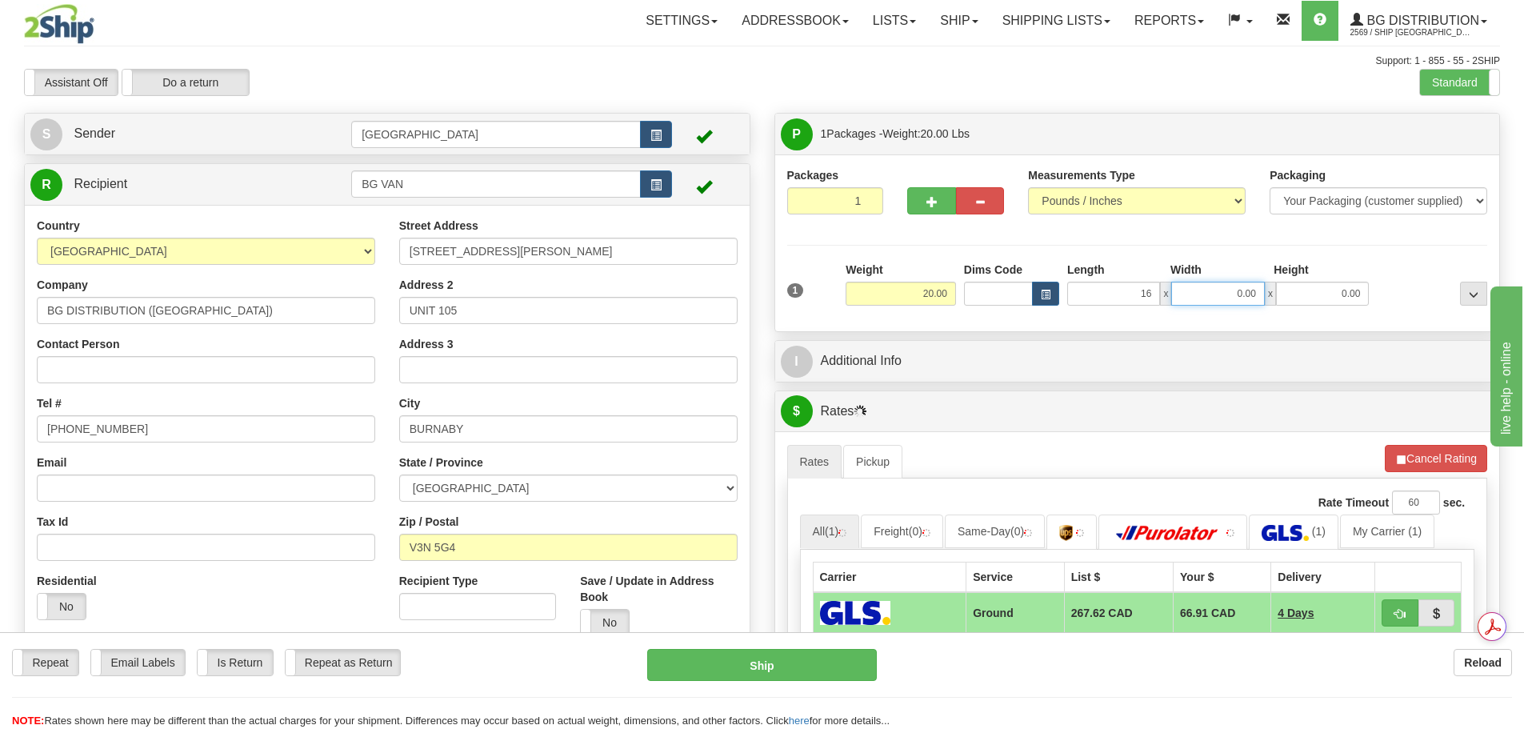
type input "16.00"
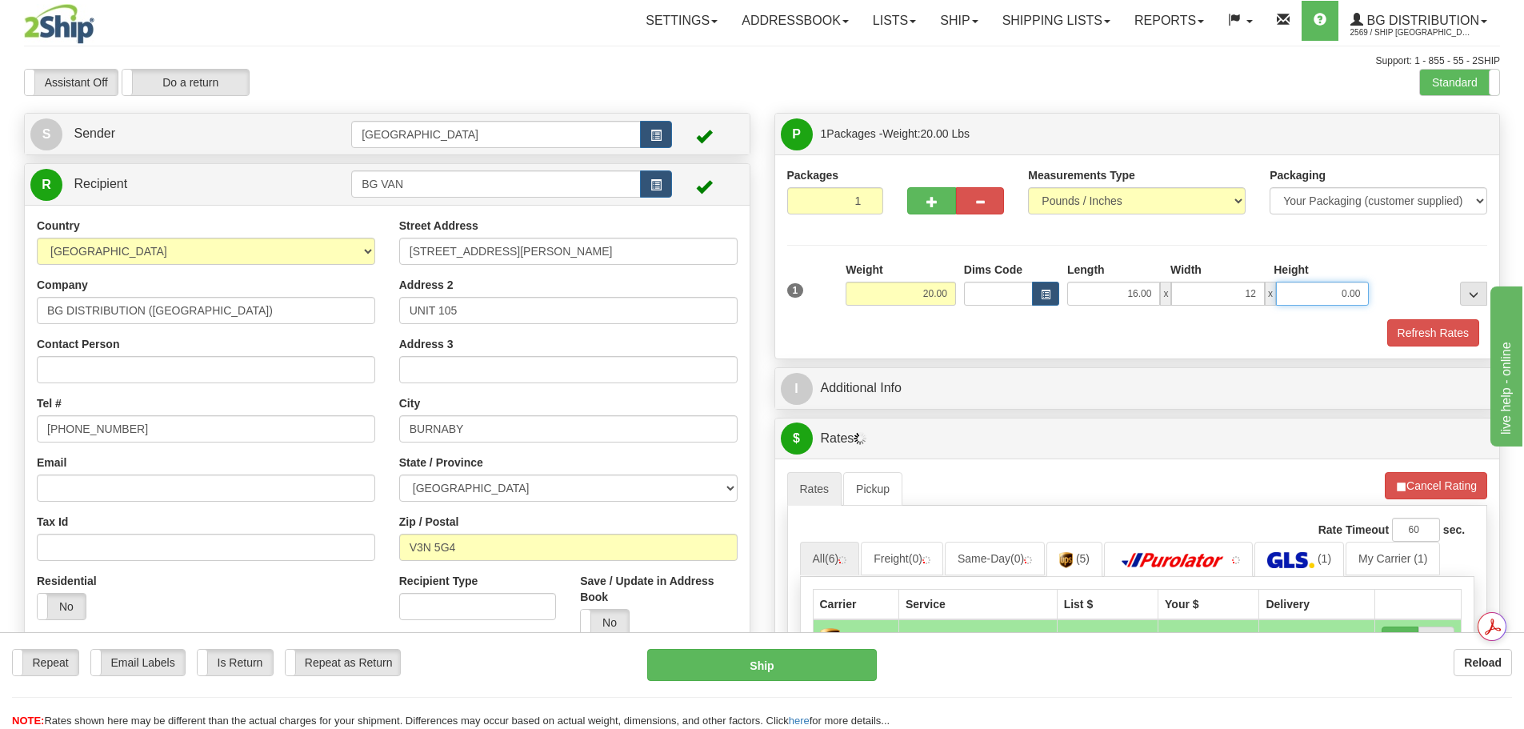
type input "12.00"
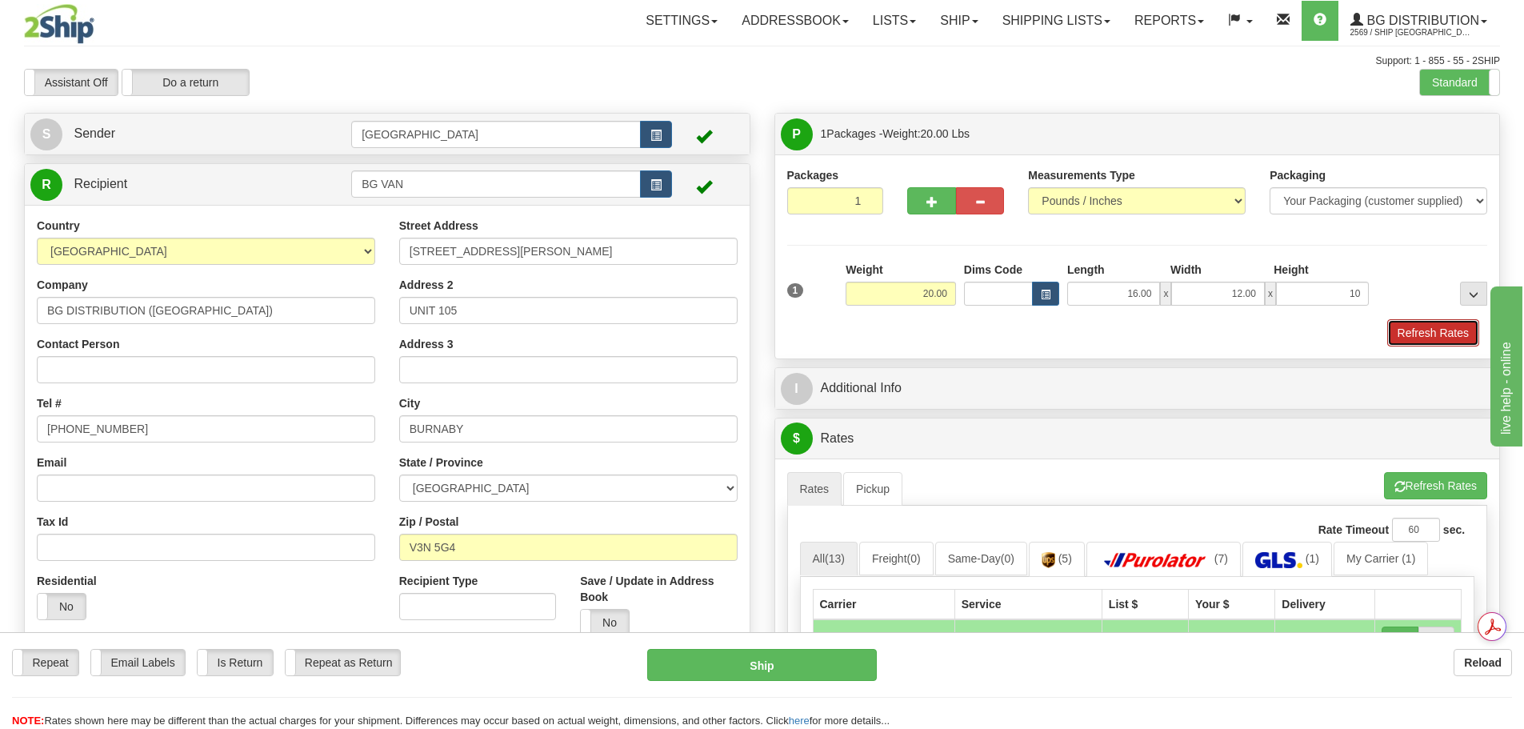
type input "10.00"
click at [1442, 336] on button "Refresh Rates" at bounding box center [1434, 332] width 92 height 27
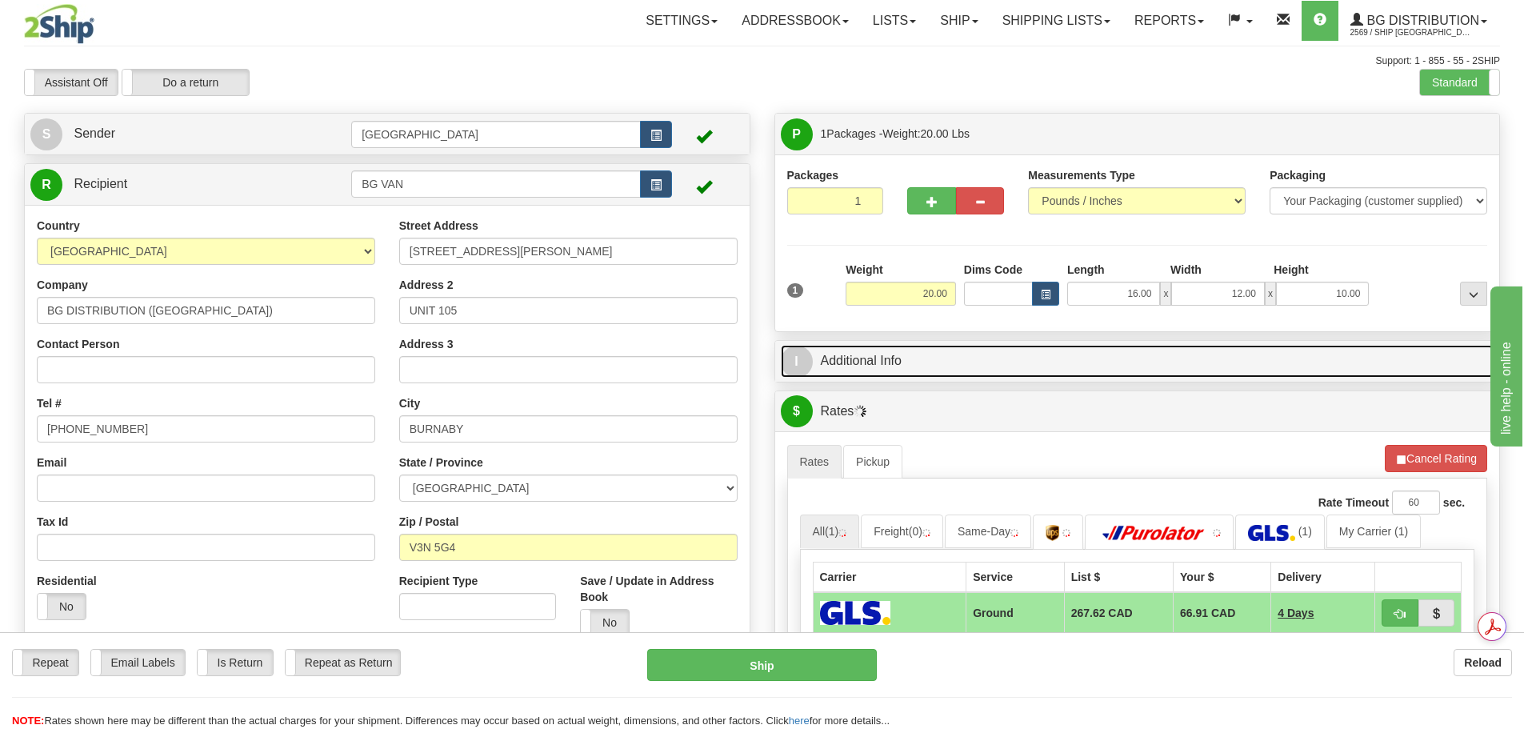
click at [1083, 370] on link "I Additional Info" at bounding box center [1138, 361] width 714 height 33
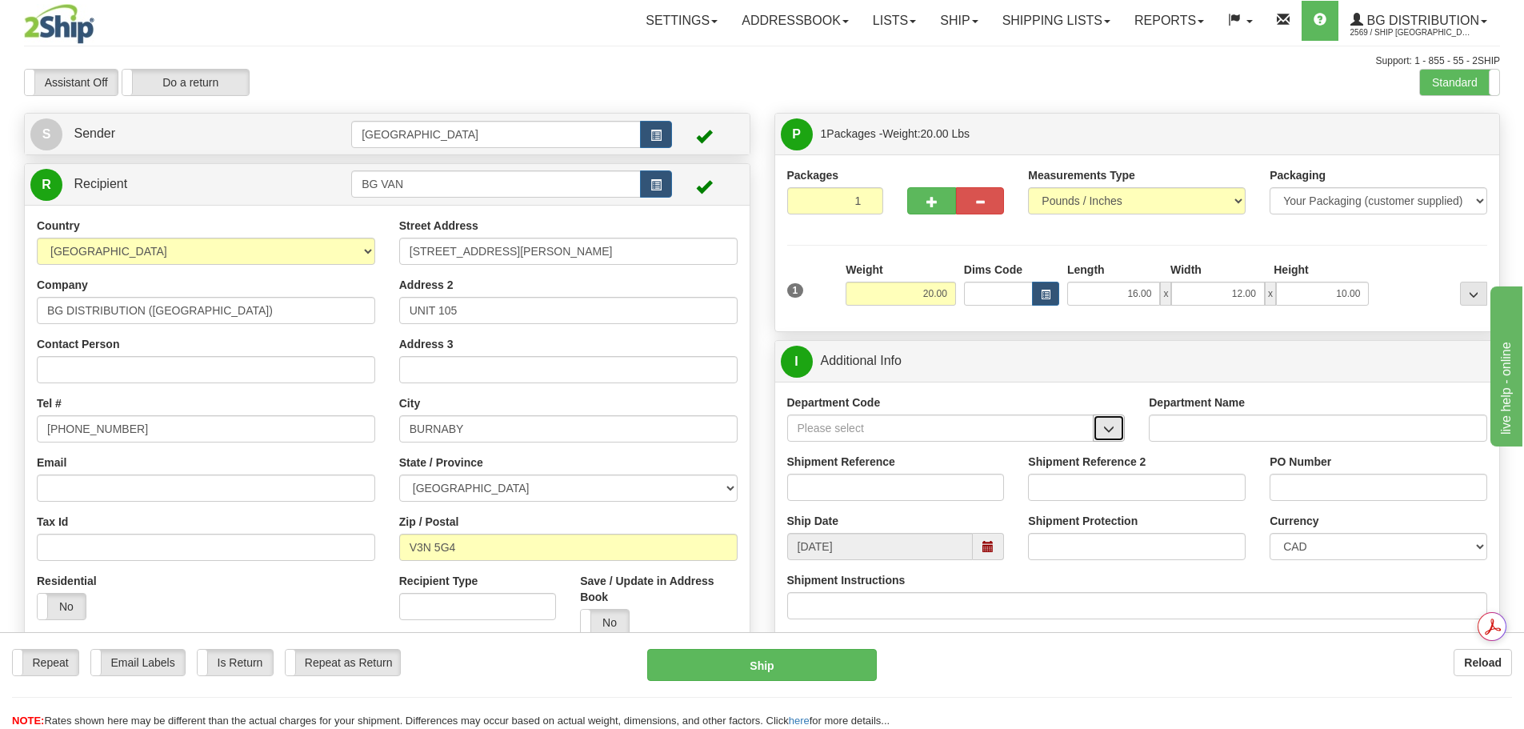
click at [1112, 420] on button "button" at bounding box center [1109, 428] width 32 height 27
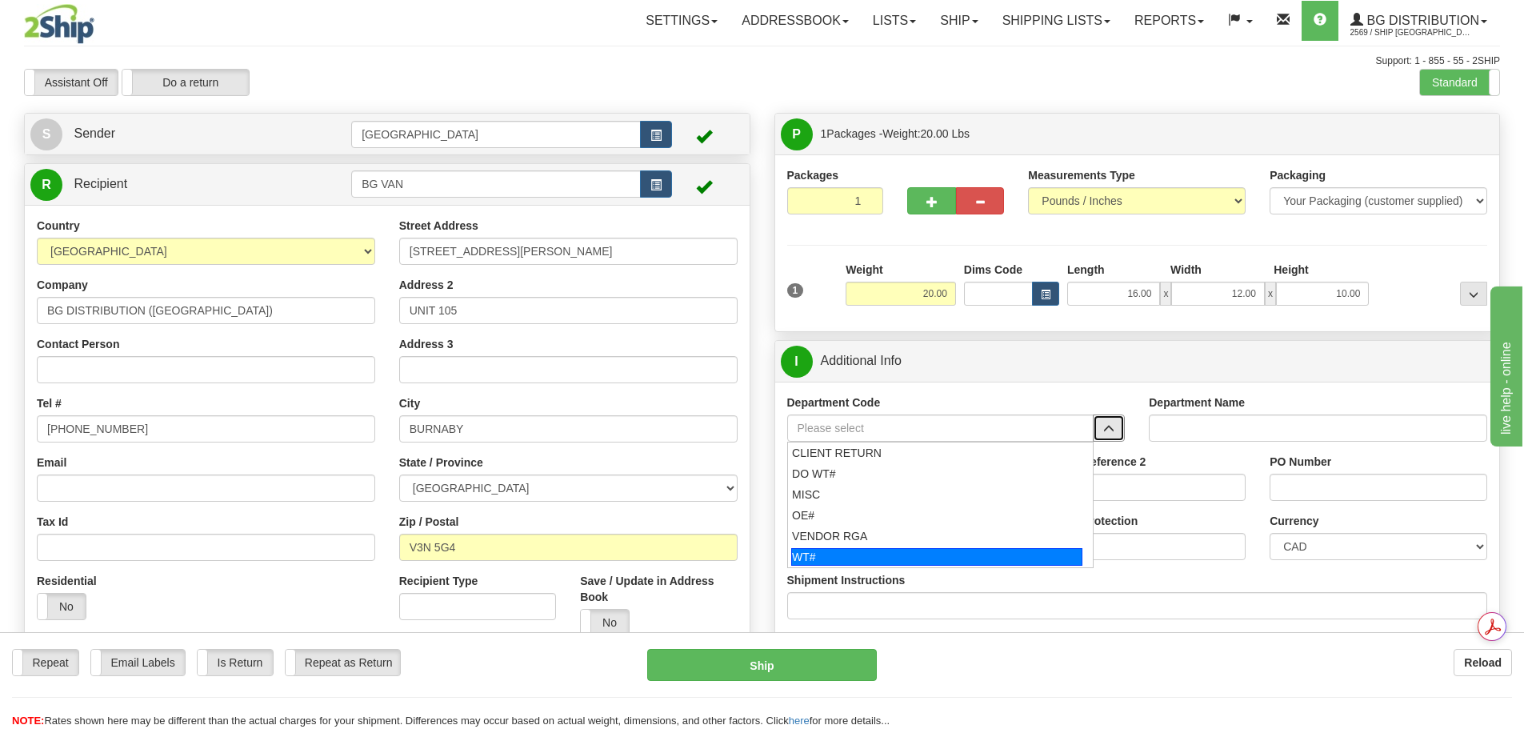
click at [883, 554] on div "WT#" at bounding box center [936, 557] width 291 height 18
type input "WT#"
type input "WAREHOUSE TRANSFERS"
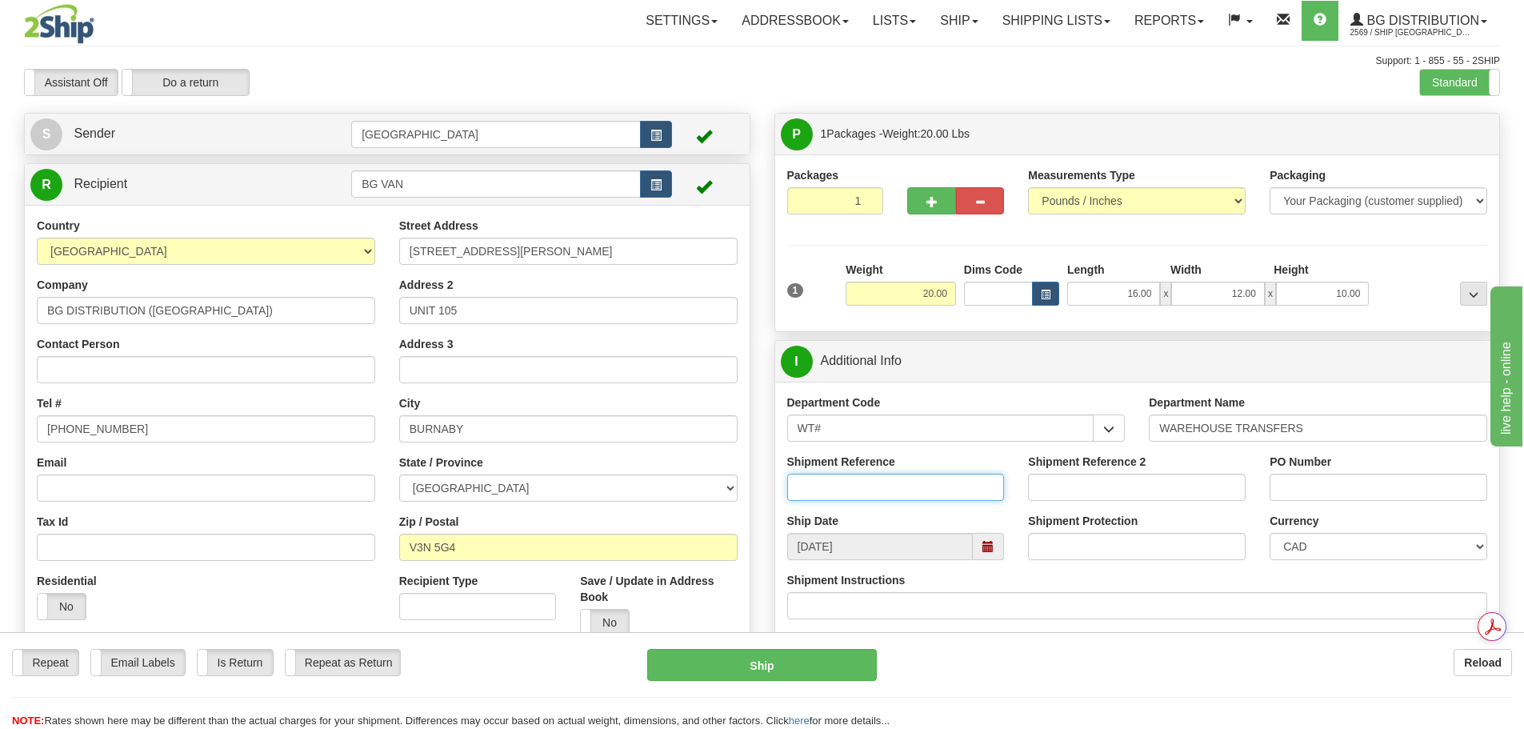
drag, startPoint x: 877, startPoint y: 483, endPoint x: 893, endPoint y: 474, distance: 18.7
click at [877, 483] on input "Shipment Reference" at bounding box center [896, 487] width 218 height 27
type input "164437-00; 164443-00;164444-00"
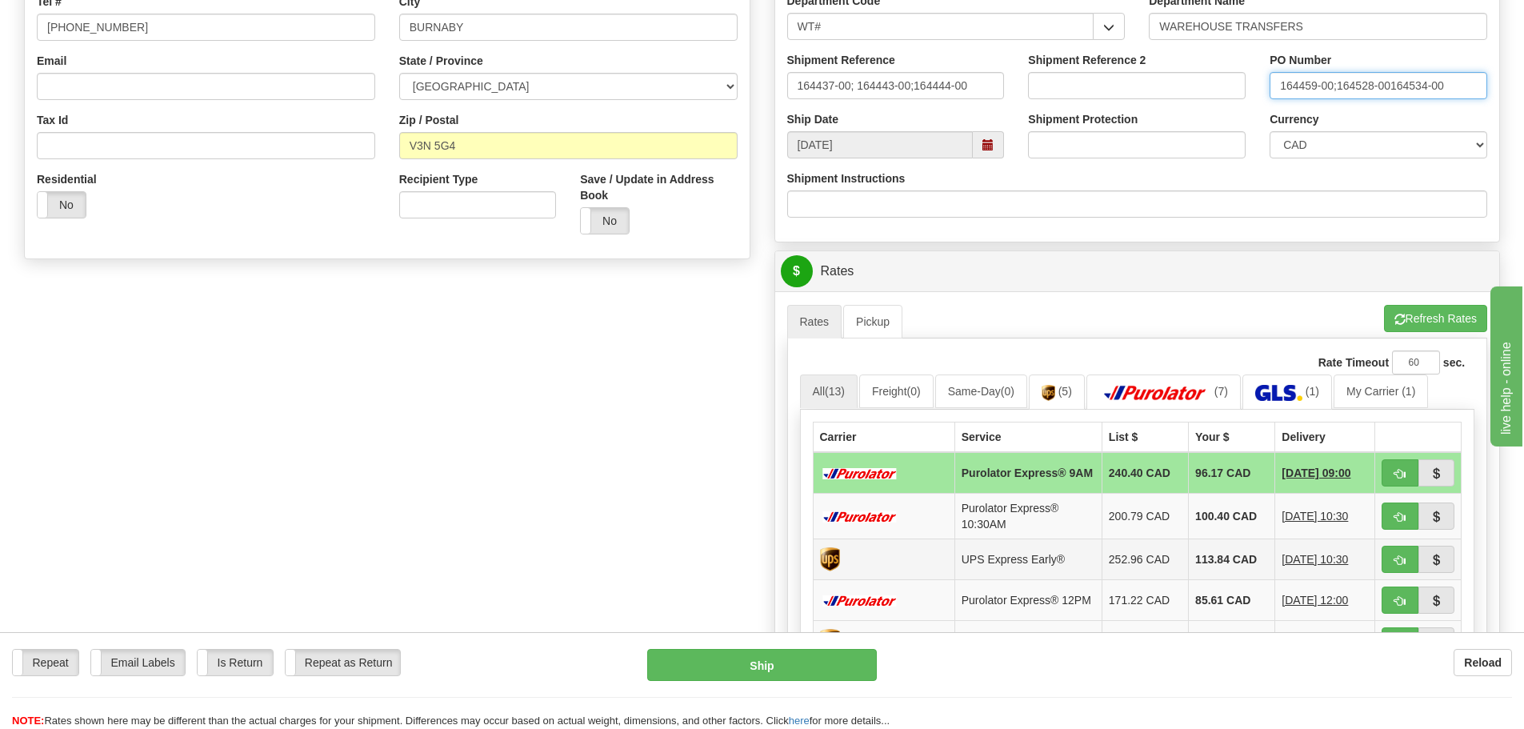
scroll to position [480, 0]
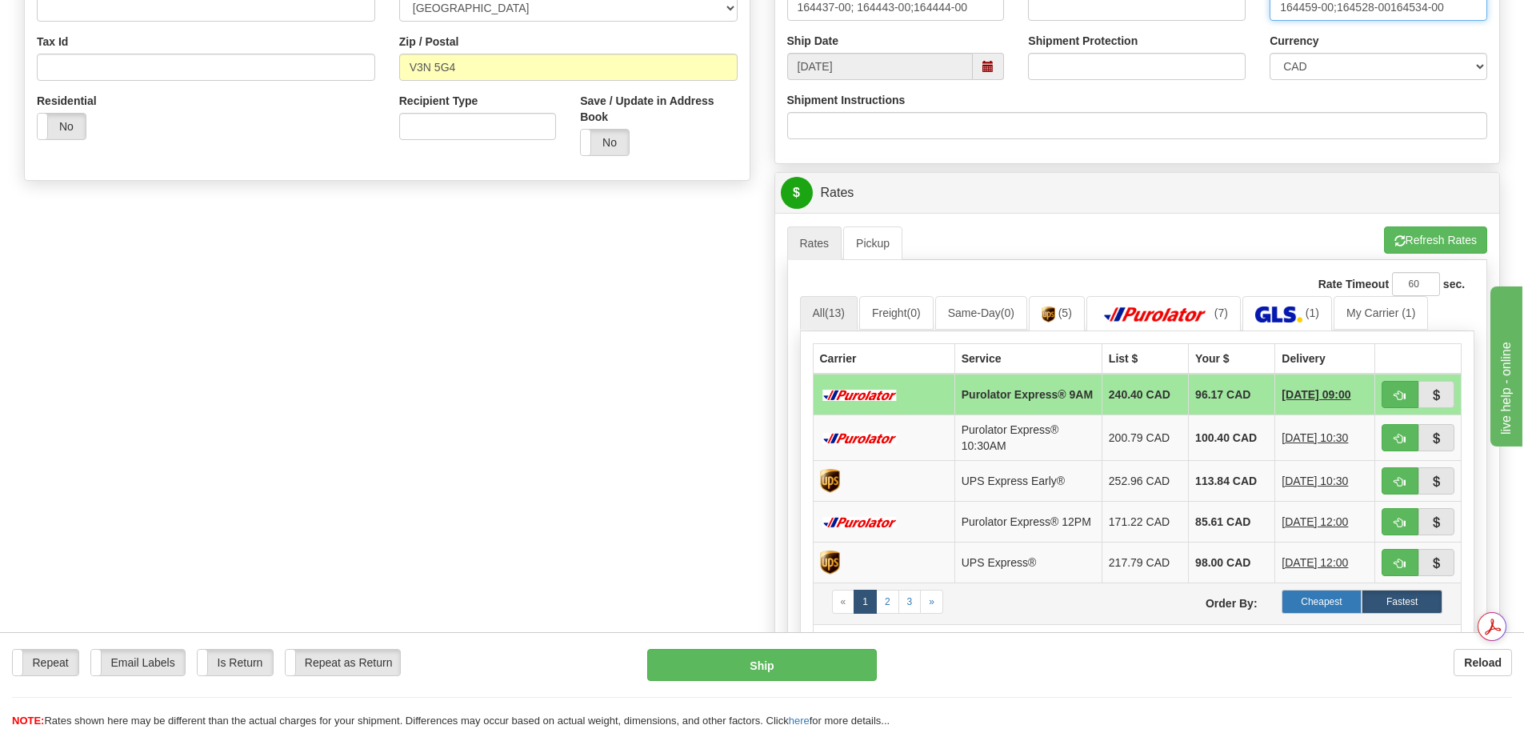
type input "164459-00;164528-00164534-00"
click at [1324, 607] on label "Cheapest" at bounding box center [1322, 602] width 81 height 24
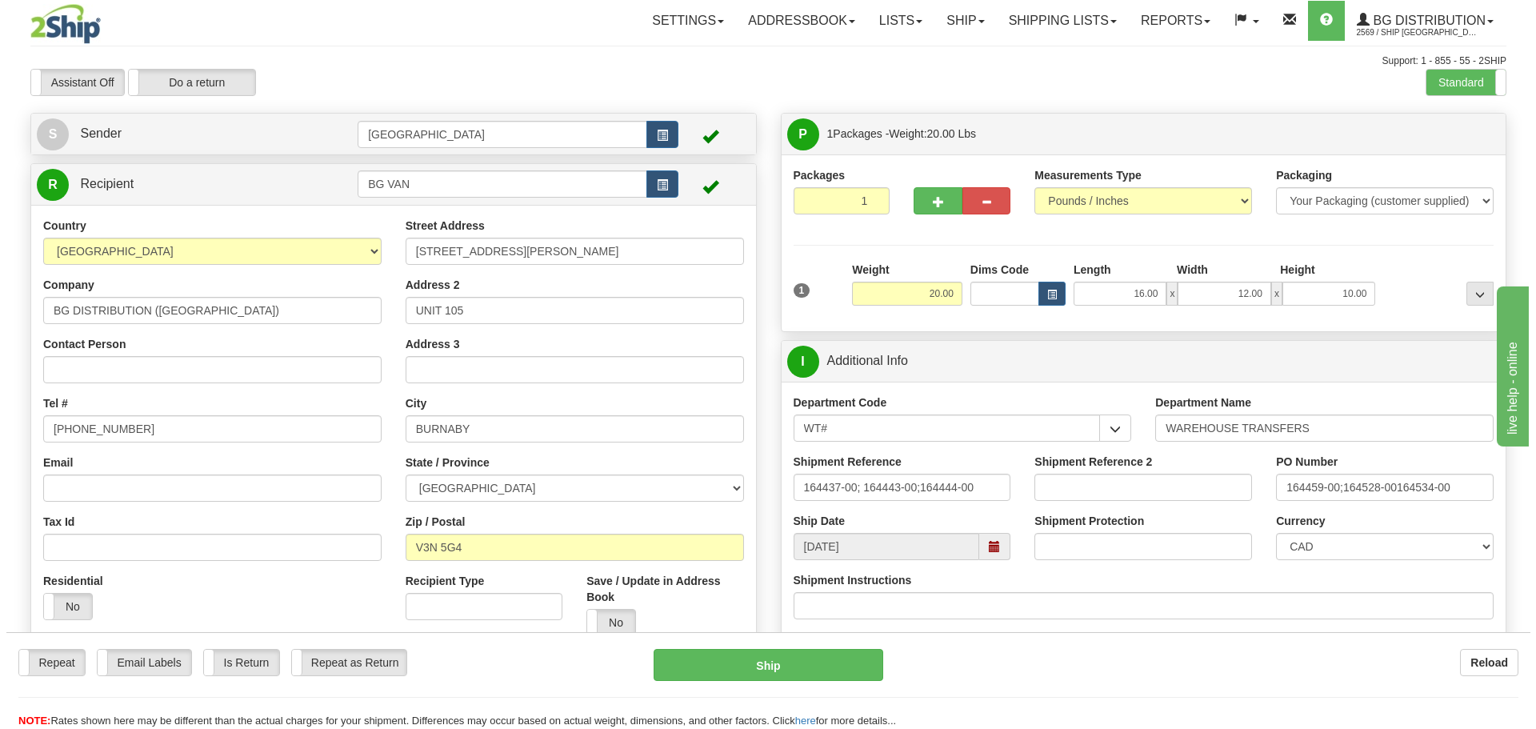
scroll to position [560, 0]
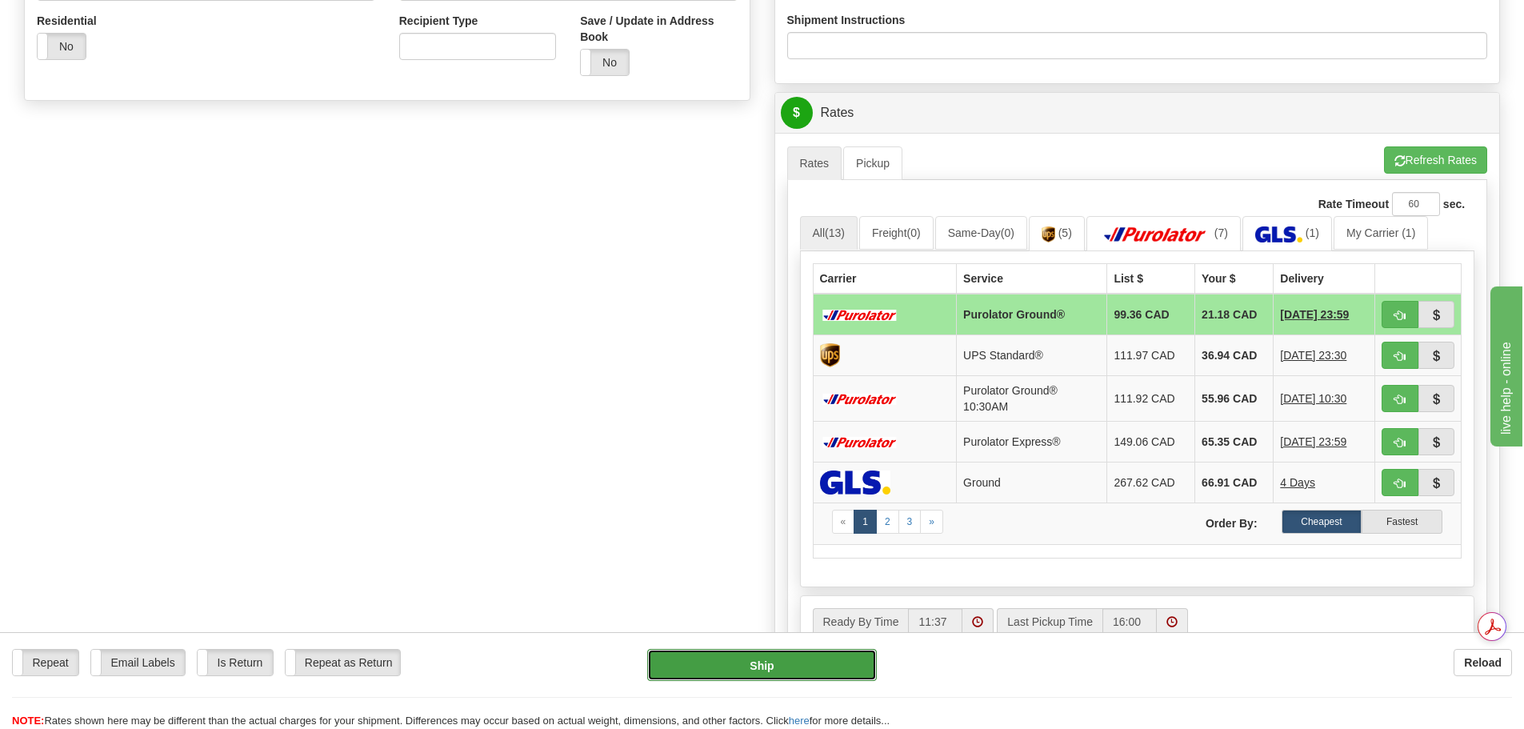
click at [794, 667] on button "Ship" at bounding box center [762, 665] width 230 height 32
type input "260"
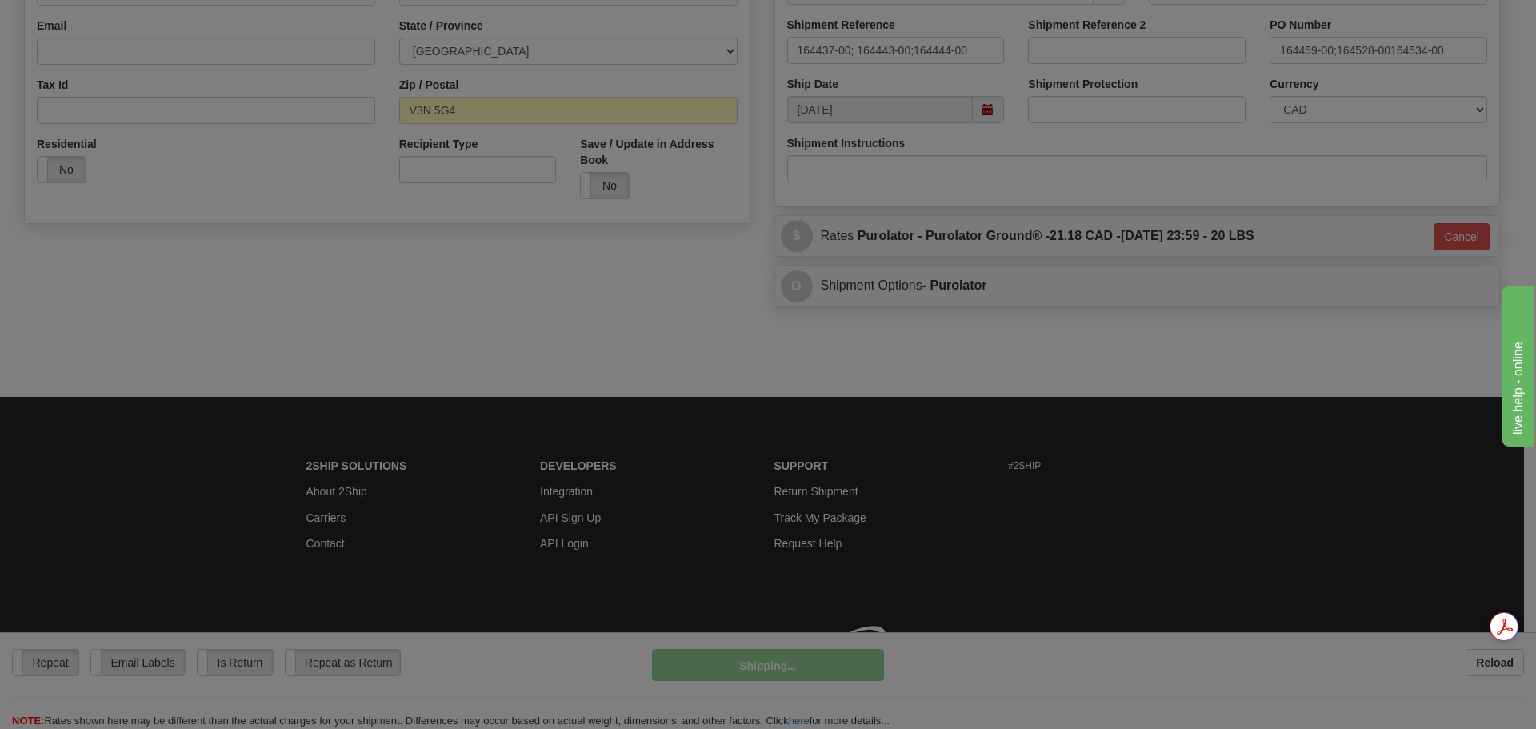
scroll to position [460, 0]
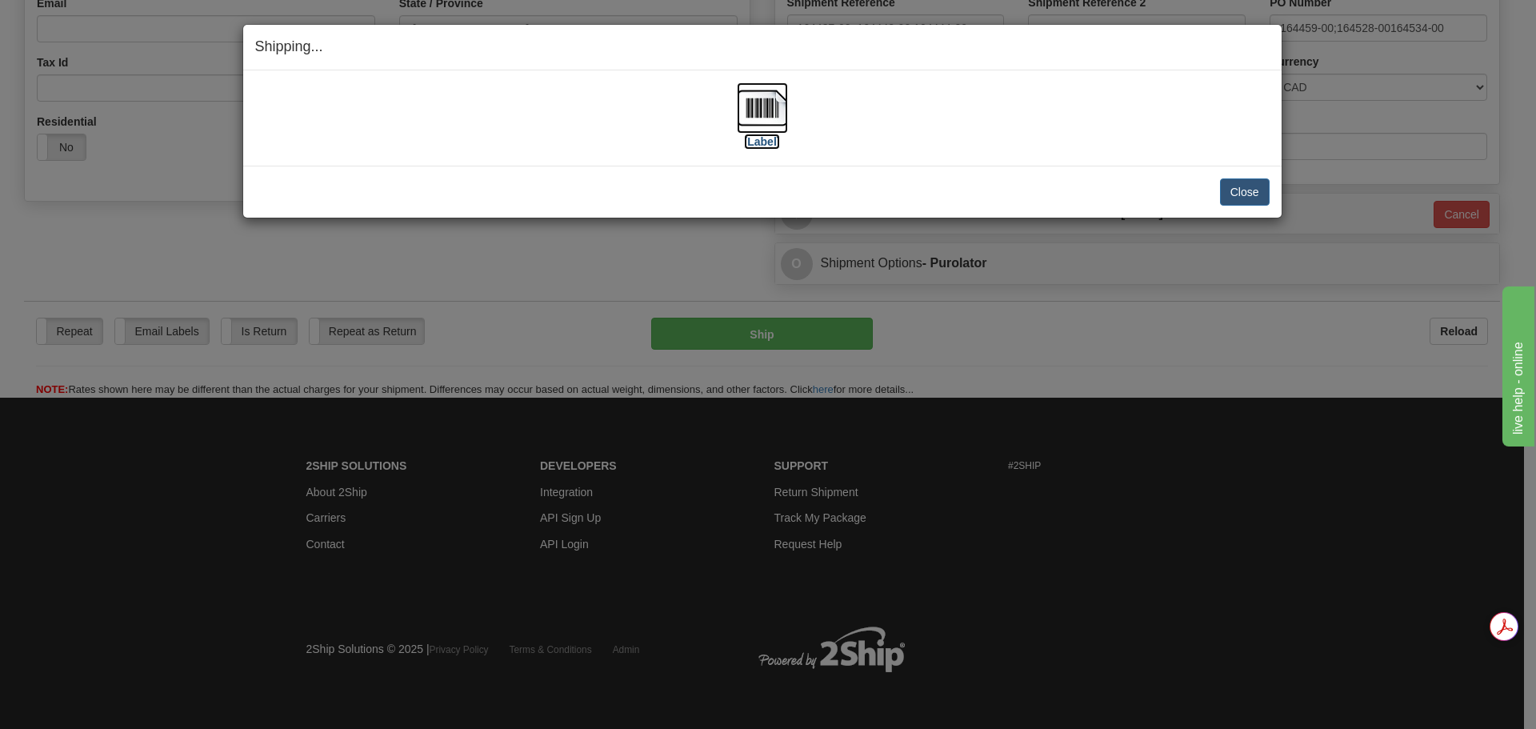
click at [774, 102] on img at bounding box center [762, 107] width 51 height 51
click at [1260, 184] on button "Close" at bounding box center [1245, 191] width 50 height 27
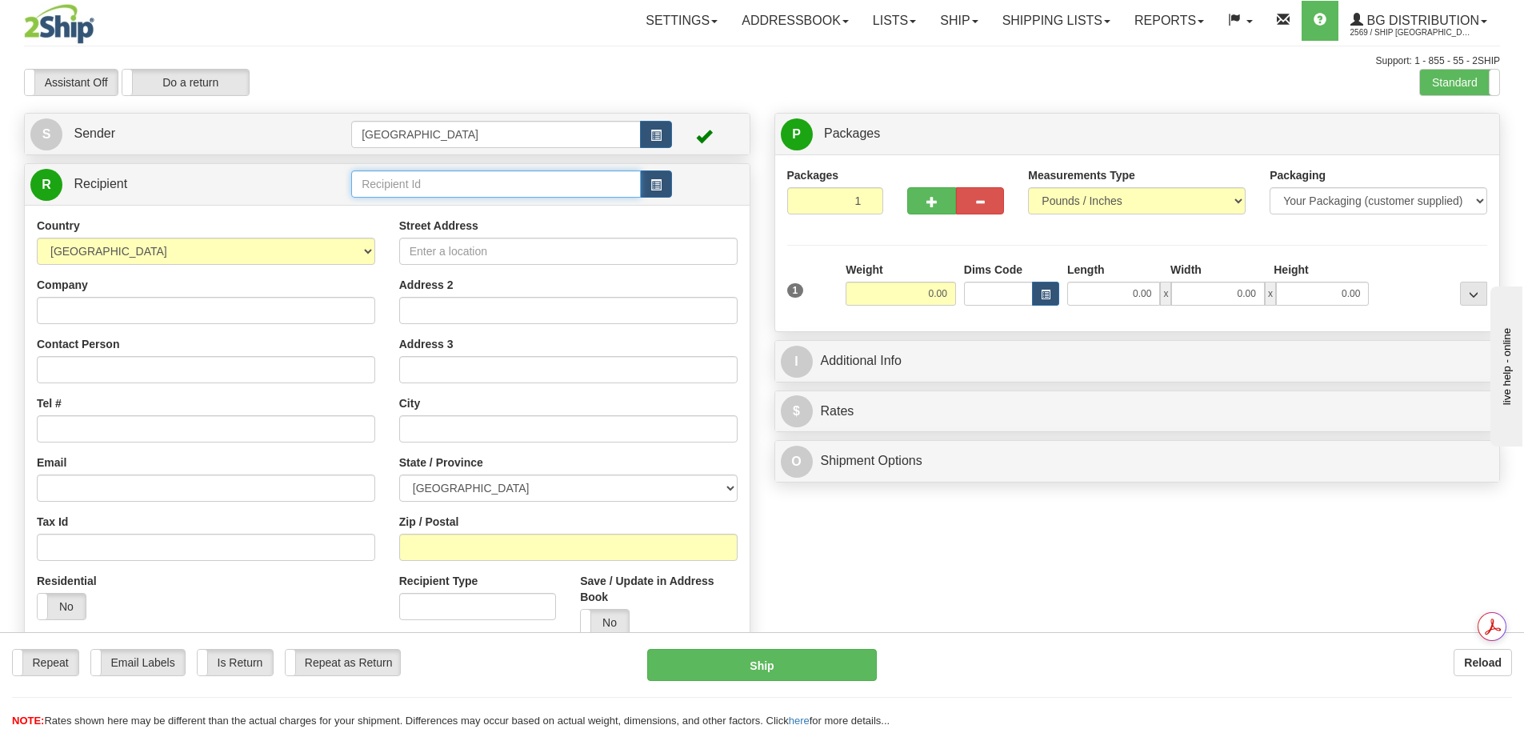
click at [374, 191] on input "text" at bounding box center [496, 183] width 290 height 27
click at [449, 214] on div "BG VAN" at bounding box center [493, 209] width 274 height 18
type input "BG VAN"
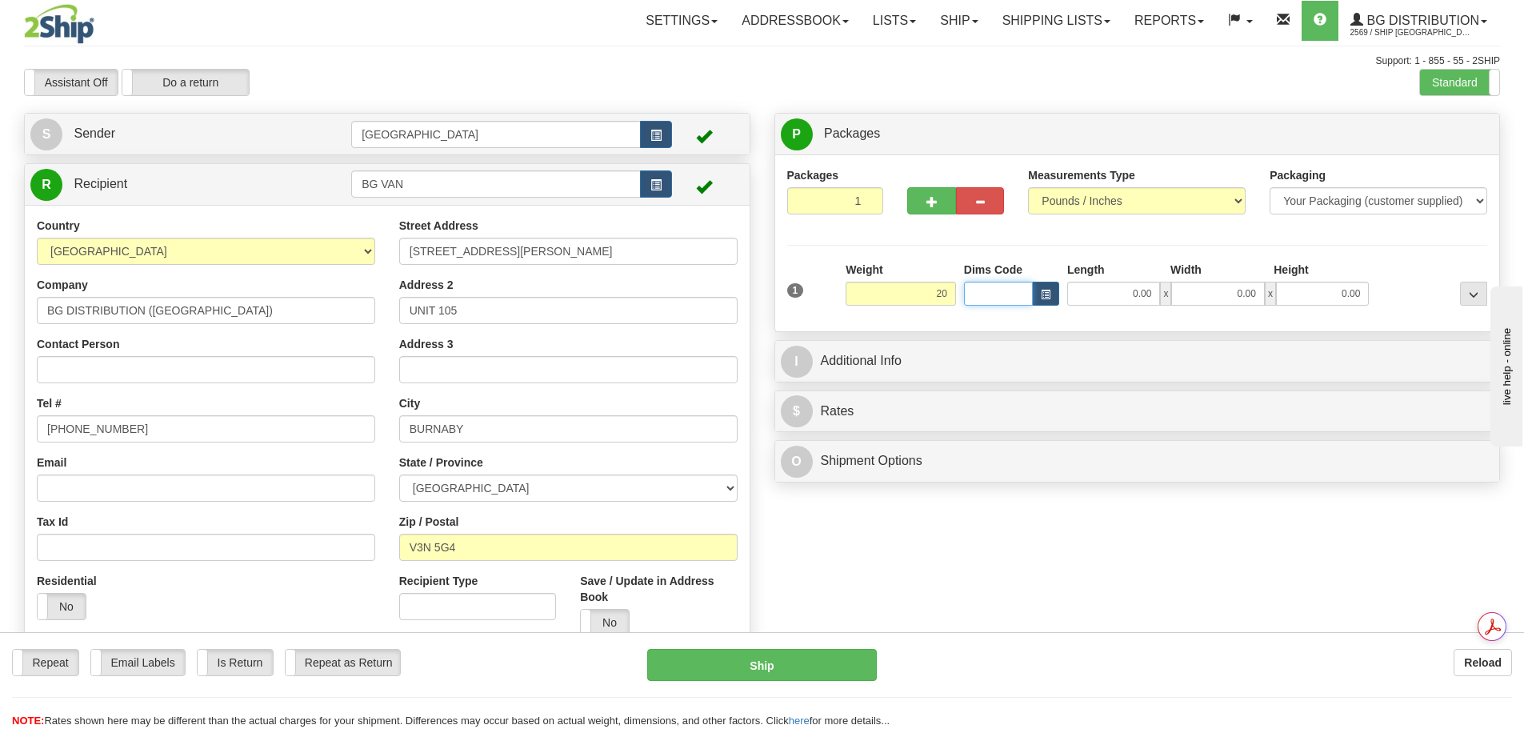
type input "20.00"
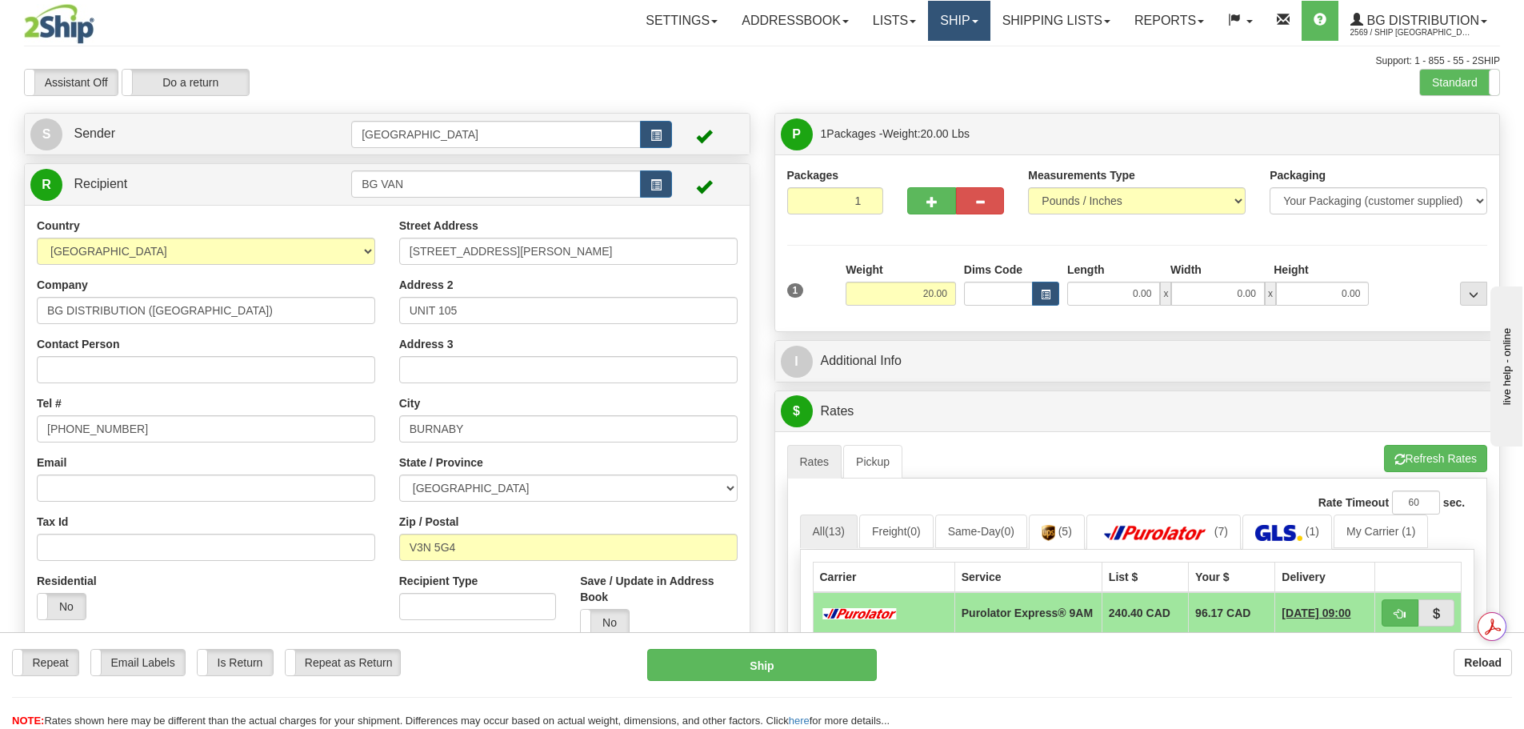
click at [948, 22] on link "Ship" at bounding box center [959, 21] width 62 height 40
click at [947, 49] on link "Ship Screen" at bounding box center [926, 56] width 126 height 21
